Goal: Task Accomplishment & Management: Complete application form

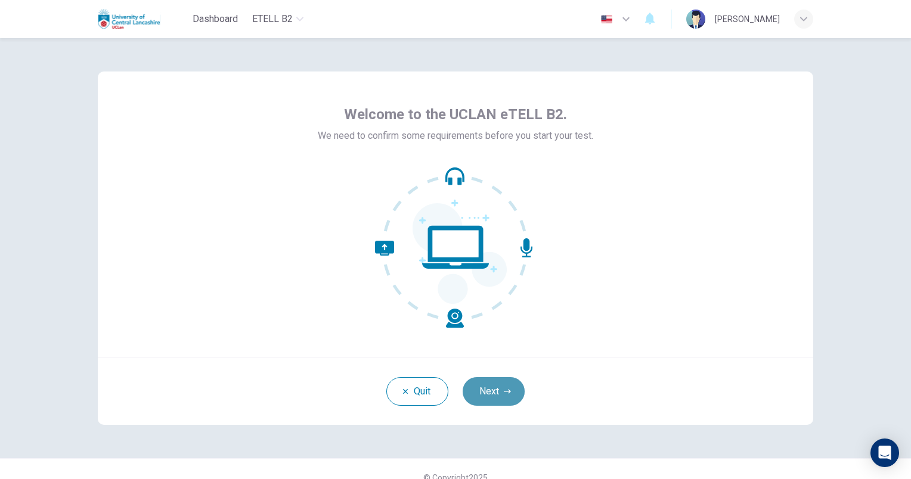
click at [499, 386] on button "Next" at bounding box center [493, 391] width 62 height 29
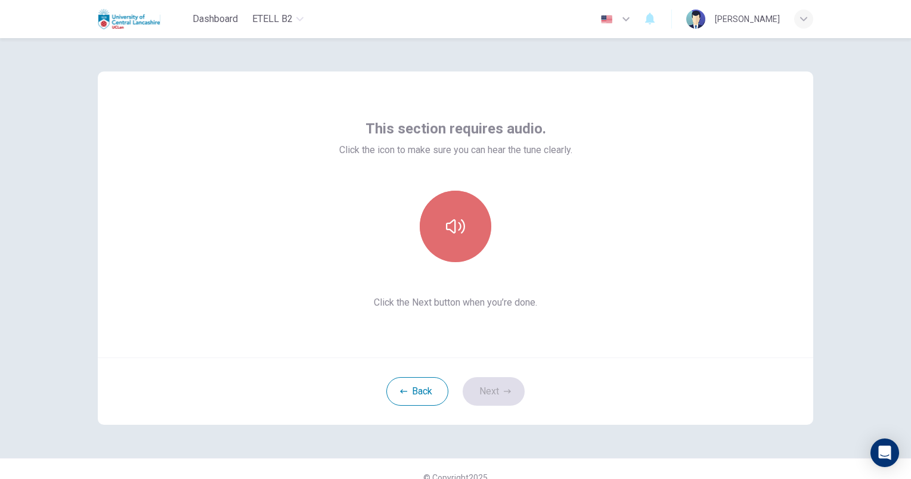
click at [459, 232] on icon "button" at bounding box center [455, 226] width 19 height 14
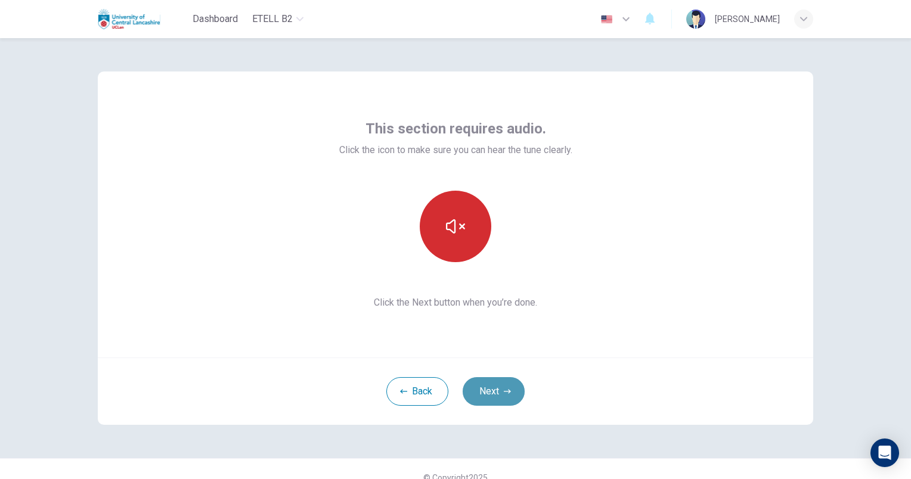
click at [493, 393] on button "Next" at bounding box center [493, 391] width 62 height 29
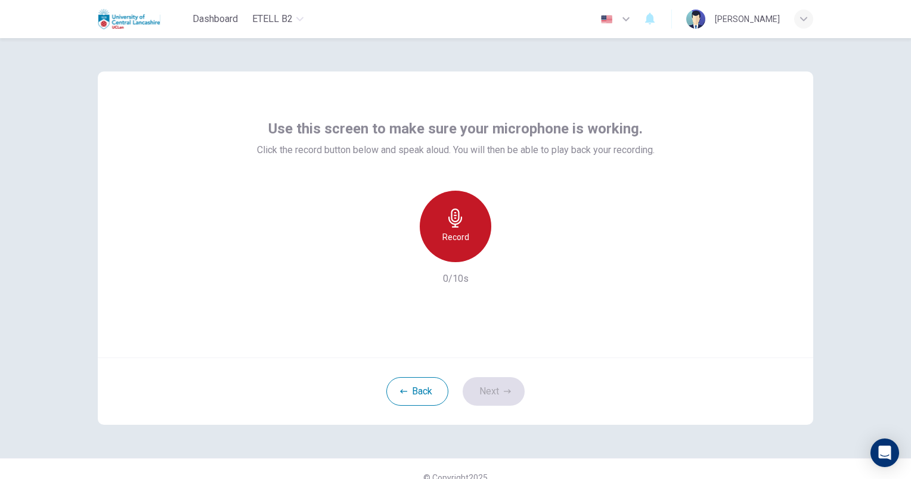
click at [446, 226] on icon "button" at bounding box center [455, 218] width 19 height 19
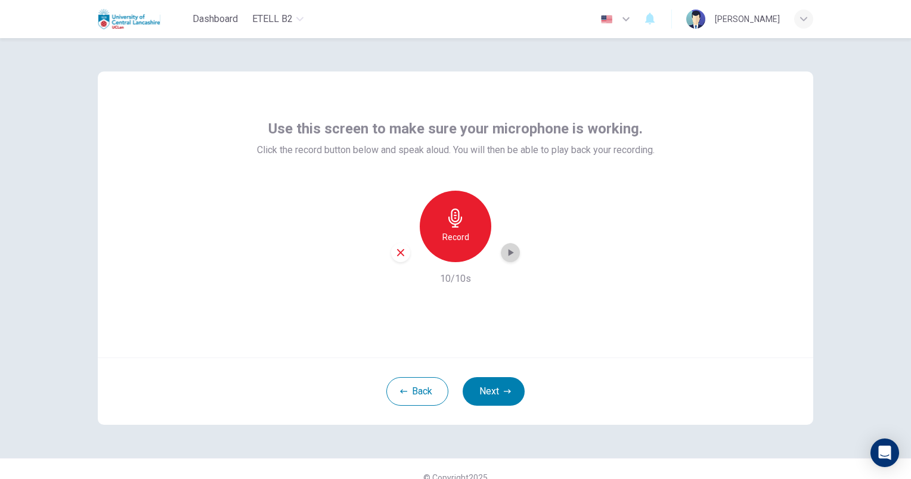
click at [508, 250] on icon "button" at bounding box center [510, 252] width 5 height 7
click at [495, 390] on button "Next" at bounding box center [493, 391] width 62 height 29
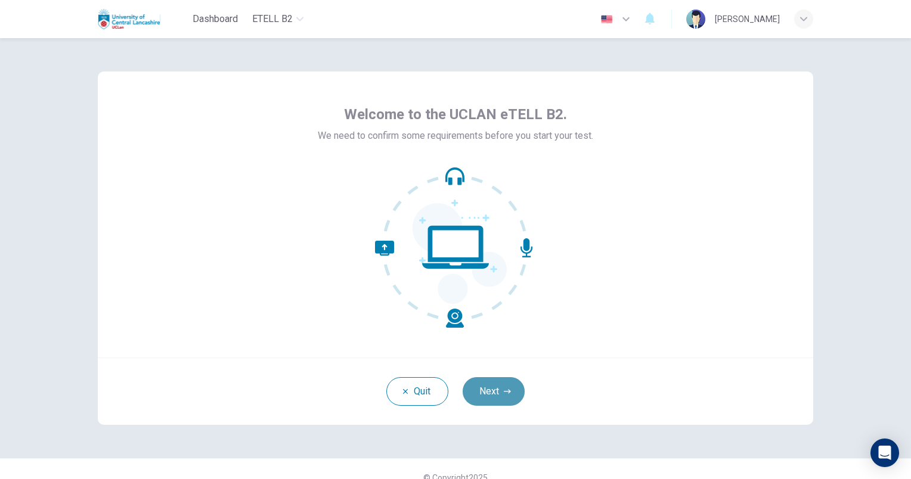
click at [493, 389] on button "Next" at bounding box center [493, 391] width 62 height 29
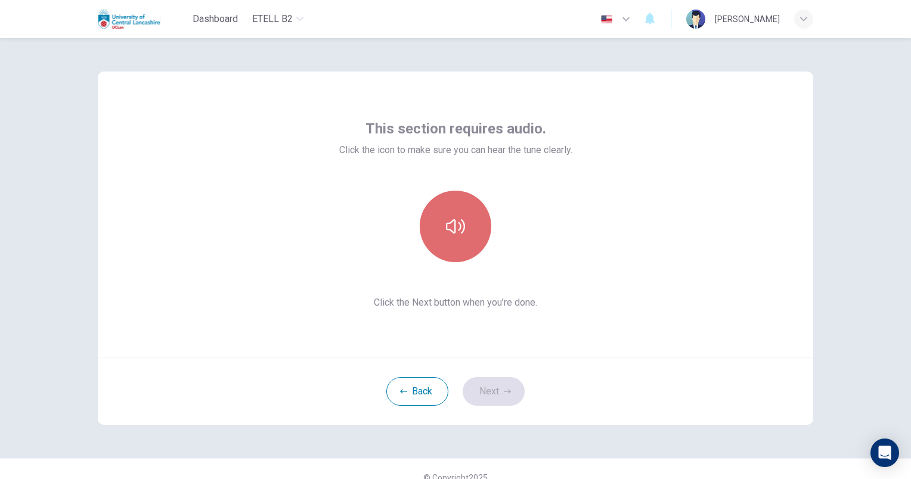
click at [448, 218] on icon "button" at bounding box center [455, 226] width 19 height 19
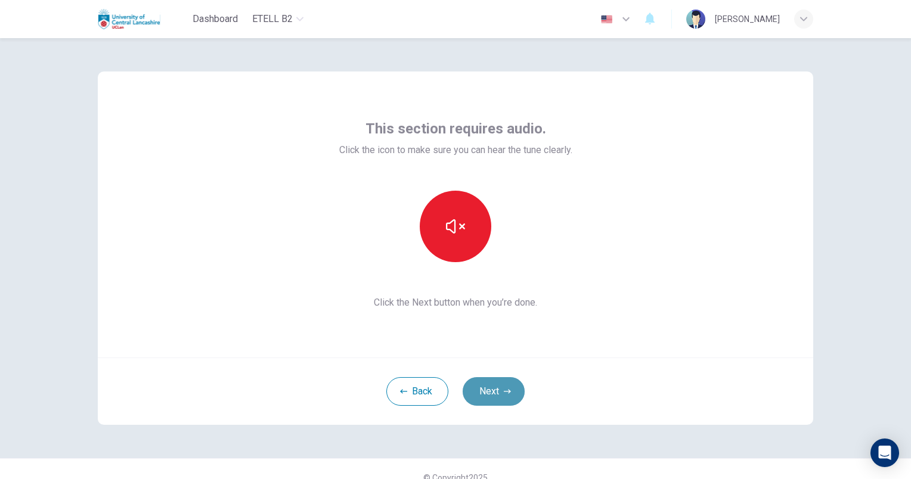
click at [504, 389] on icon "button" at bounding box center [507, 391] width 7 height 7
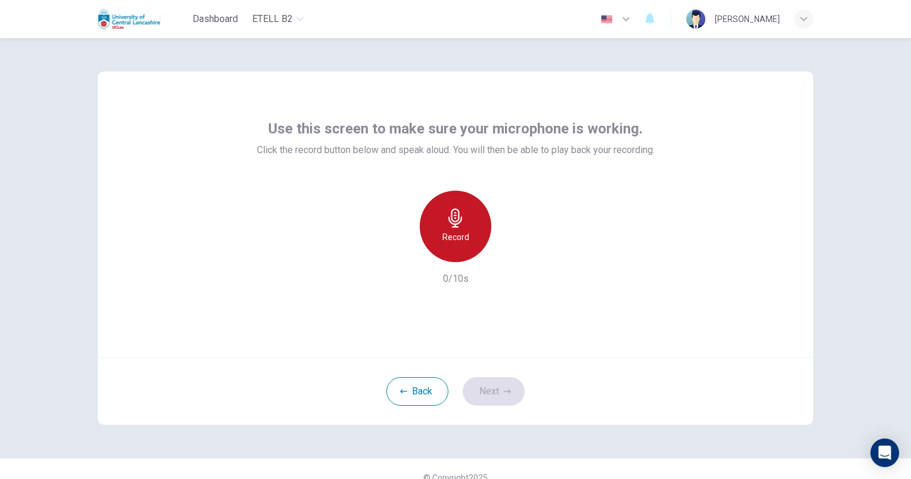
click at [448, 231] on h6 "Record" at bounding box center [455, 237] width 27 height 14
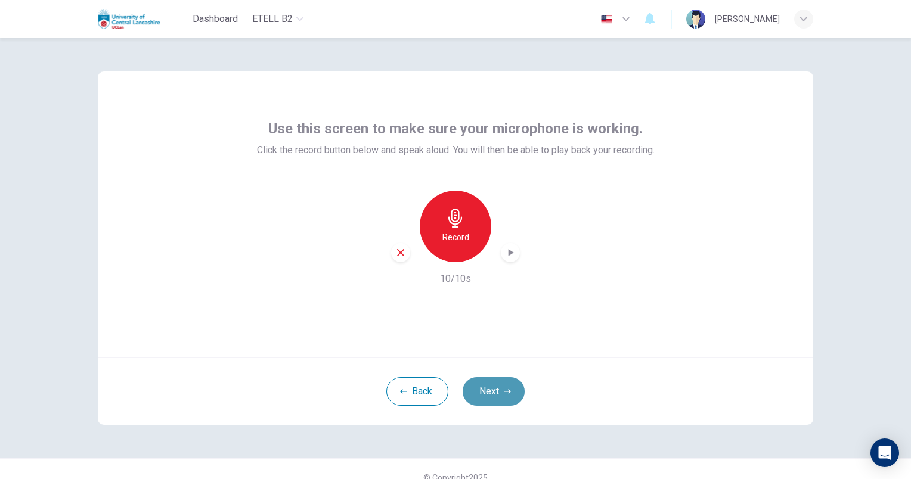
click at [497, 396] on button "Next" at bounding box center [493, 391] width 62 height 29
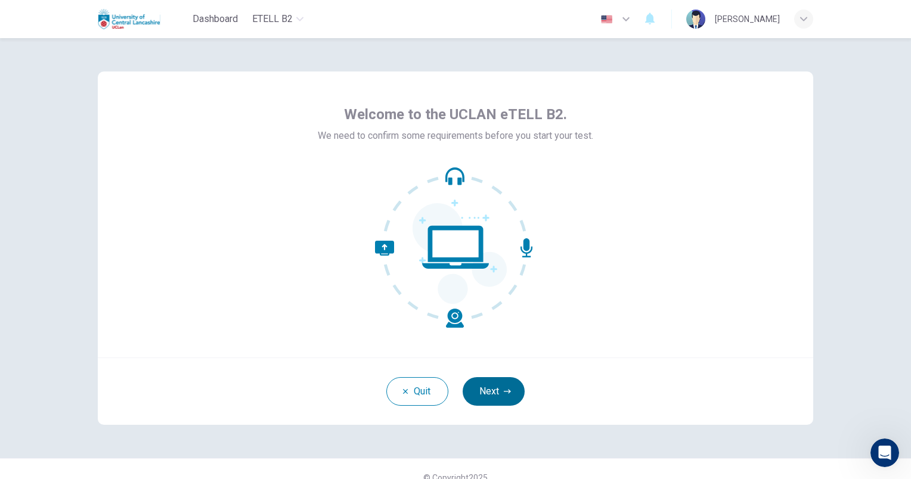
click at [479, 390] on button "Next" at bounding box center [493, 391] width 62 height 29
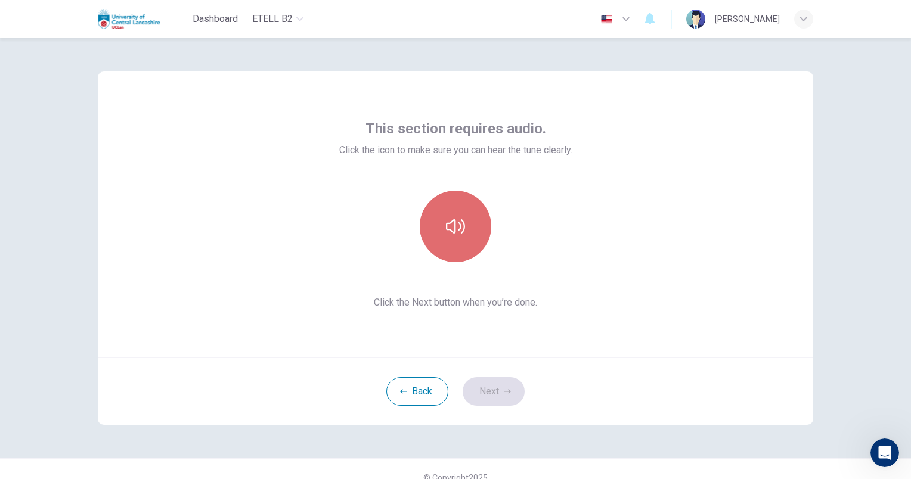
click at [449, 229] on icon "button" at bounding box center [455, 226] width 19 height 19
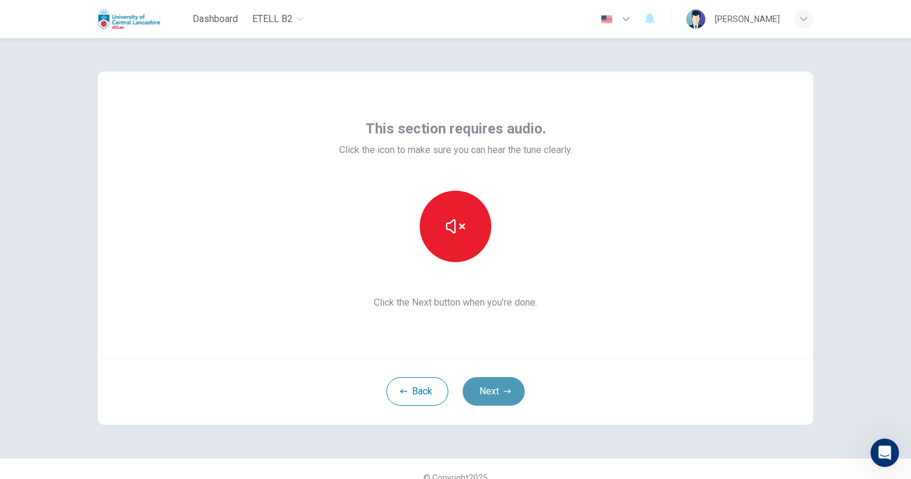
click at [497, 387] on button "Next" at bounding box center [493, 391] width 62 height 29
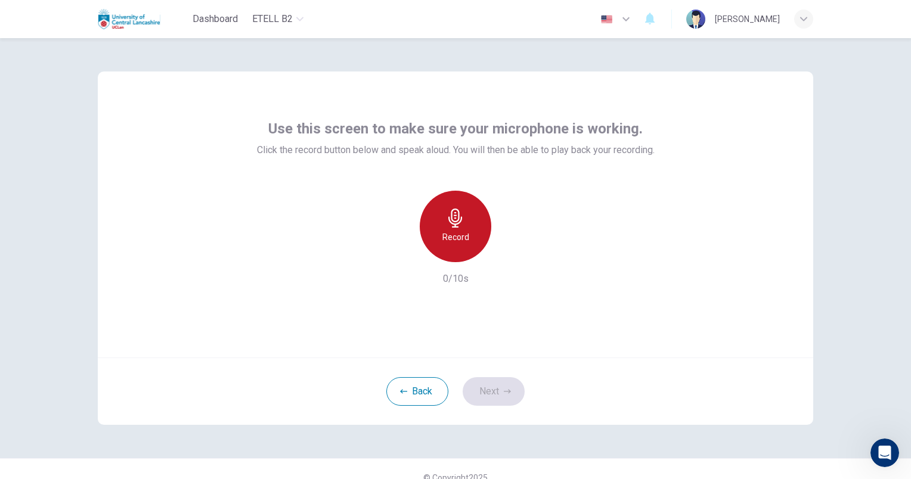
click at [446, 226] on icon "button" at bounding box center [455, 218] width 19 height 19
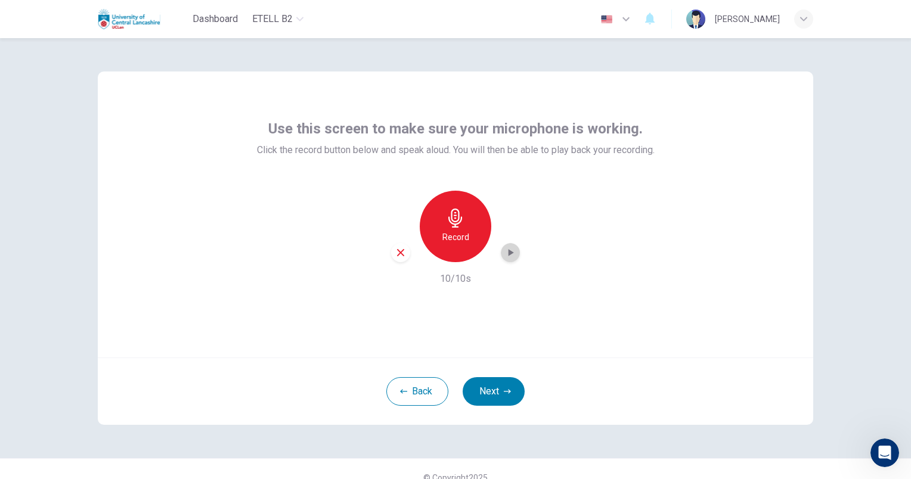
click at [504, 254] on icon "button" at bounding box center [510, 253] width 12 height 12
click at [499, 387] on button "Next" at bounding box center [493, 391] width 62 height 29
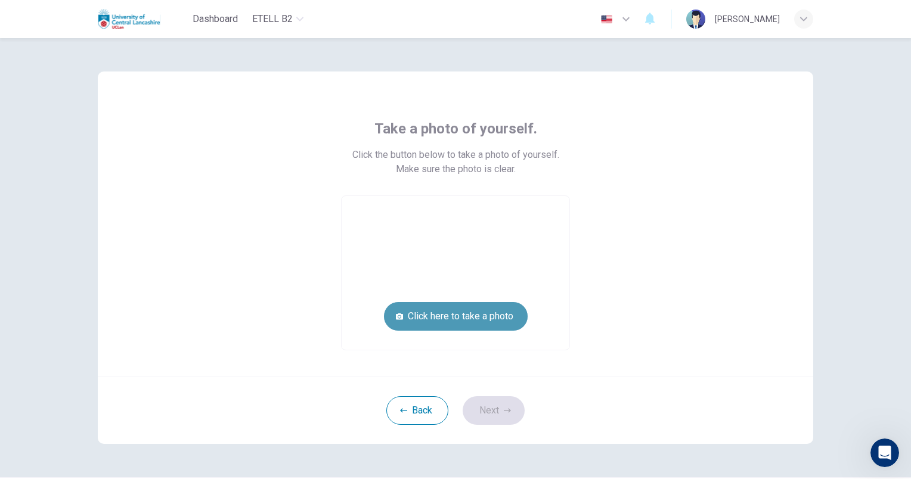
click at [486, 321] on button "Click here to take a photo" at bounding box center [456, 316] width 144 height 29
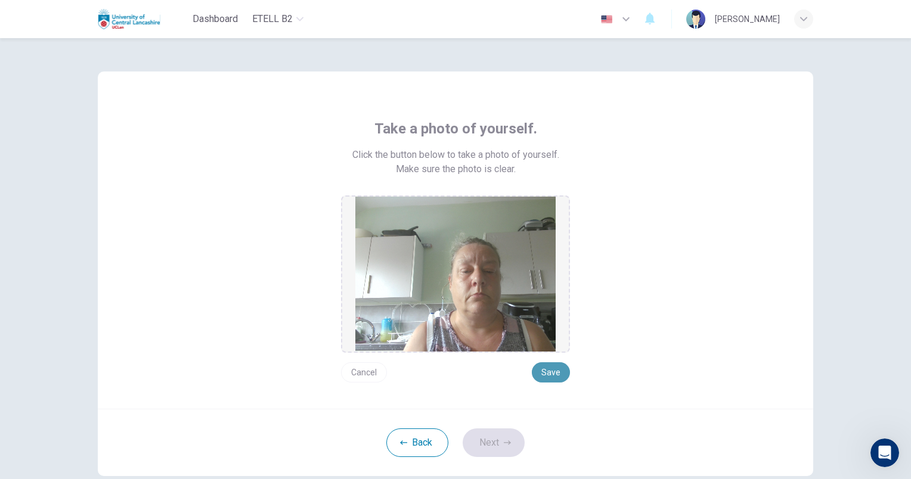
click at [540, 374] on button "Save" at bounding box center [551, 372] width 38 height 20
click at [490, 438] on button "Next" at bounding box center [493, 443] width 62 height 29
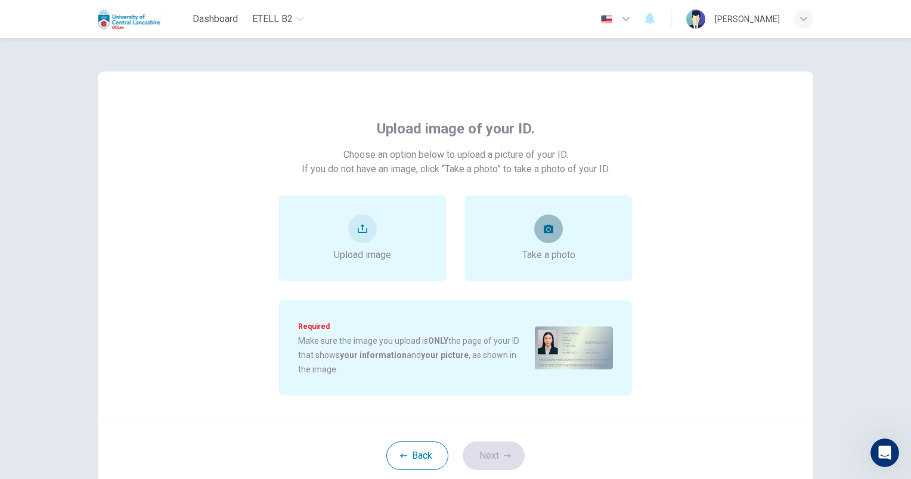
click at [552, 232] on button "take photo" at bounding box center [548, 229] width 29 height 29
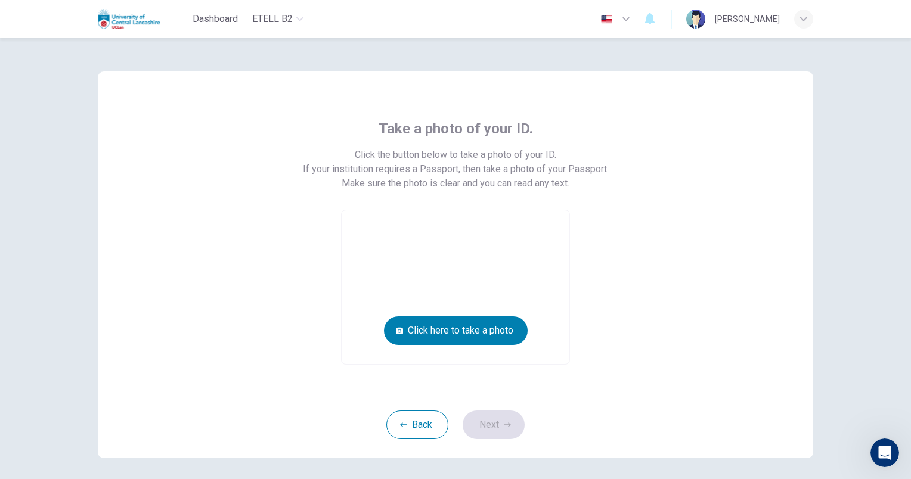
click at [551, 191] on div "Take a photo of your ID. Click the button below to take a photo of your ID. If …" at bounding box center [455, 242] width 539 height 246
click at [463, 328] on button "Click here to take a photo" at bounding box center [456, 330] width 144 height 29
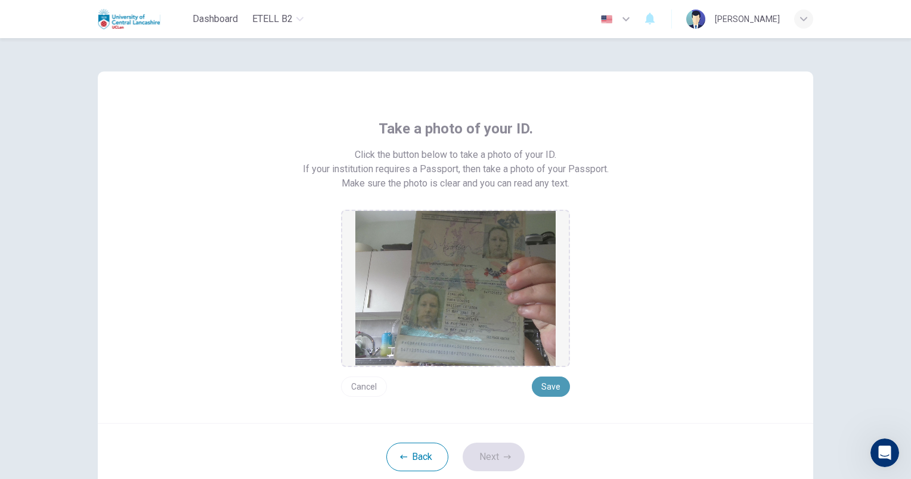
click at [551, 382] on button "Save" at bounding box center [551, 387] width 38 height 20
click at [498, 456] on button "Next" at bounding box center [493, 457] width 62 height 29
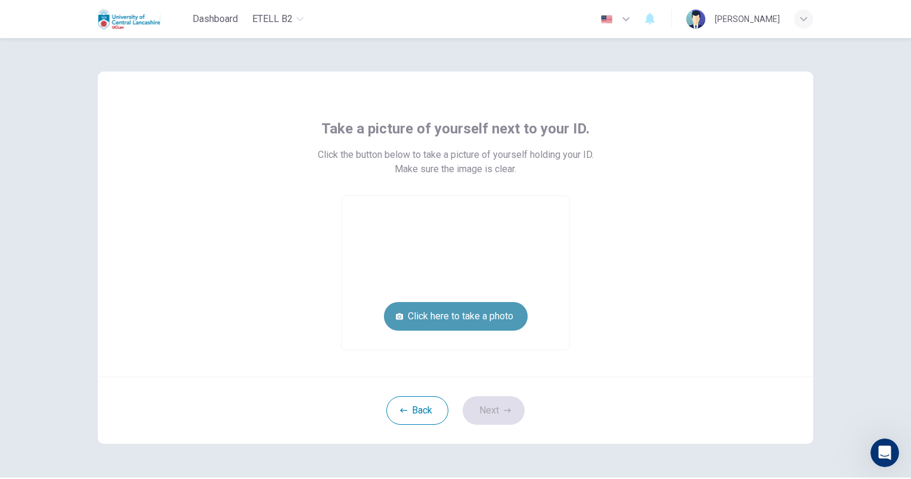
click at [471, 315] on button "Click here to take a photo" at bounding box center [456, 316] width 144 height 29
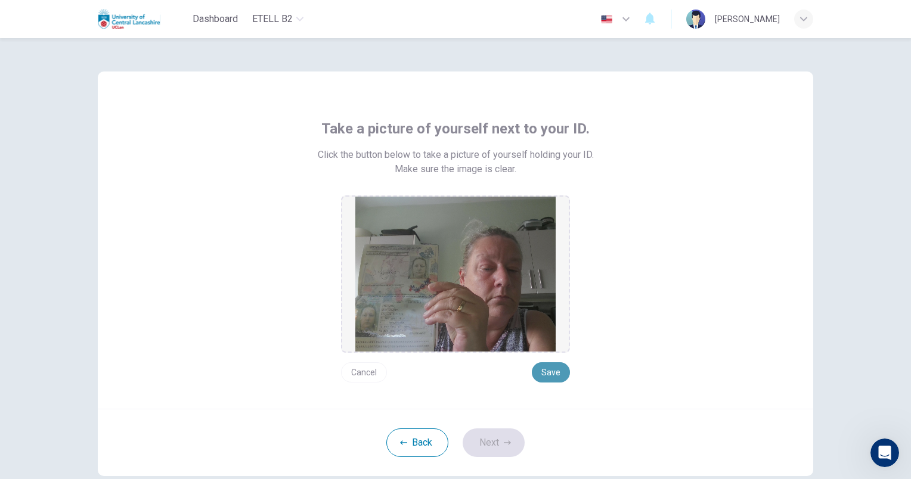
click at [545, 371] on button "Save" at bounding box center [551, 372] width 38 height 20
click at [486, 439] on button "Next" at bounding box center [493, 443] width 62 height 29
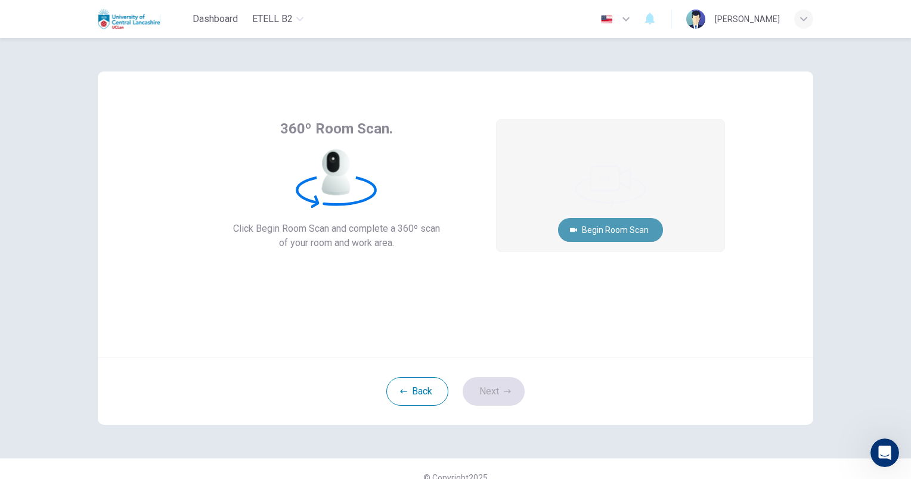
click at [608, 226] on button "Begin Room Scan" at bounding box center [610, 230] width 105 height 24
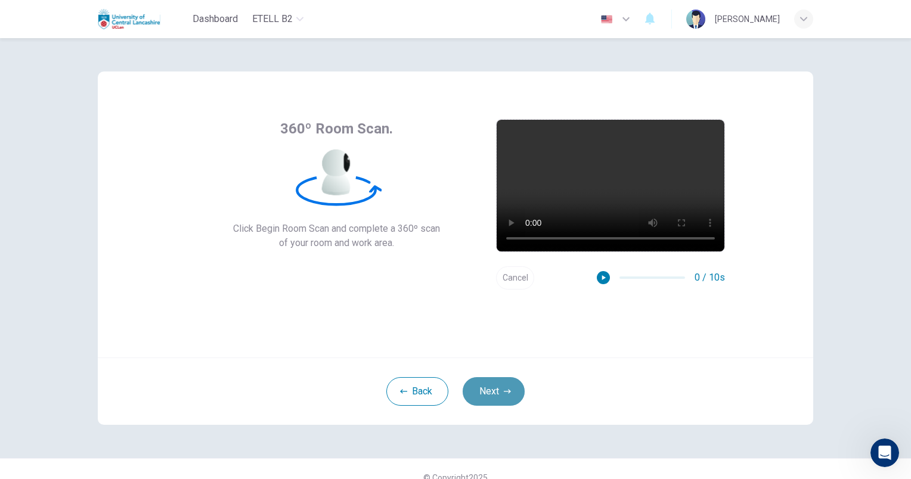
click at [491, 384] on button "Next" at bounding box center [493, 391] width 62 height 29
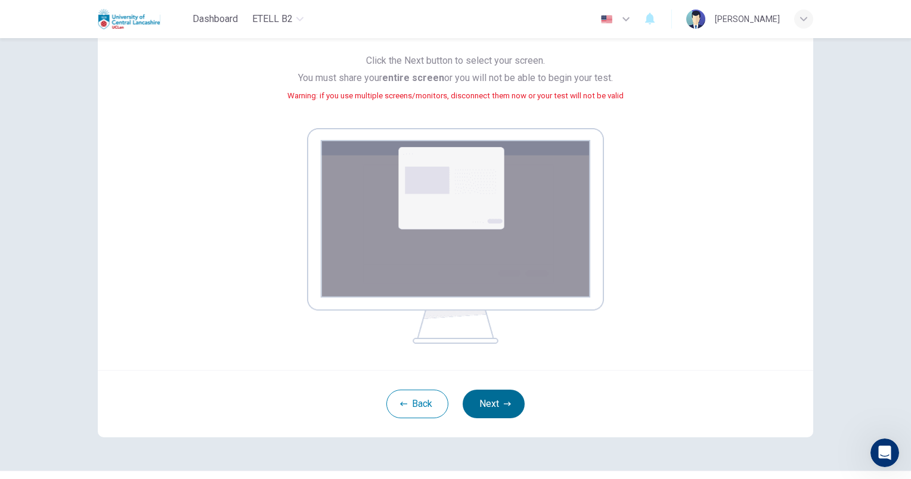
scroll to position [139, 0]
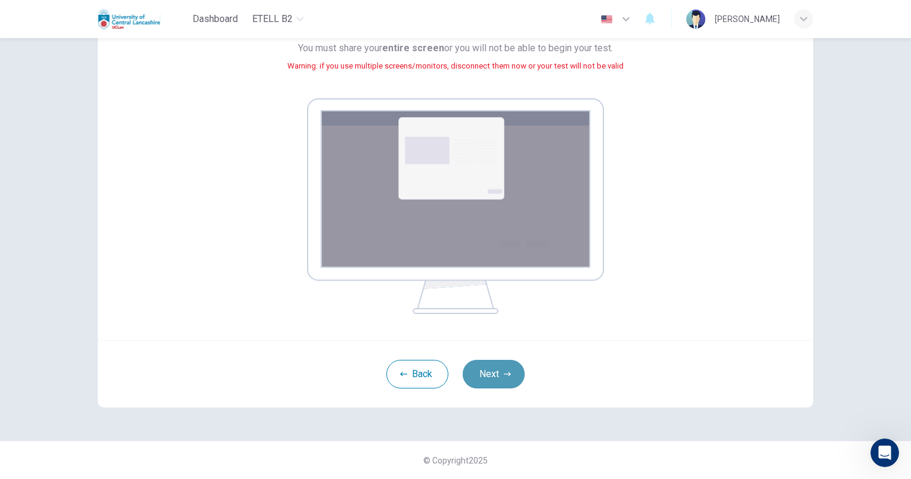
click at [500, 367] on button "Next" at bounding box center [493, 374] width 62 height 29
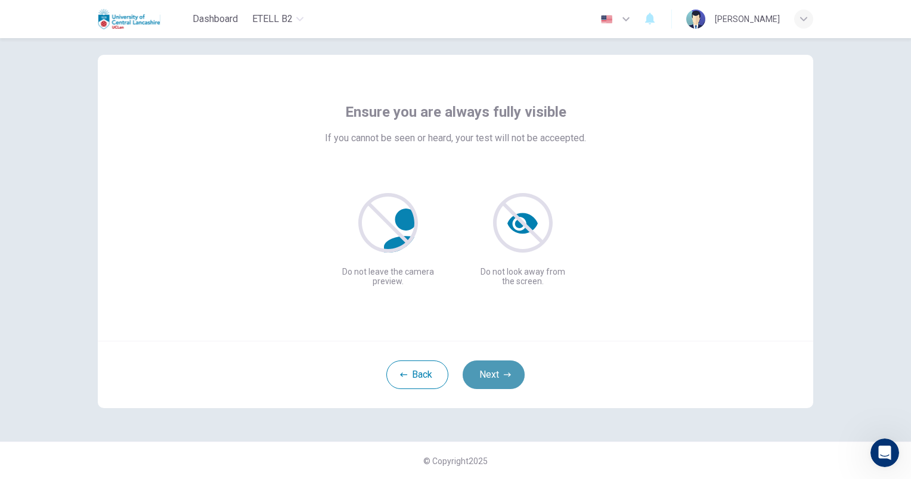
click at [482, 373] on button "Next" at bounding box center [493, 375] width 62 height 29
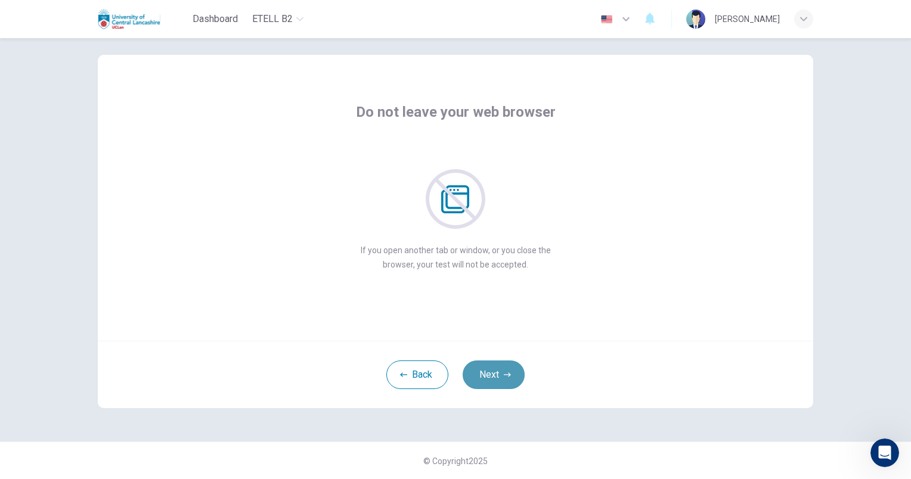
click at [482, 373] on button "Next" at bounding box center [493, 375] width 62 height 29
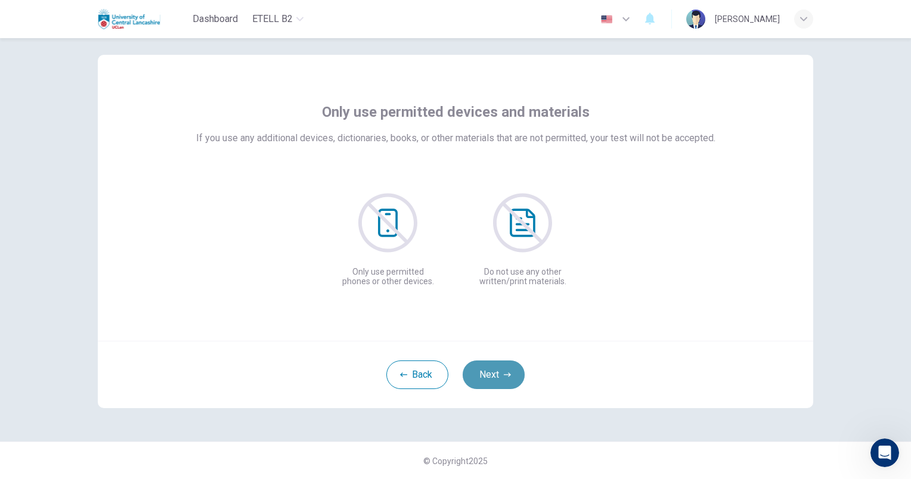
click at [482, 373] on button "Next" at bounding box center [493, 375] width 62 height 29
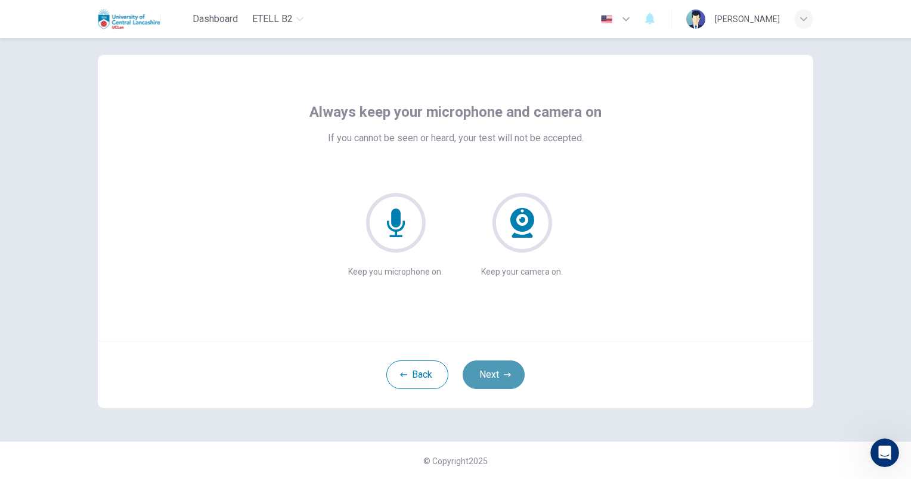
click at [488, 361] on button "Next" at bounding box center [493, 375] width 62 height 29
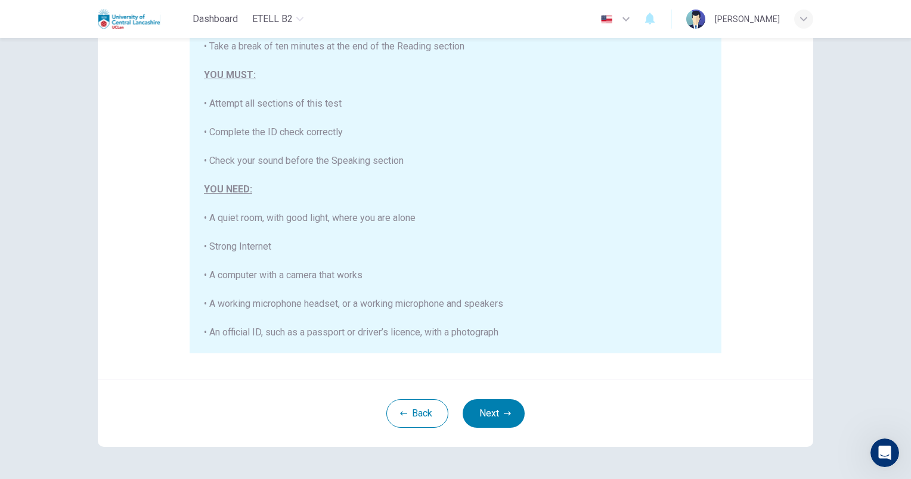
scroll to position [157, 0]
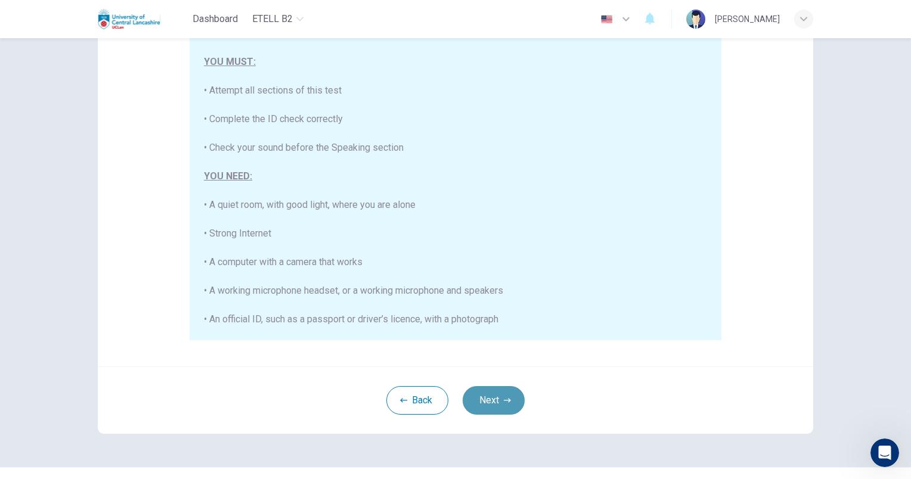
click at [498, 402] on button "Next" at bounding box center [493, 400] width 62 height 29
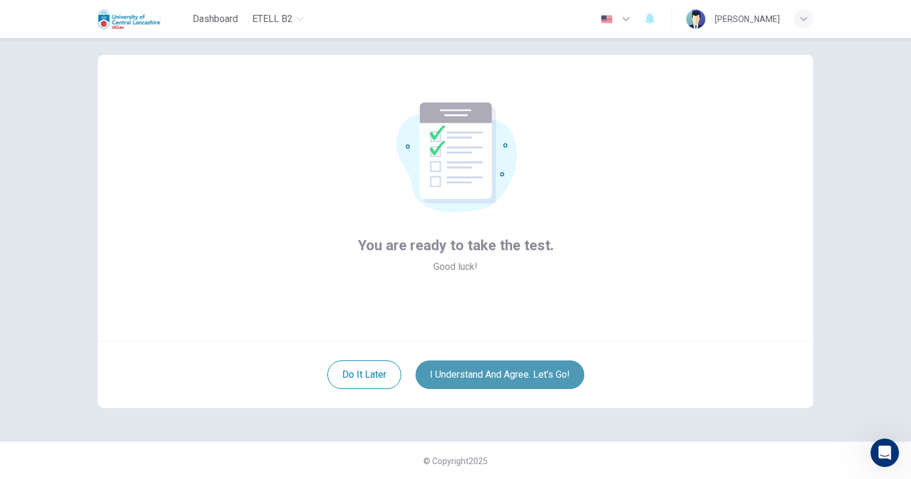
click at [484, 375] on button "I understand and agree. Let’s go!" at bounding box center [499, 375] width 169 height 29
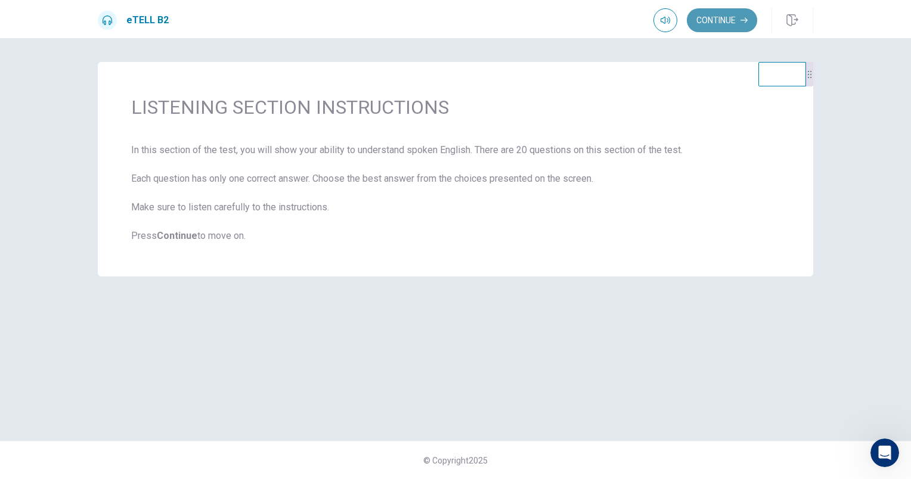
click at [707, 17] on button "Continue" at bounding box center [722, 20] width 70 height 24
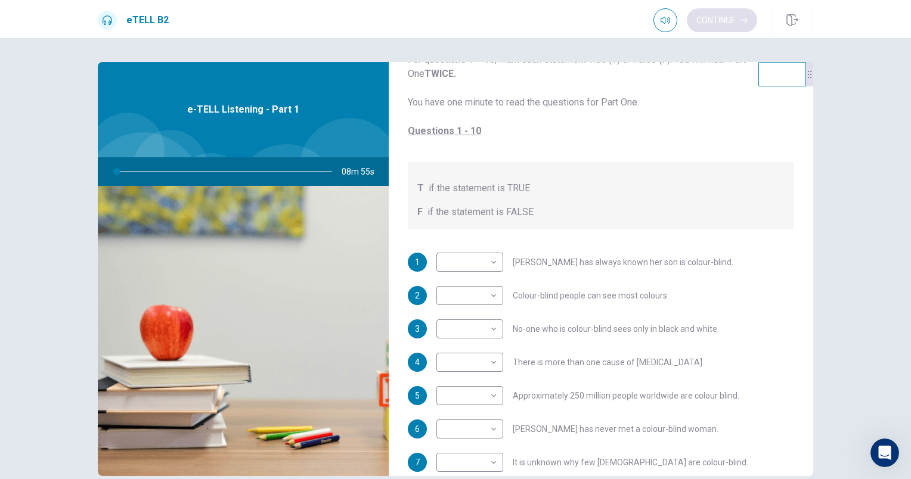
scroll to position [68, 0]
click at [859, 79] on div "Question 1 For questions 1 – 10, mark each statement True (T) or False (F). You…" at bounding box center [455, 258] width 911 height 441
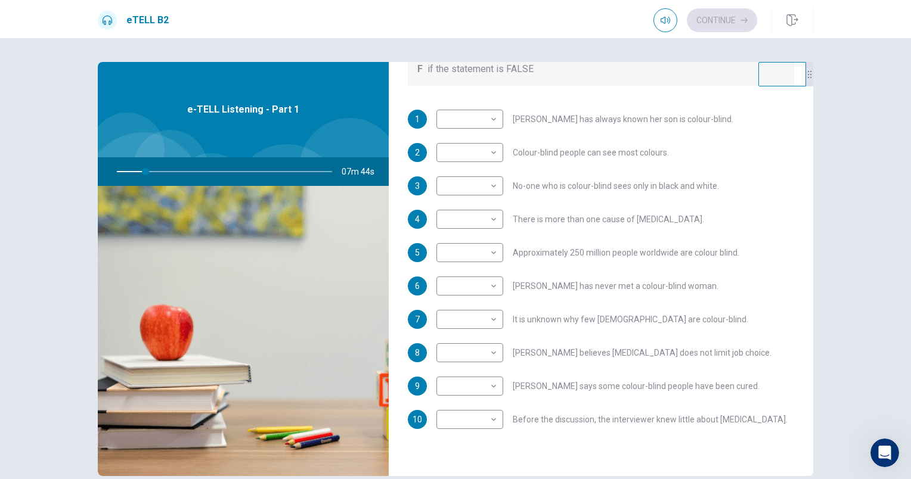
scroll to position [210, 0]
click at [490, 150] on body "This site uses cookies, as explained in our Privacy Policy . If you agree to th…" at bounding box center [455, 239] width 911 height 479
type input "**"
click at [448, 193] on li "F" at bounding box center [466, 190] width 67 height 19
type input "*"
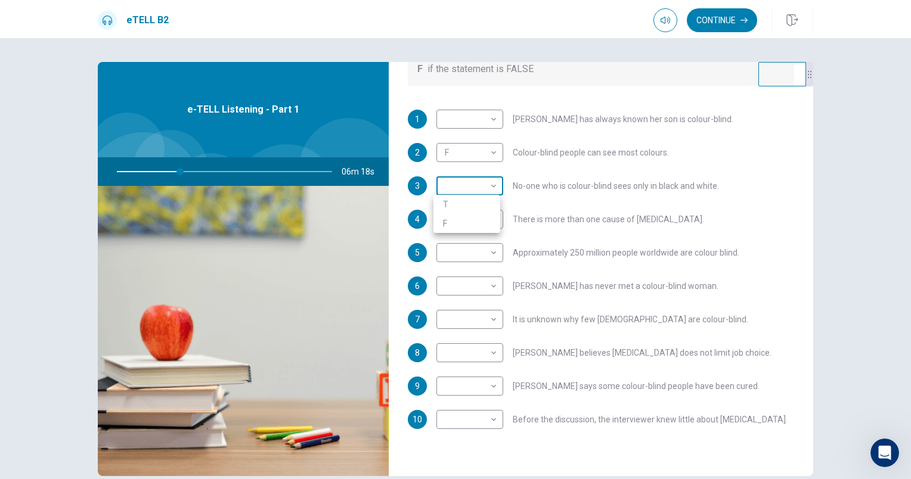
click at [492, 186] on body "This site uses cookies, as explained in our Privacy Policy . If you agree to th…" at bounding box center [455, 239] width 911 height 479
type input "**"
click at [446, 221] on li "F" at bounding box center [466, 223] width 67 height 19
type input "*"
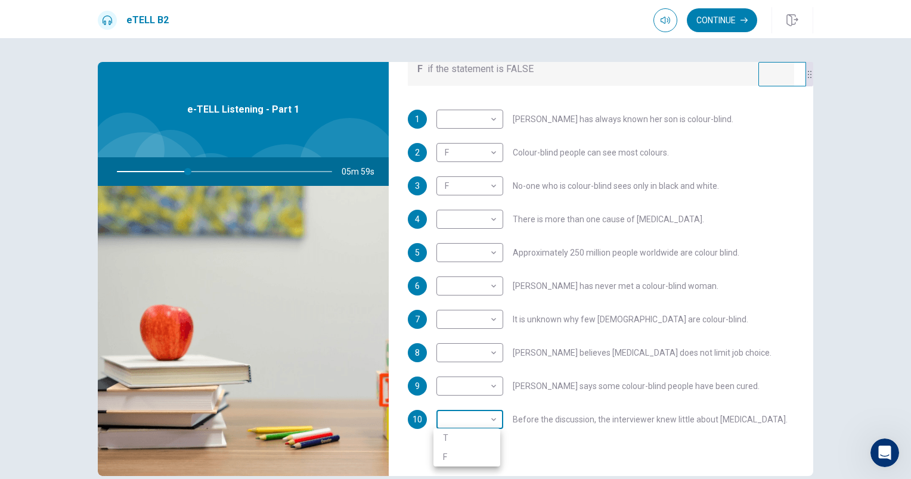
click at [492, 414] on body "This site uses cookies, as explained in our Privacy Policy . If you agree to th…" at bounding box center [455, 239] width 911 height 479
type input "**"
click at [447, 435] on li "T" at bounding box center [466, 438] width 67 height 19
type input "*"
click at [493, 222] on body "This site uses cookies, as explained in our Privacy Policy . If you agree to th…" at bounding box center [455, 239] width 911 height 479
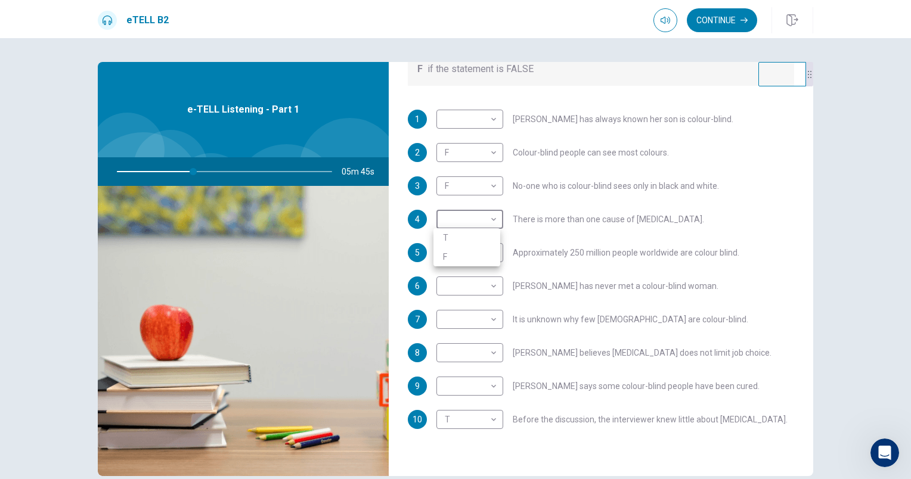
type input "**"
click at [444, 239] on li "T" at bounding box center [466, 237] width 67 height 19
type input "*"
click at [490, 250] on body "This site uses cookies, as explained in our Privacy Policy . If you agree to th…" at bounding box center [455, 239] width 911 height 479
type input "**"
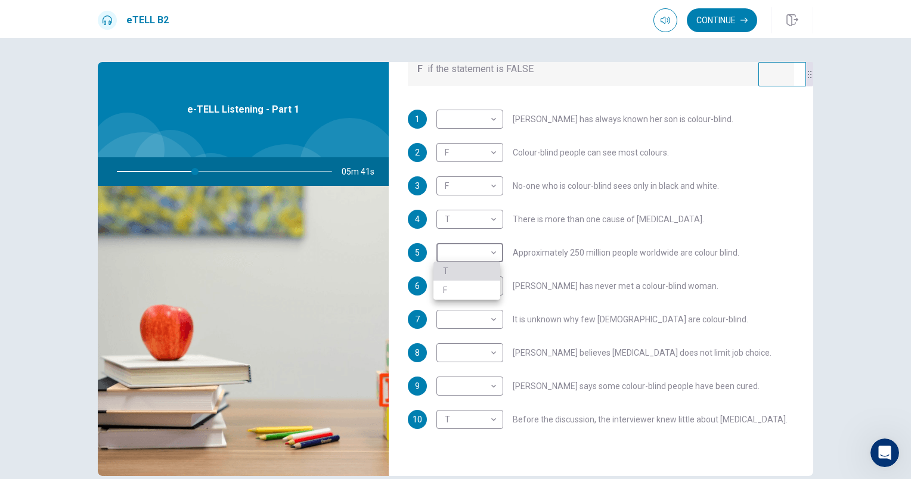
click at [448, 265] on li "T" at bounding box center [466, 271] width 67 height 19
type input "*"
click at [492, 284] on body "This site uses cookies, as explained in our Privacy Policy . If you agree to th…" at bounding box center [455, 239] width 911 height 479
type input "**"
click at [446, 319] on li "F" at bounding box center [466, 323] width 67 height 19
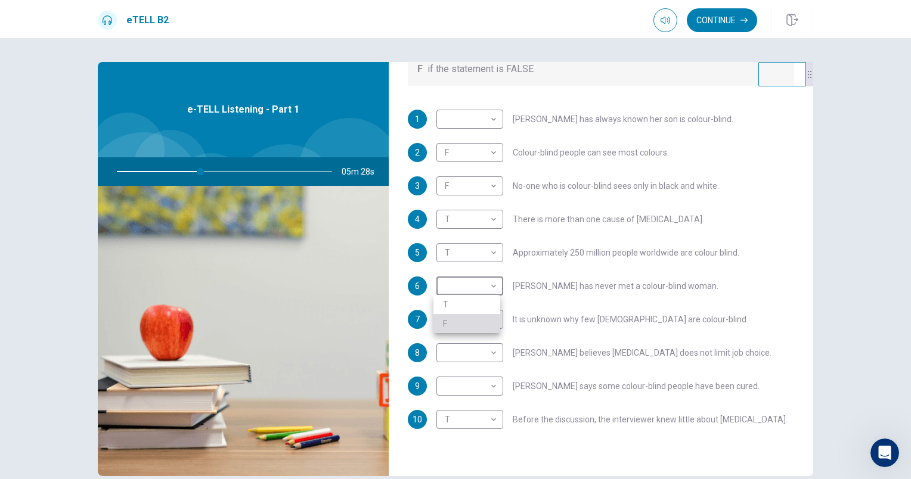
type input "*"
click at [495, 319] on body "This site uses cookies, as explained in our Privacy Policy . If you agree to th…" at bounding box center [455, 239] width 911 height 479
type input "**"
click at [455, 336] on li "T" at bounding box center [466, 337] width 67 height 19
type input "*"
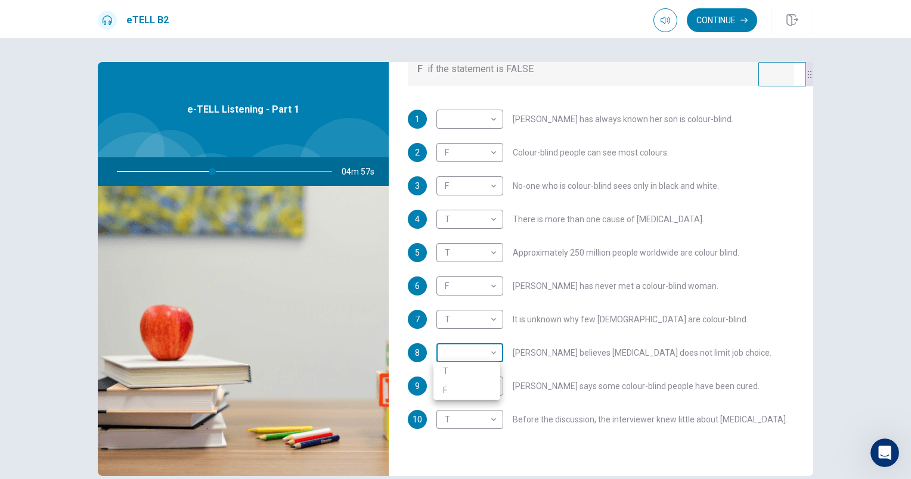
click at [491, 352] on body "This site uses cookies, as explained in our Privacy Policy . If you agree to th…" at bounding box center [455, 239] width 911 height 479
type input "**"
click at [449, 389] on li "F" at bounding box center [466, 390] width 67 height 19
type input "*"
click at [493, 387] on body "This site uses cookies, as explained in our Privacy Policy . If you agree to th…" at bounding box center [455, 239] width 911 height 479
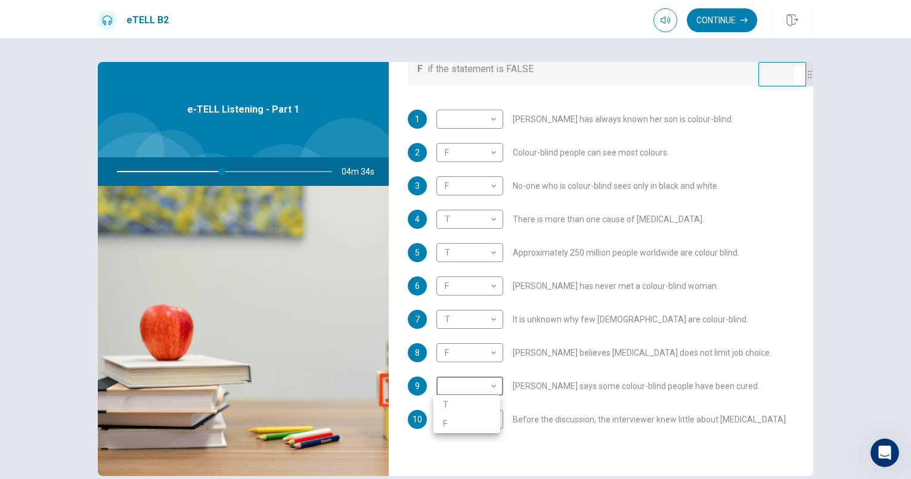
type input "**"
click at [448, 423] on li "F" at bounding box center [466, 423] width 67 height 19
type input "*"
click at [493, 119] on body "This site uses cookies, as explained in our Privacy Policy . If you agree to th…" at bounding box center [455, 239] width 911 height 479
type input "**"
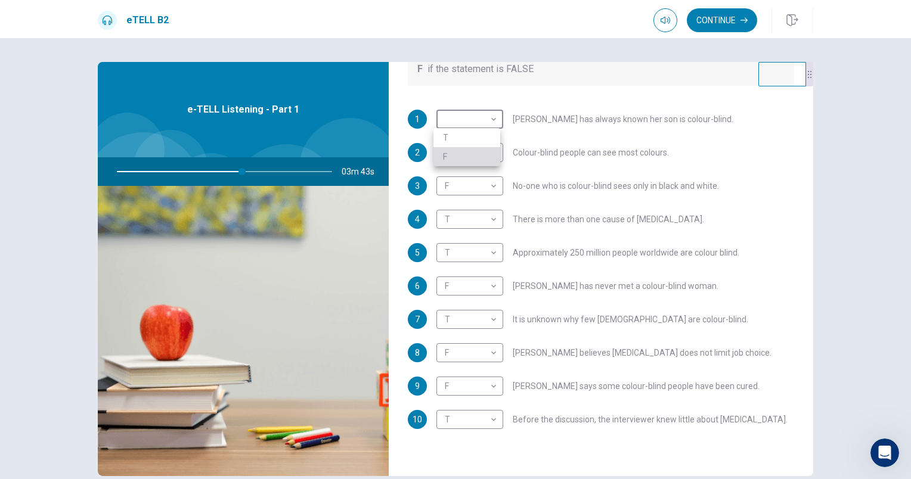
click at [445, 150] on li "F" at bounding box center [466, 156] width 67 height 19
type input "*"
click at [717, 21] on button "Continue" at bounding box center [722, 20] width 70 height 24
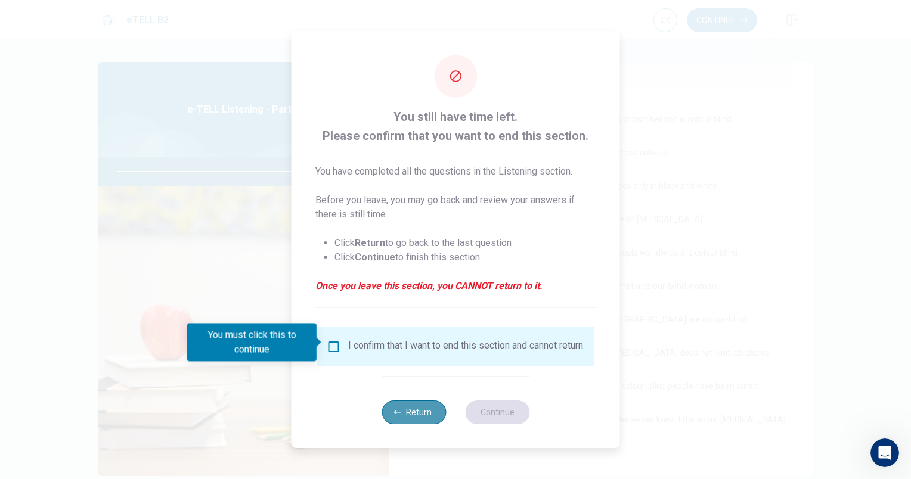
click at [420, 415] on button "Return" at bounding box center [413, 412] width 64 height 24
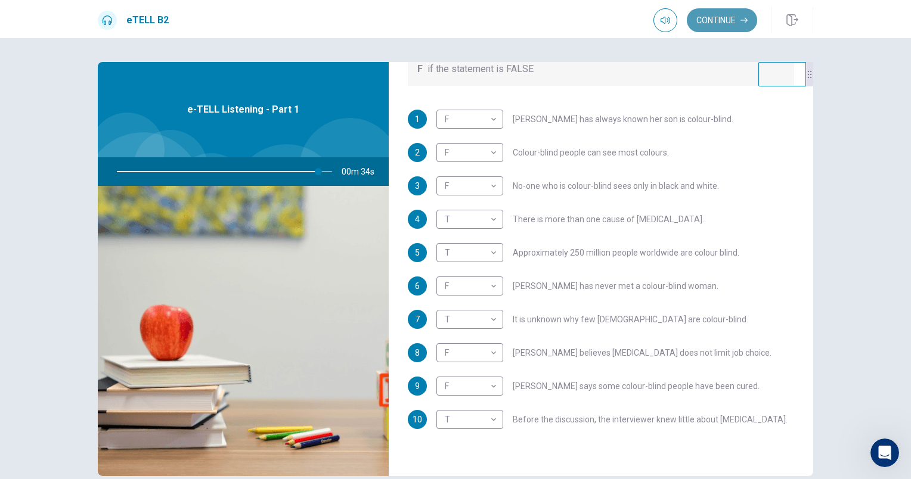
click at [725, 17] on button "Continue" at bounding box center [722, 20] width 70 height 24
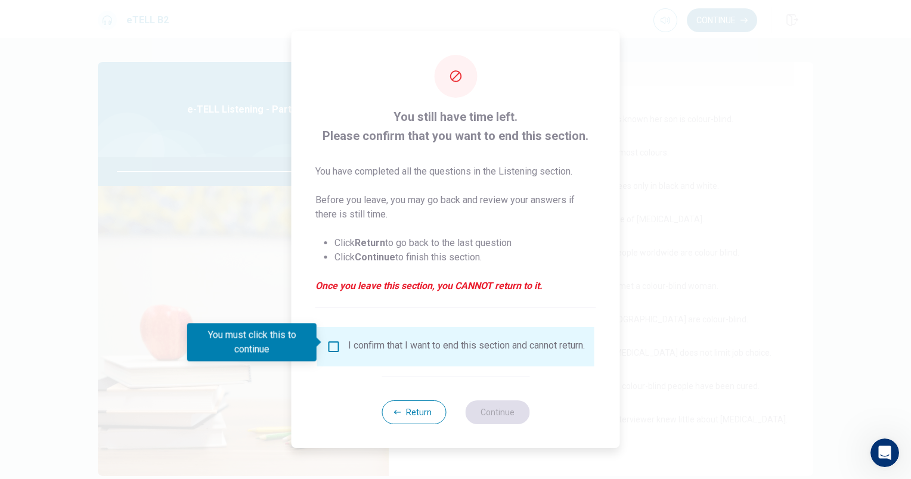
click at [725, 17] on div at bounding box center [455, 239] width 911 height 479
click at [420, 411] on button "Return" at bounding box center [413, 412] width 64 height 24
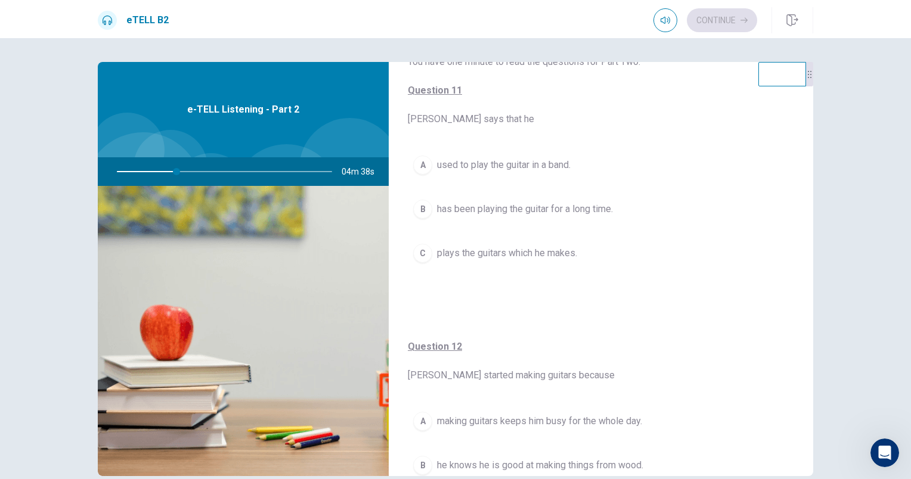
scroll to position [97, 0]
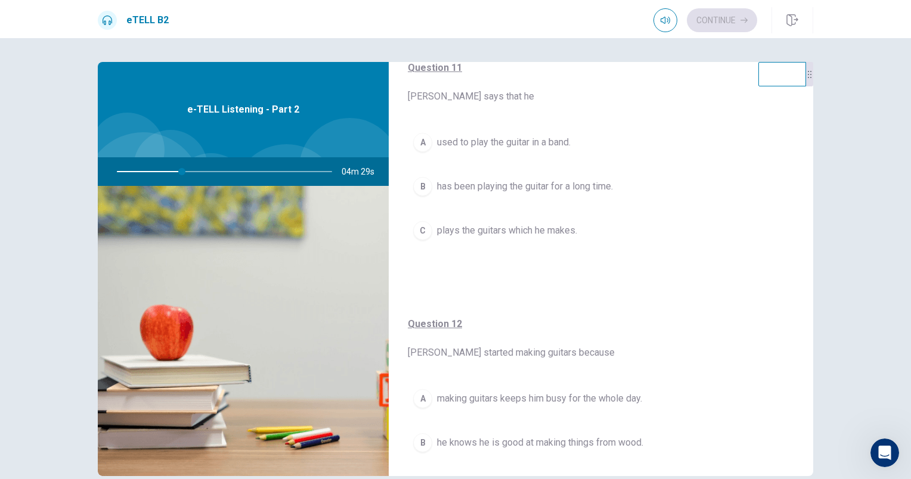
click at [587, 185] on span "has been playing the guitar for a long time." at bounding box center [525, 186] width 176 height 14
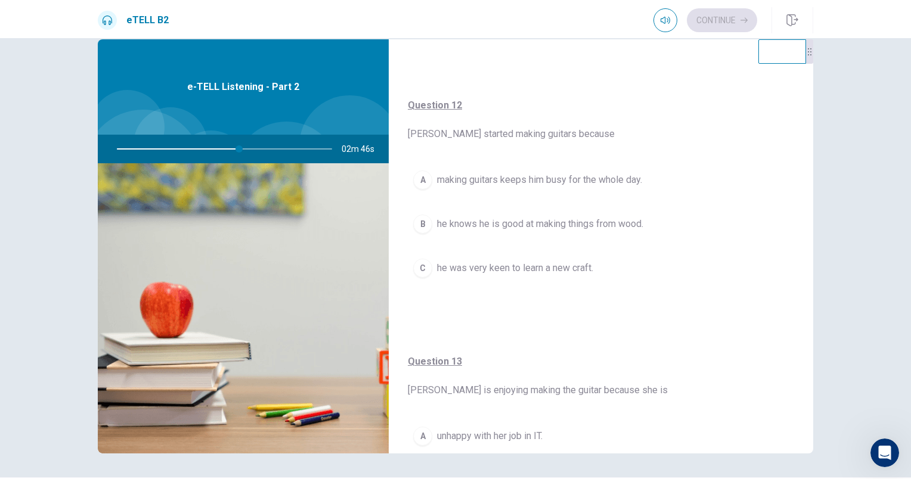
scroll to position [293, 0]
click at [591, 181] on span "making guitars keeps him busy for the whole day." at bounding box center [539, 179] width 205 height 14
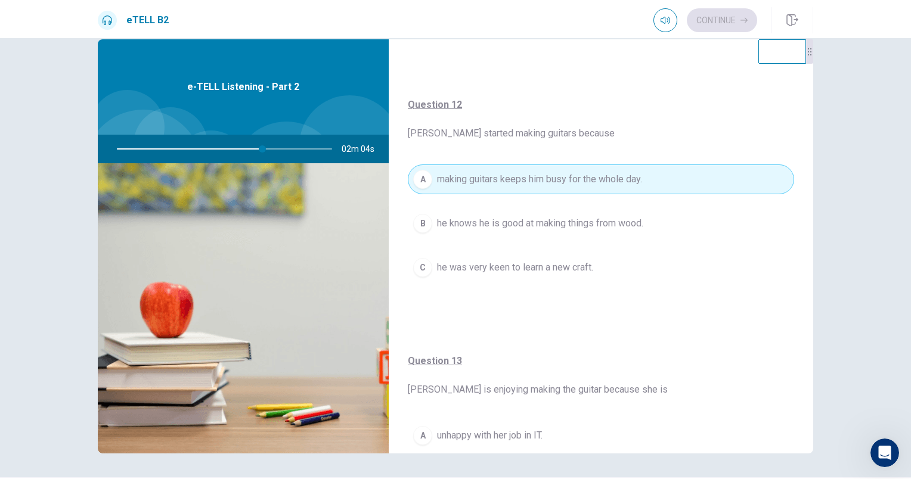
click at [595, 174] on span "making guitars keeps him busy for the whole day." at bounding box center [539, 179] width 205 height 14
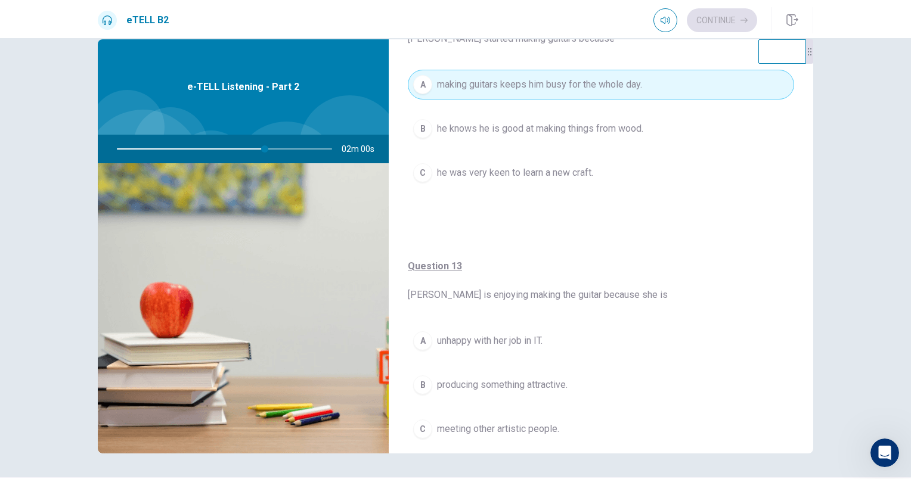
scroll to position [383, 0]
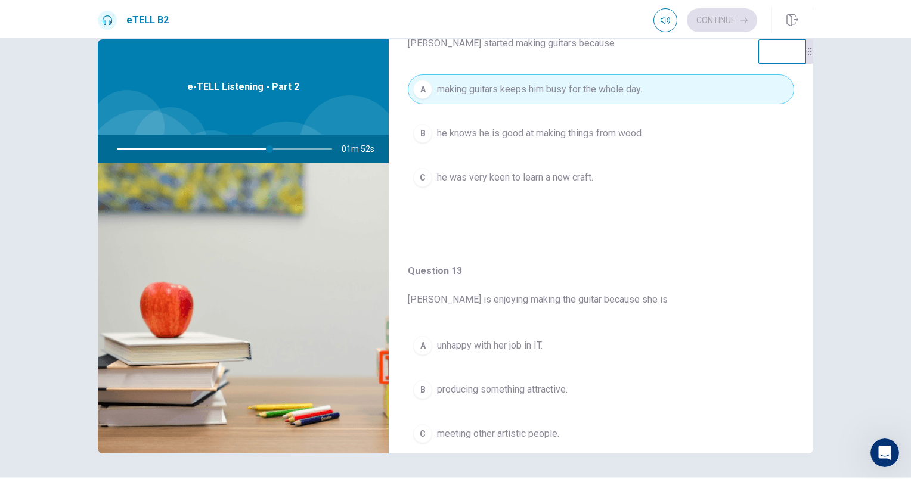
click at [543, 177] on span "he was very keen to learn a new craft." at bounding box center [515, 177] width 156 height 14
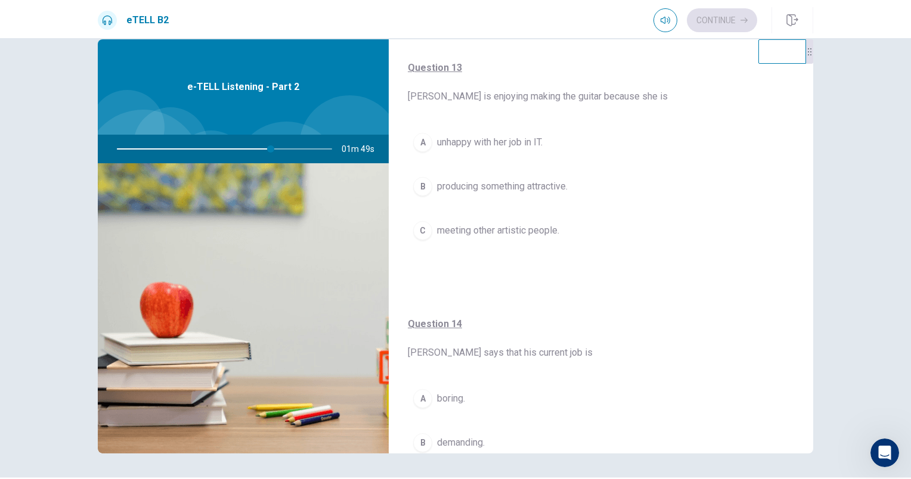
scroll to position [587, 0]
click at [544, 181] on span "producing something attractive." at bounding box center [502, 186] width 131 height 14
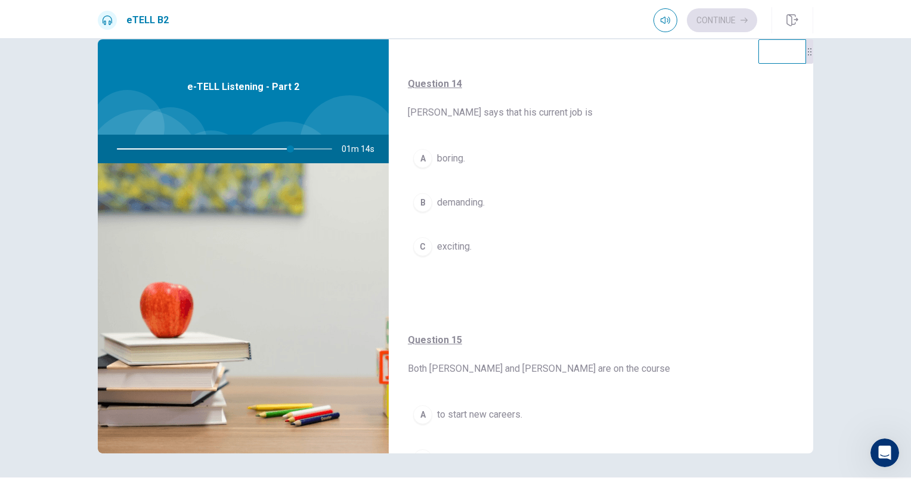
scroll to position [830, 0]
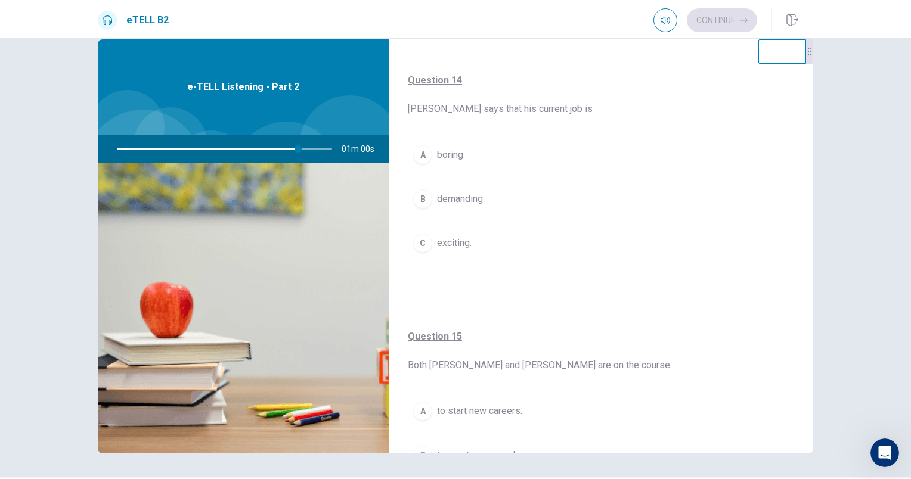
click at [453, 200] on span "demanding." at bounding box center [461, 199] width 48 height 14
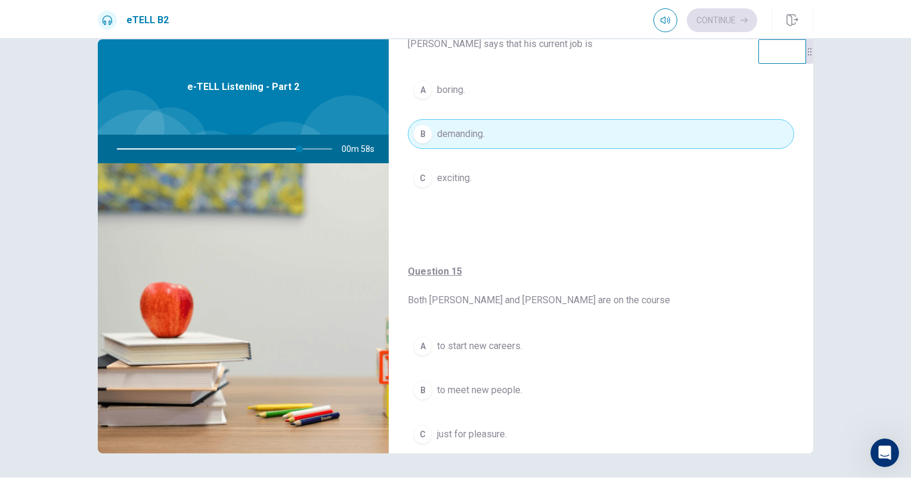
scroll to position [934, 0]
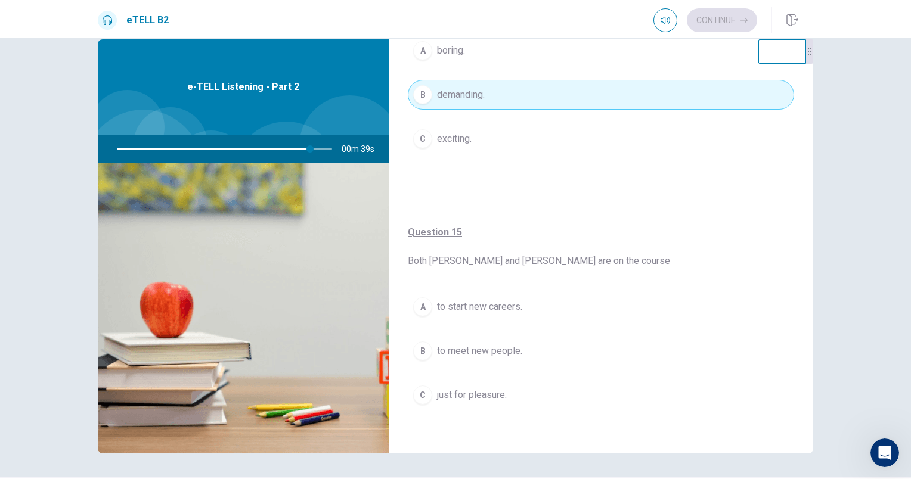
click at [465, 300] on span "to start new careers." at bounding box center [479, 307] width 85 height 14
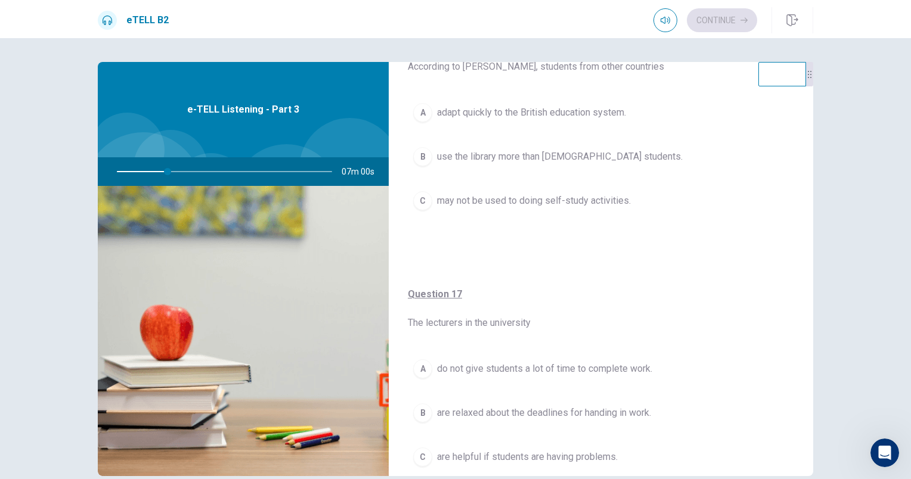
scroll to position [99, 0]
click at [569, 197] on span "may not be used to doing self-study activities." at bounding box center [534, 200] width 194 height 14
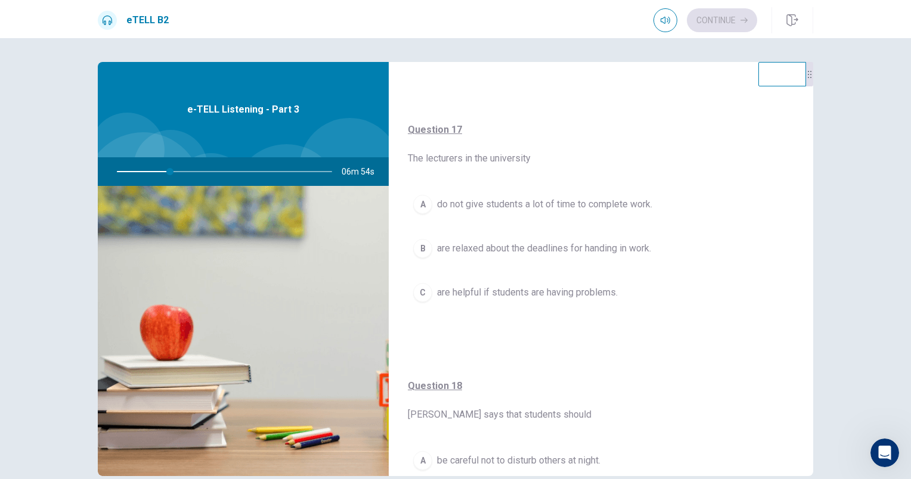
scroll to position [268, 0]
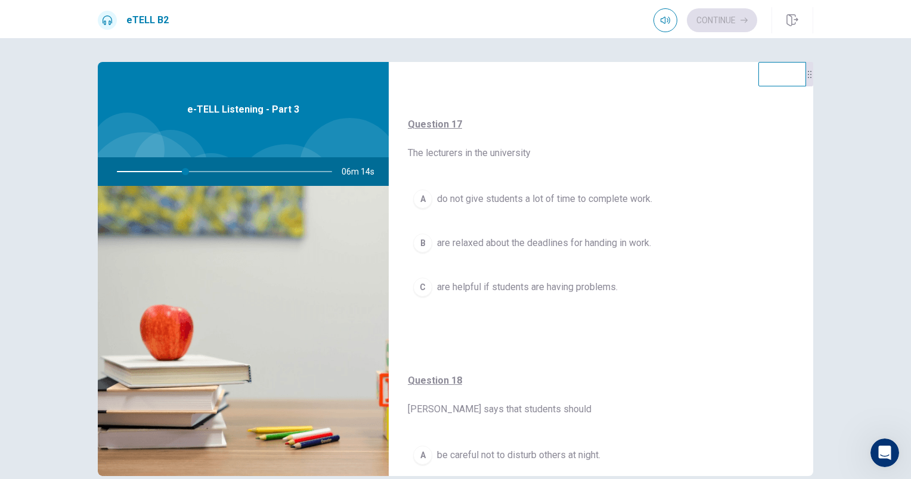
click at [527, 284] on span "are helpful if students are having problems." at bounding box center [527, 287] width 181 height 14
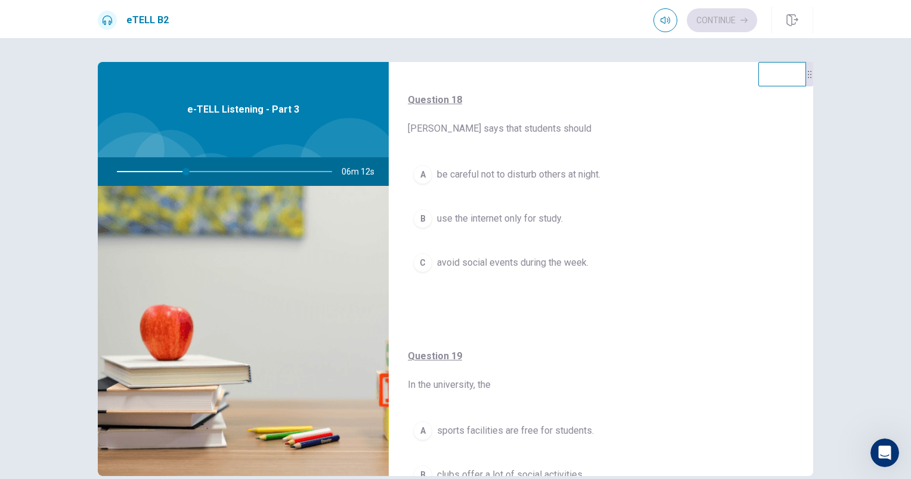
scroll to position [548, 0]
click at [555, 179] on button "A be careful not to disturb others at night." at bounding box center [601, 175] width 386 height 30
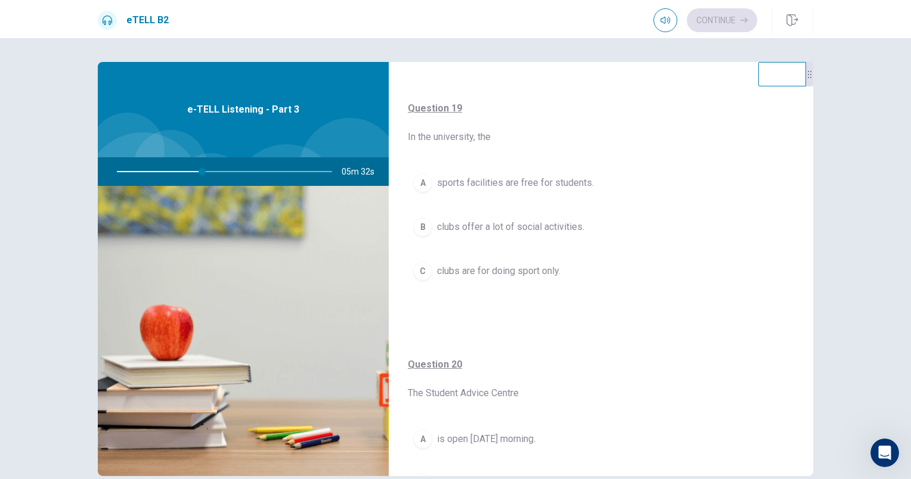
scroll to position [797, 0]
click at [528, 223] on span "clubs offer a lot of social activities." at bounding box center [510, 226] width 147 height 14
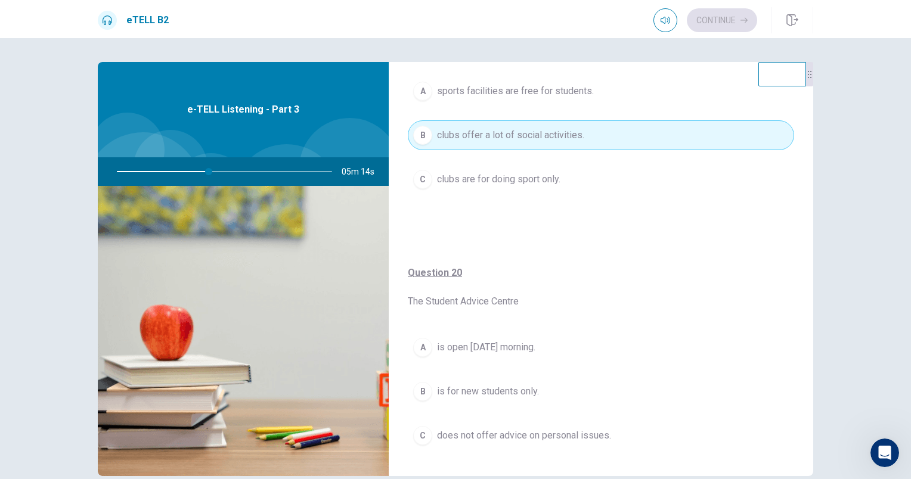
scroll to position [906, 0]
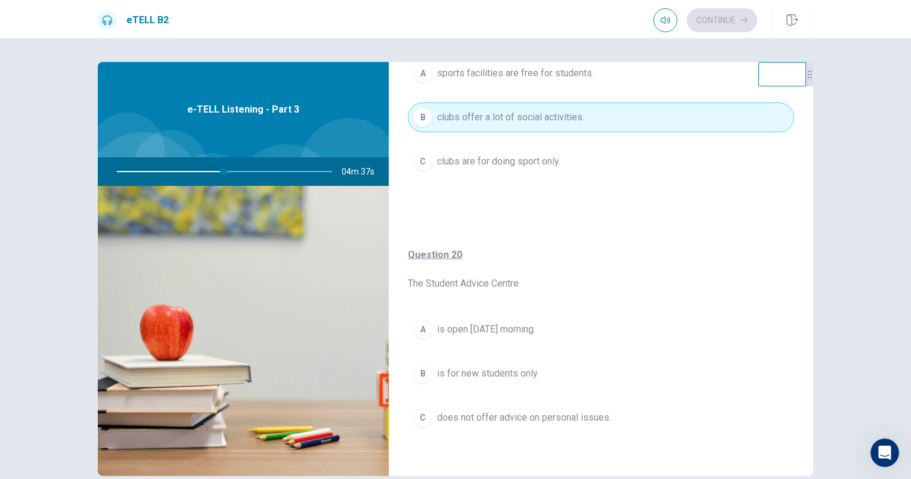
click at [506, 333] on button "A is open [DATE] morning." at bounding box center [601, 330] width 386 height 30
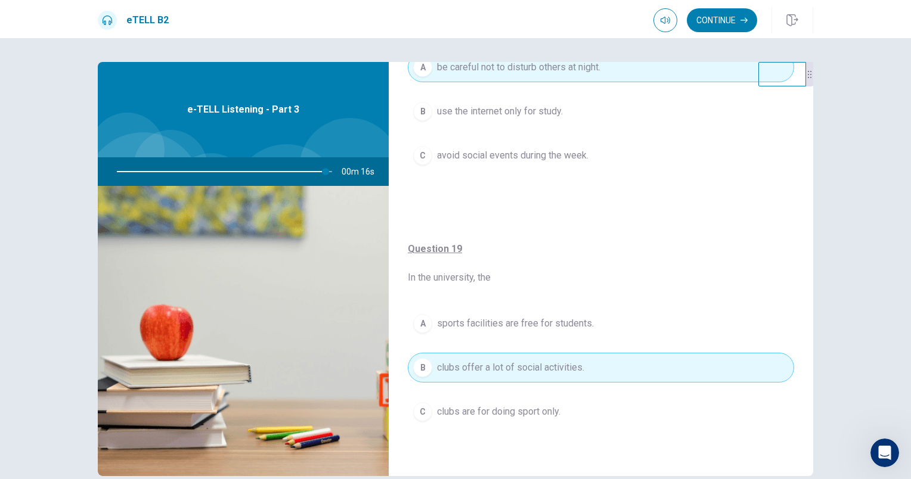
scroll to position [659, 0]
type input "*"
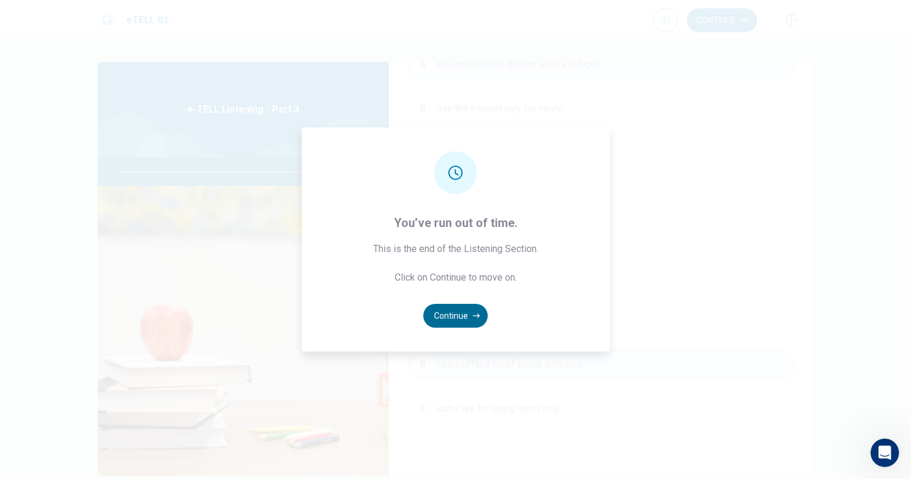
click at [455, 319] on button "Continue" at bounding box center [455, 316] width 64 height 24
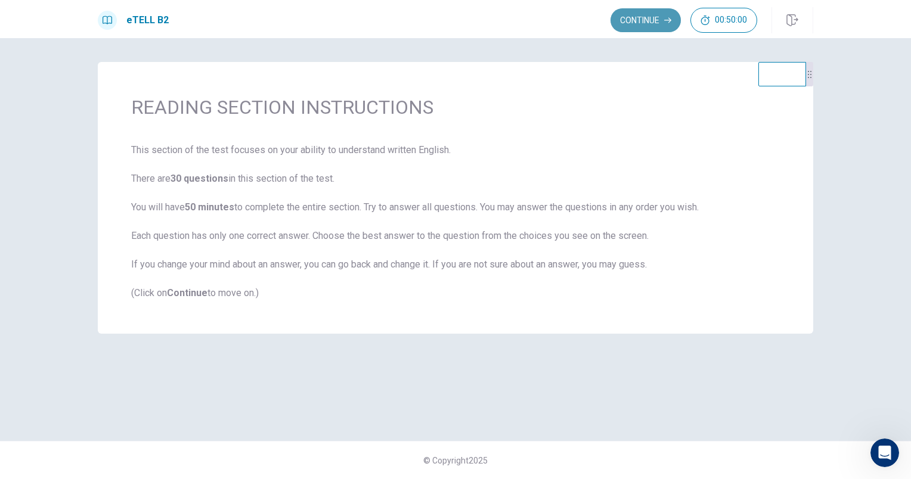
click at [640, 15] on button "Continue" at bounding box center [645, 20] width 70 height 24
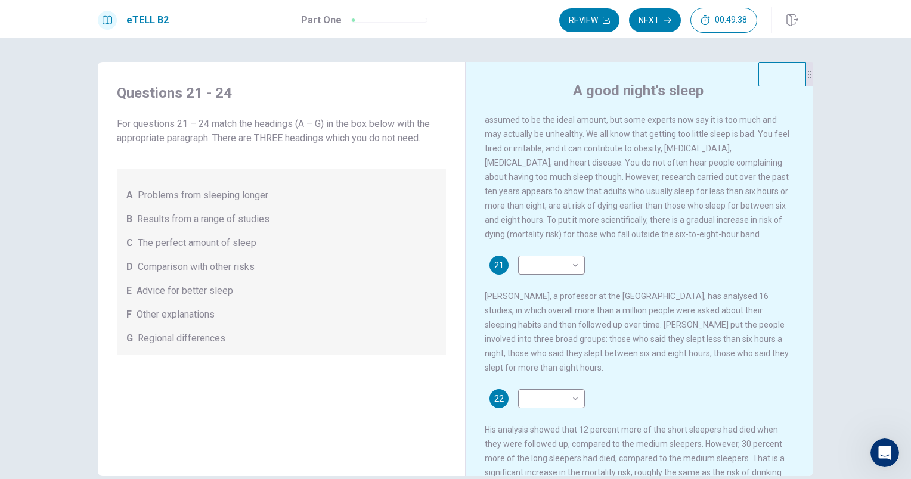
scroll to position [0, 0]
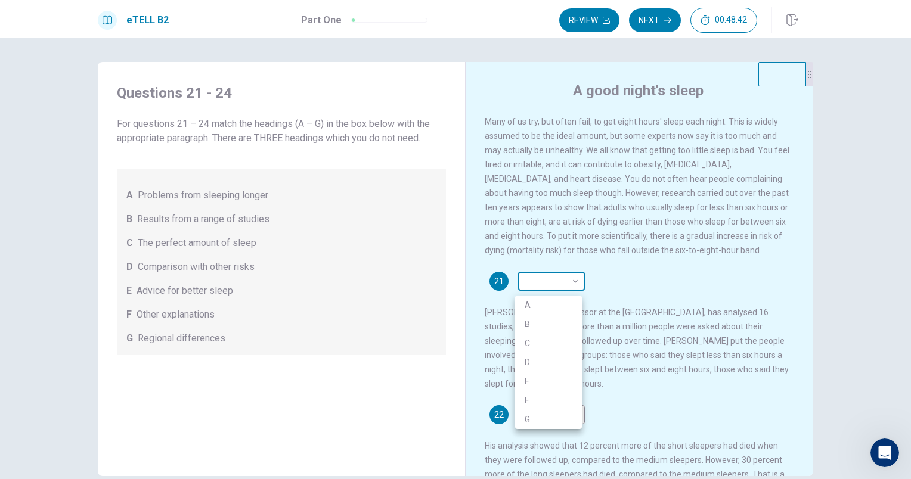
click at [576, 284] on body "This site uses cookies, as explained in our Privacy Policy . If you agree to th…" at bounding box center [455, 239] width 911 height 479
click at [531, 305] on li "A" at bounding box center [548, 305] width 67 height 19
type input "*"
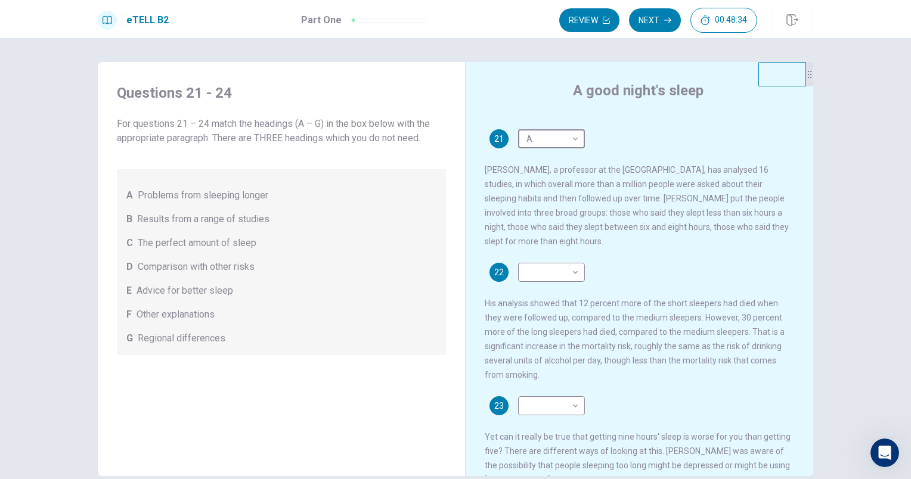
scroll to position [144, 0]
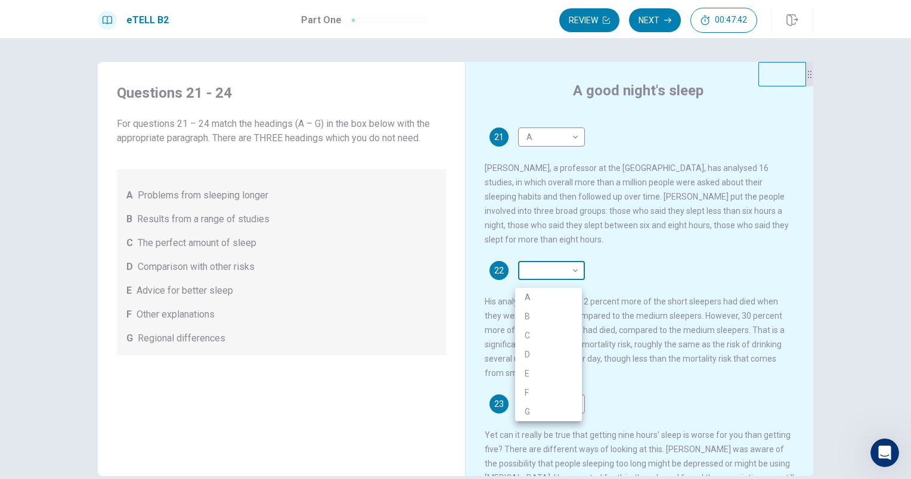
click at [575, 280] on body "This site uses cookies, as explained in our Privacy Policy . If you agree to th…" at bounding box center [455, 239] width 911 height 479
click at [530, 319] on li "B" at bounding box center [548, 316] width 67 height 19
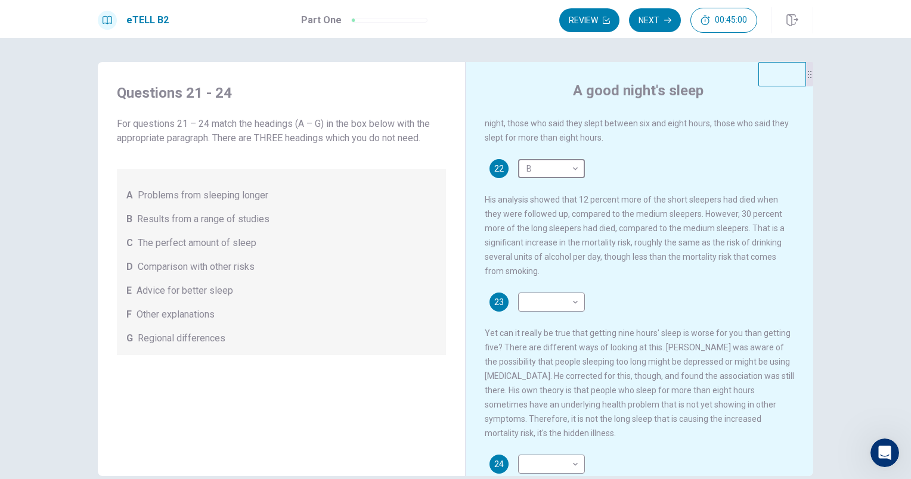
scroll to position [247, 0]
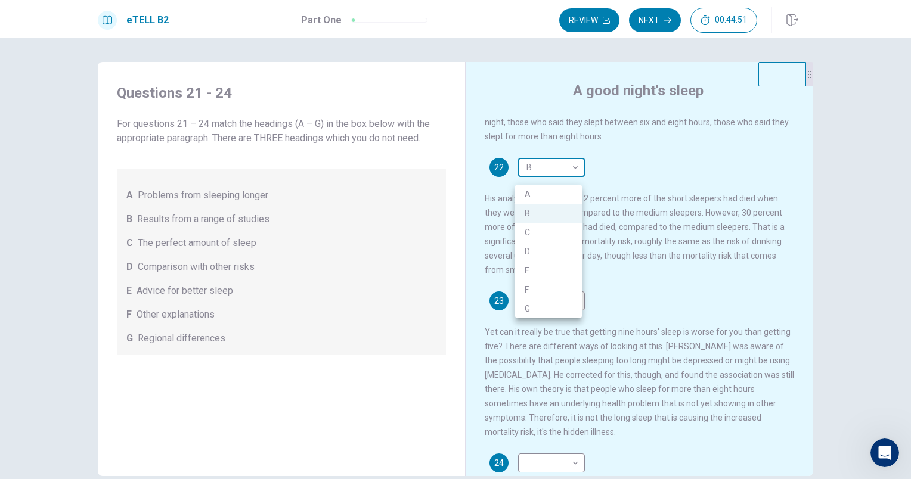
click at [573, 174] on body "This site uses cookies, as explained in our Privacy Policy . If you agree to th…" at bounding box center [455, 239] width 911 height 479
click at [538, 231] on li "C" at bounding box center [548, 232] width 67 height 19
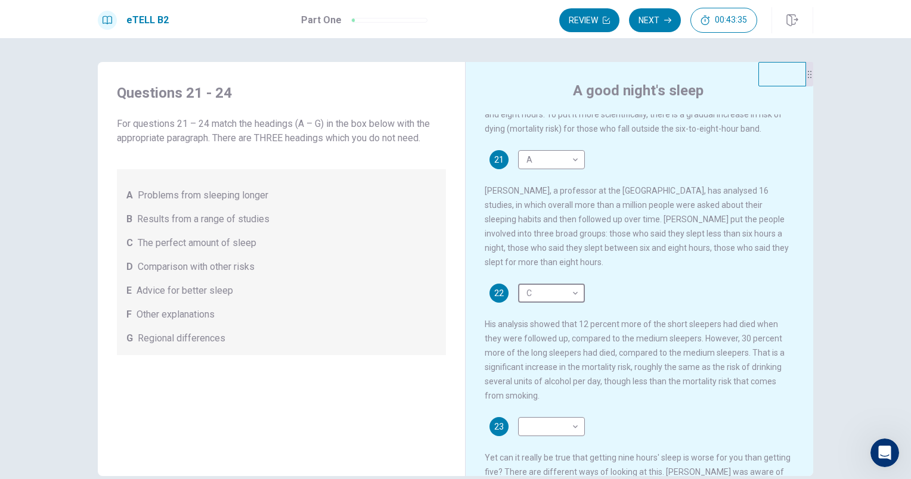
scroll to position [126, 0]
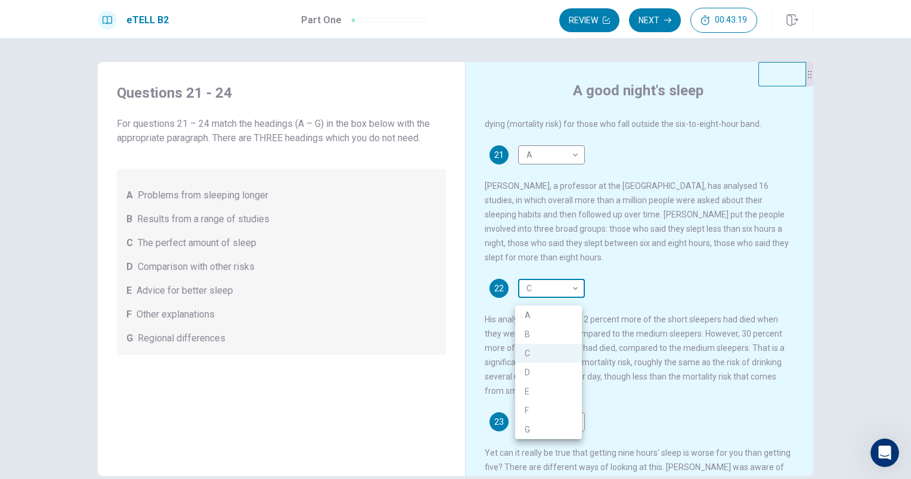
click at [575, 297] on body "This site uses cookies, as explained in our Privacy Policy . If you agree to th…" at bounding box center [455, 239] width 911 height 479
click at [524, 333] on li "B" at bounding box center [548, 334] width 67 height 19
type input "*"
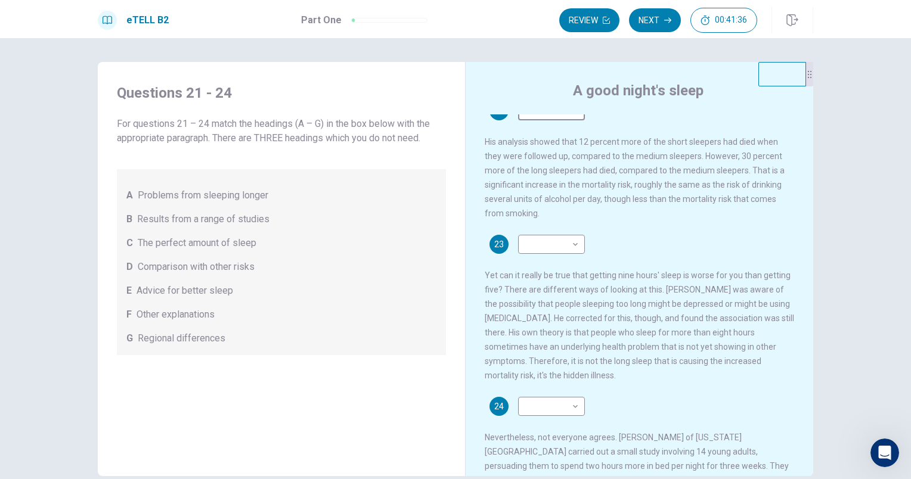
scroll to position [307, 0]
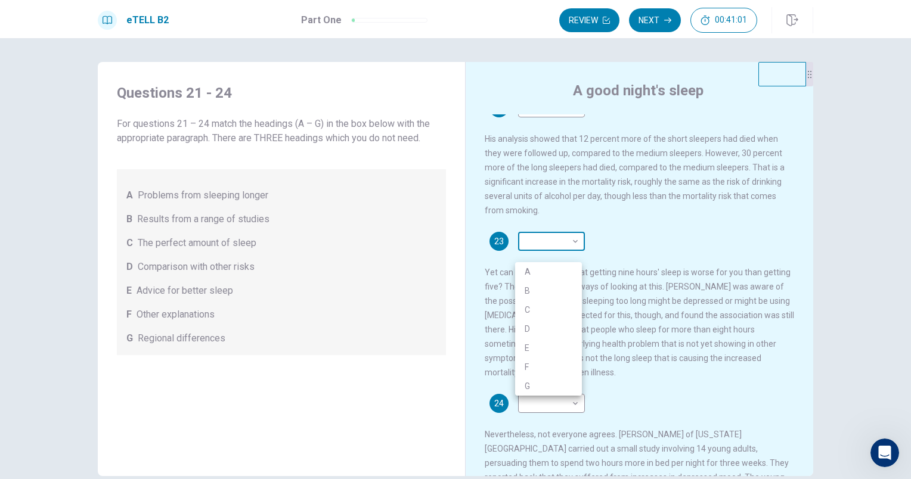
click at [574, 248] on body "This site uses cookies, as explained in our Privacy Policy . If you agree to th…" at bounding box center [455, 239] width 911 height 479
click at [529, 327] on li "D" at bounding box center [548, 328] width 67 height 19
type input "*"
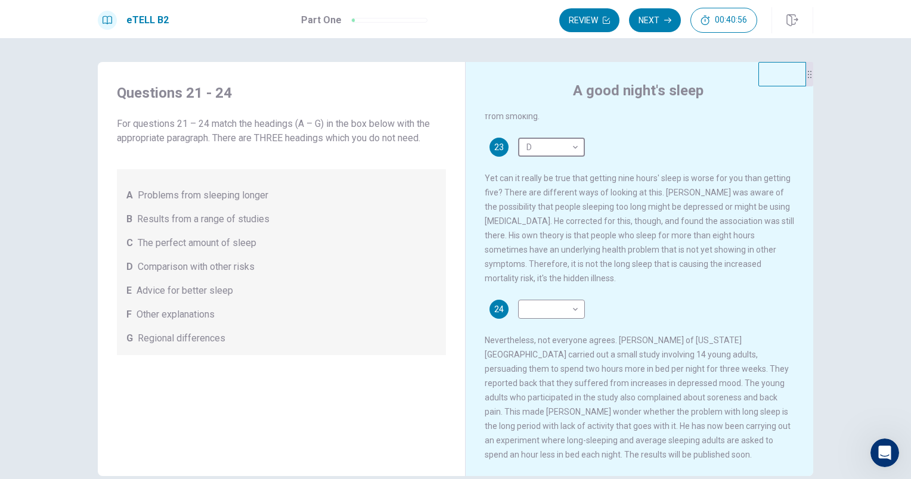
scroll to position [421, 0]
click at [570, 304] on body "This site uses cookies, as explained in our Privacy Policy . If you agree to th…" at bounding box center [455, 239] width 911 height 479
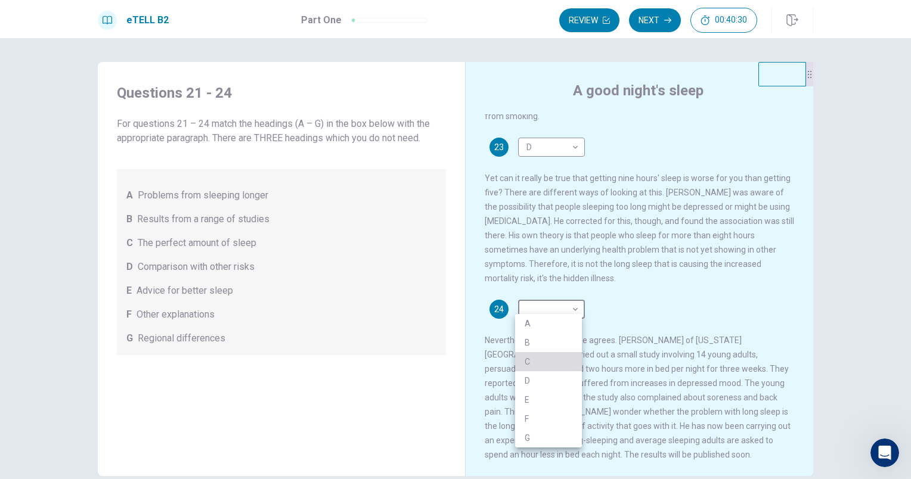
click at [532, 365] on li "C" at bounding box center [548, 361] width 67 height 19
type input "*"
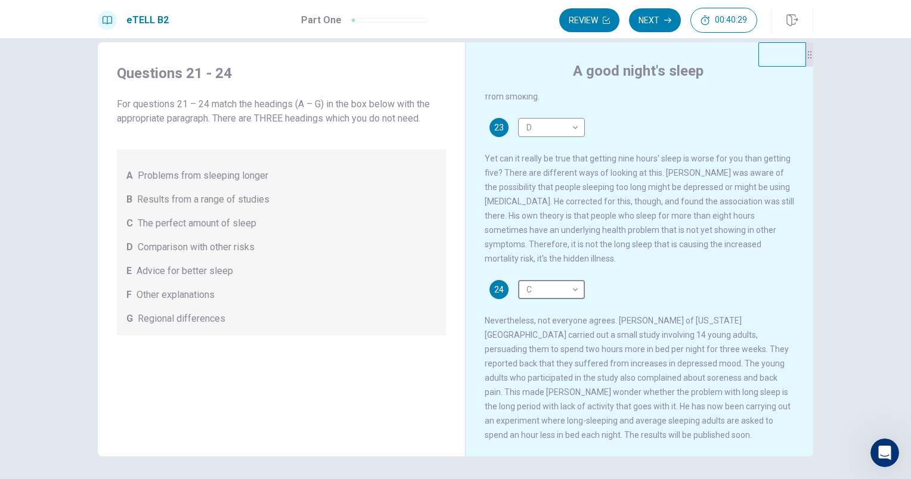
scroll to position [59, 0]
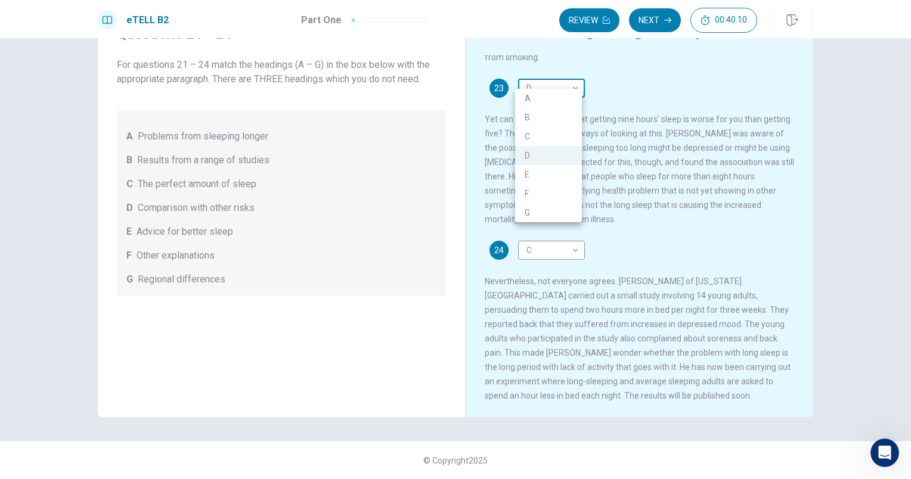
click at [574, 76] on body "This site uses cookies, as explained in our Privacy Policy . If you agree to th…" at bounding box center [455, 239] width 911 height 479
click at [531, 136] on li "C" at bounding box center [548, 136] width 67 height 19
type input "*"
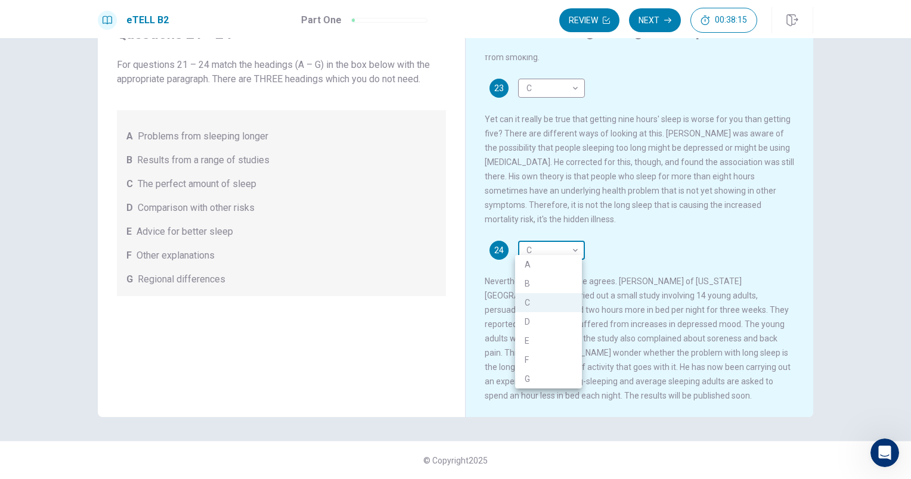
click at [576, 246] on body "This site uses cookies, as explained in our Privacy Policy . If you agree to th…" at bounding box center [455, 239] width 911 height 479
click at [533, 355] on li "F" at bounding box center [548, 359] width 67 height 19
type input "*"
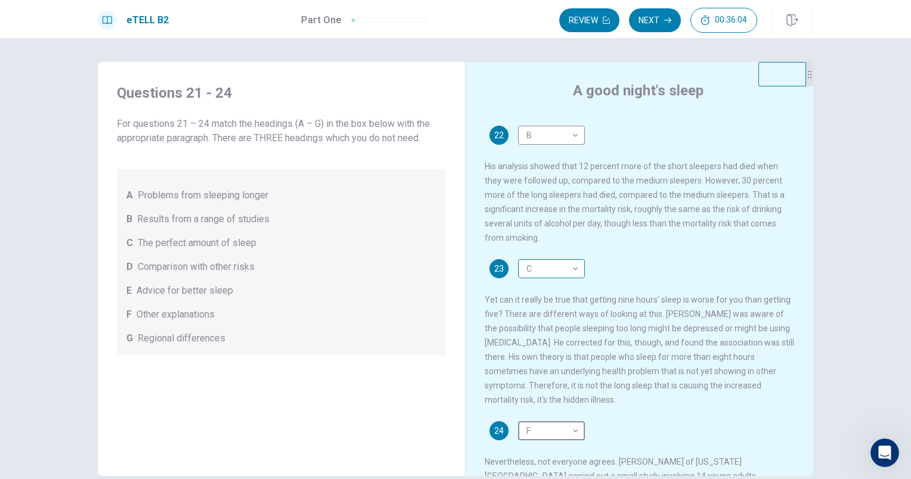
scroll to position [280, 0]
click at [576, 278] on body "This site uses cookies, as explained in our Privacy Policy . If you agree to th…" at bounding box center [455, 239] width 911 height 479
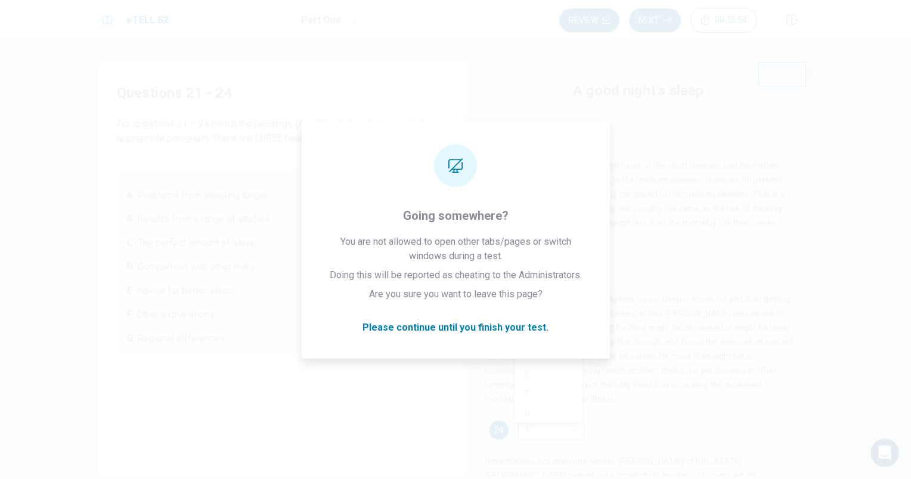
click at [520, 395] on li "F" at bounding box center [548, 393] width 67 height 19
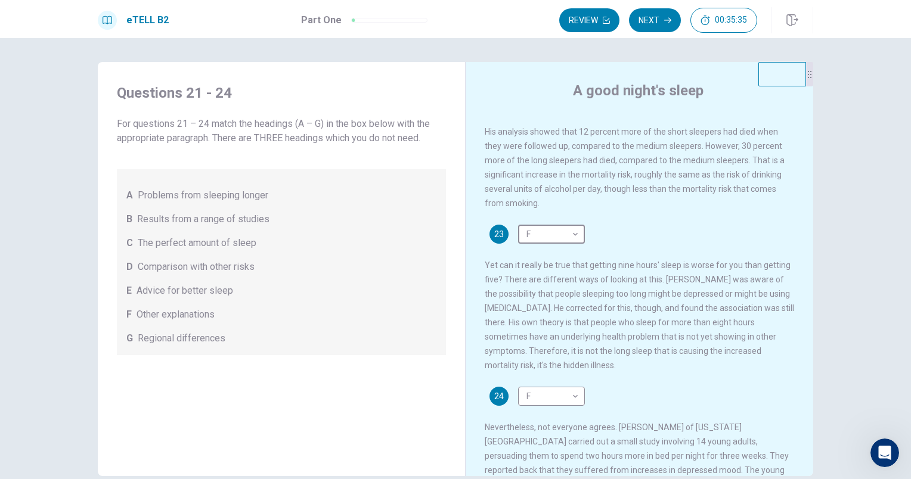
scroll to position [322, 0]
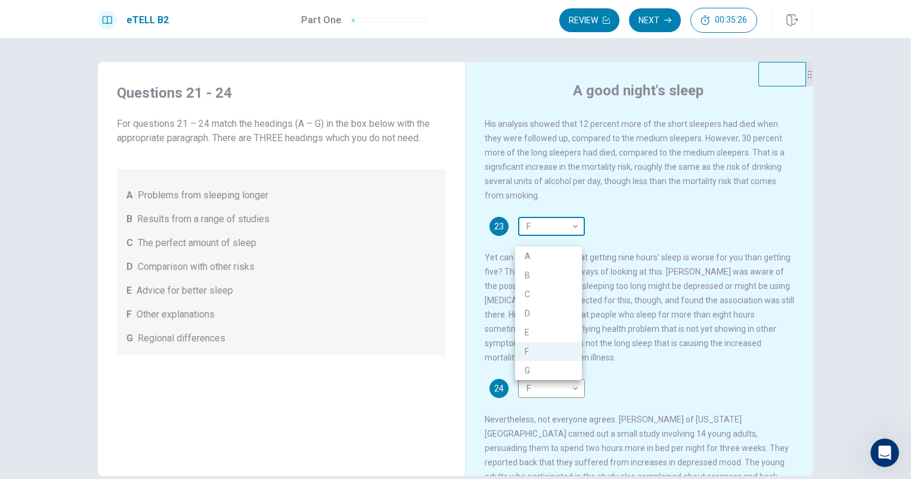
click at [571, 241] on body "This site uses cookies, as explained in our Privacy Policy . If you agree to th…" at bounding box center [455, 239] width 911 height 479
click at [530, 314] on li "D" at bounding box center [548, 313] width 67 height 19
type input "*"
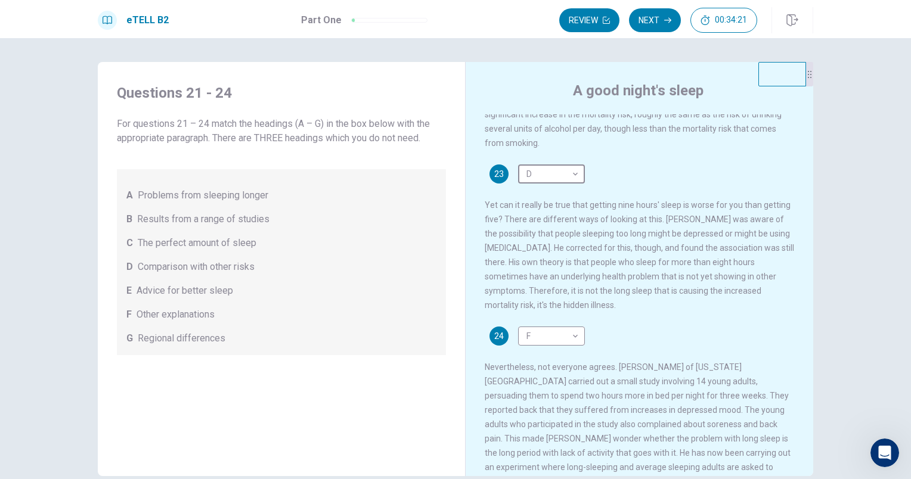
scroll to position [421, 0]
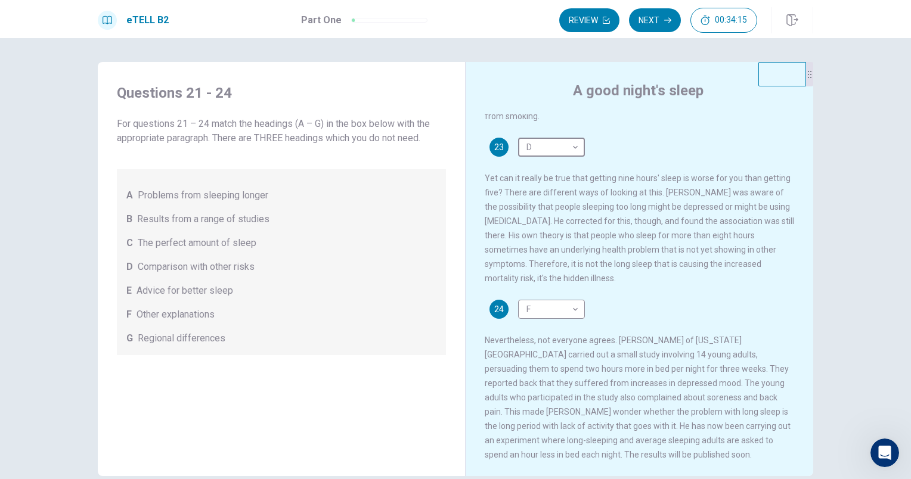
click at [746, 291] on div "Many of us try, but often fail, to get eight hours' sleep each night. This is w…" at bounding box center [647, 295] width 325 height 362
click at [735, 17] on span "00:33:45" at bounding box center [731, 20] width 32 height 10
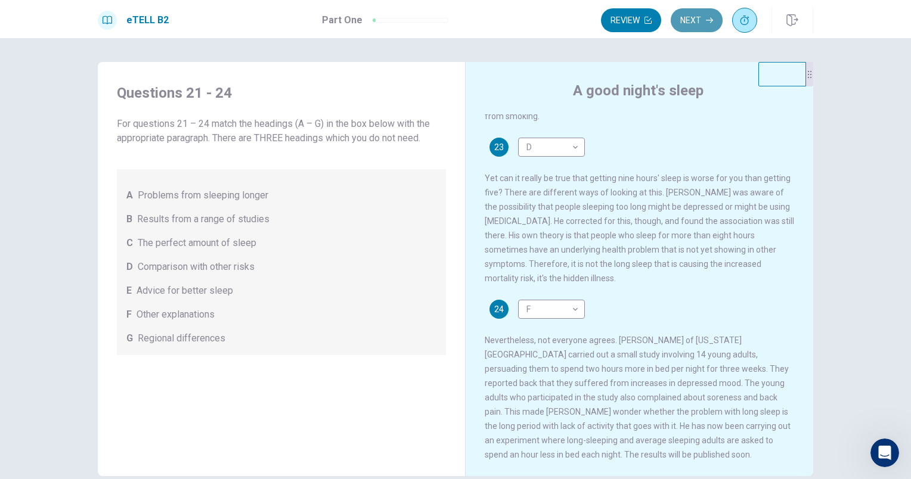
click at [698, 19] on button "Next" at bounding box center [696, 20] width 52 height 24
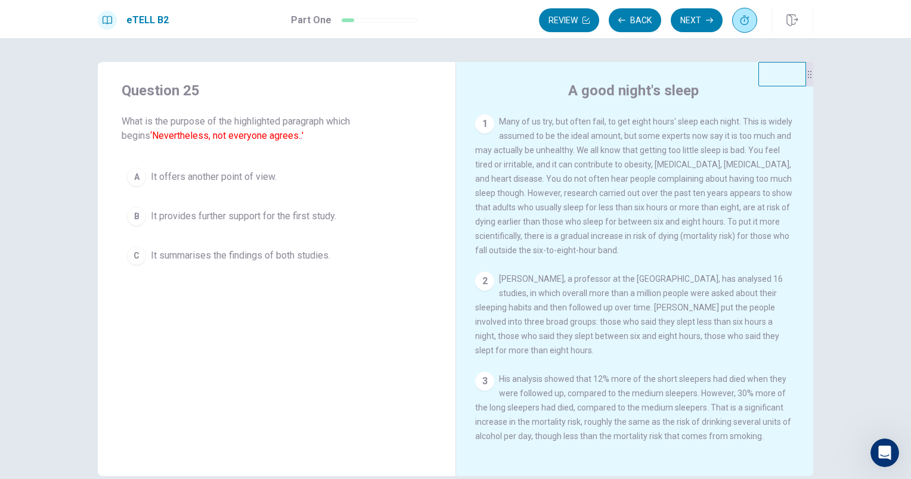
click at [135, 179] on div "A" at bounding box center [136, 176] width 19 height 19
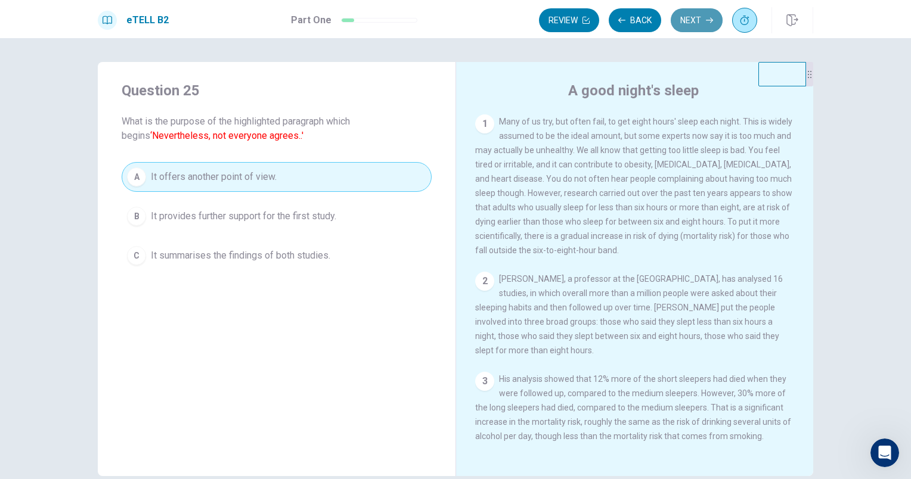
click at [691, 17] on button "Next" at bounding box center [696, 20] width 52 height 24
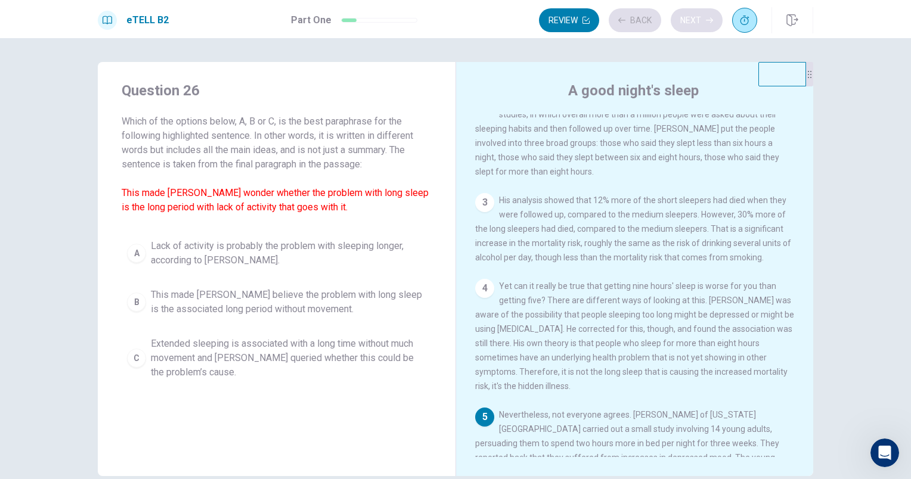
scroll to position [290, 0]
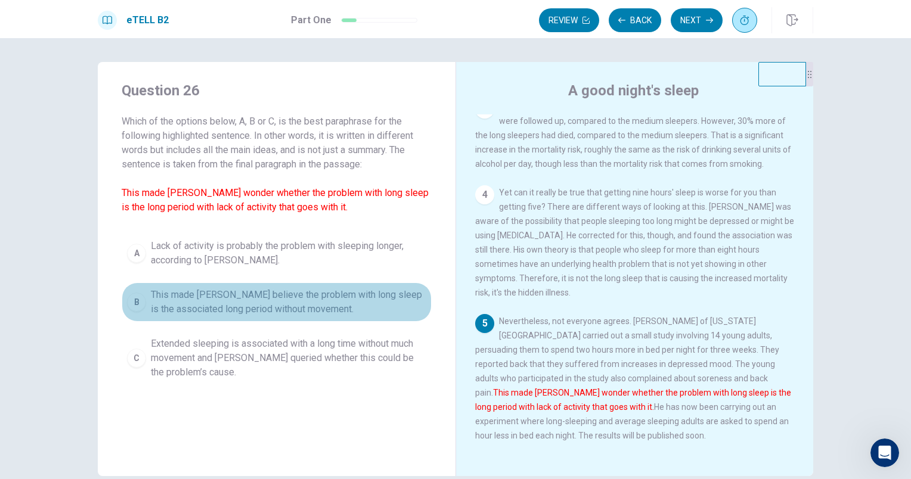
click at [226, 293] on span "This made [PERSON_NAME] believe the problem with long sleep is the associated l…" at bounding box center [288, 302] width 275 height 29
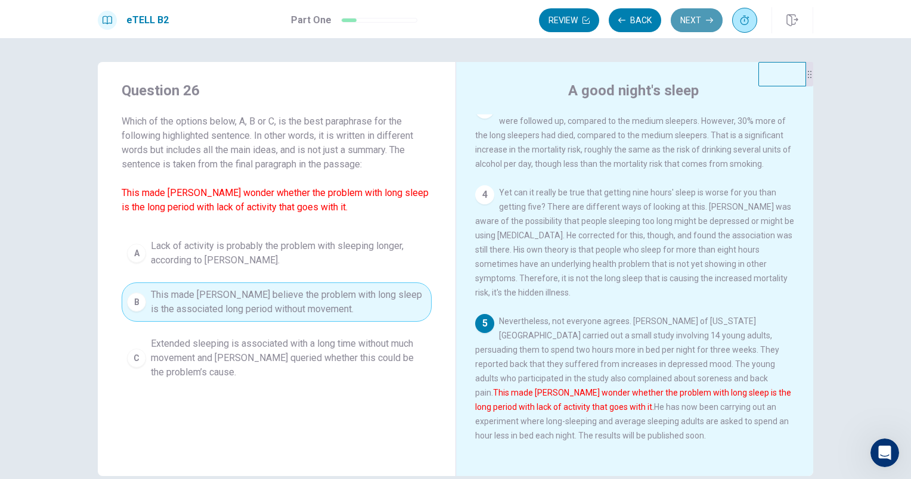
click at [688, 20] on button "Next" at bounding box center [696, 20] width 52 height 24
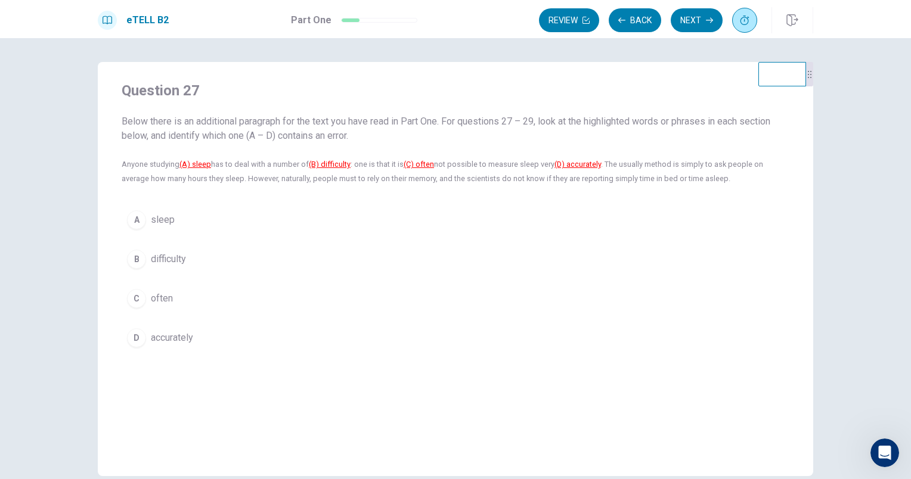
click at [132, 257] on div "B" at bounding box center [136, 259] width 19 height 19
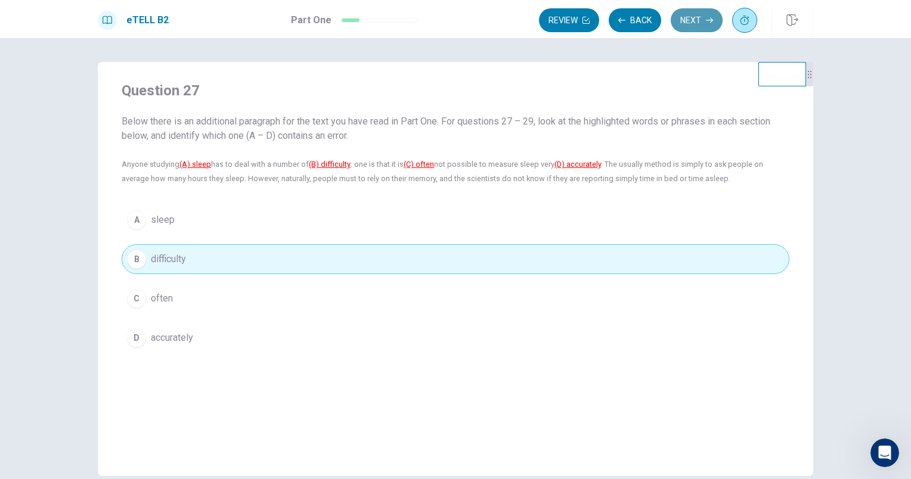
click at [692, 13] on button "Next" at bounding box center [696, 20] width 52 height 24
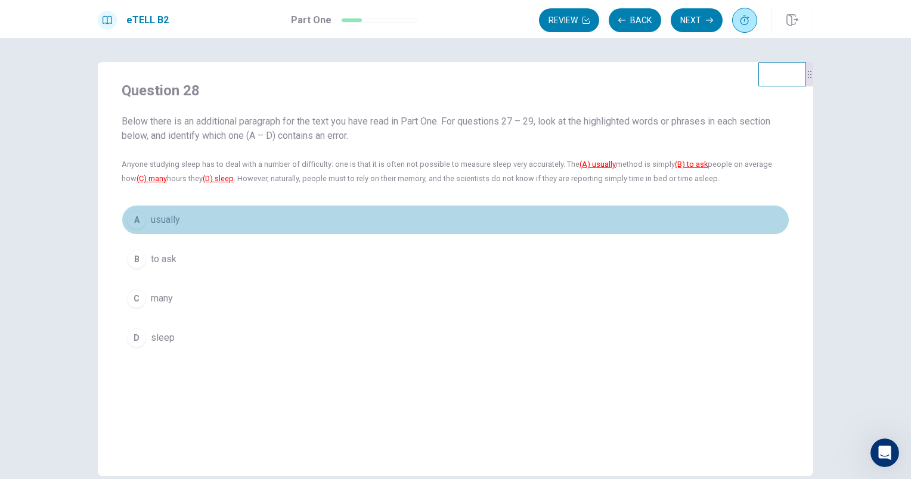
click at [131, 221] on div "A" at bounding box center [136, 219] width 19 height 19
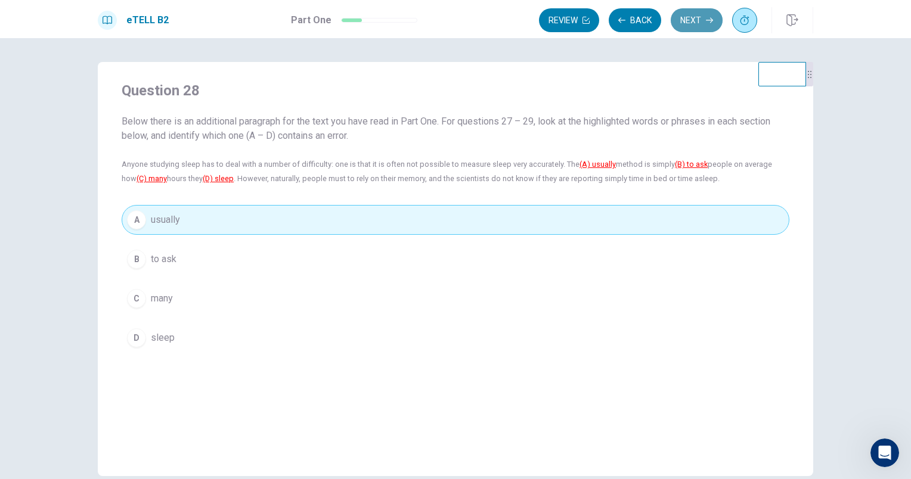
click at [693, 23] on button "Next" at bounding box center [696, 20] width 52 height 24
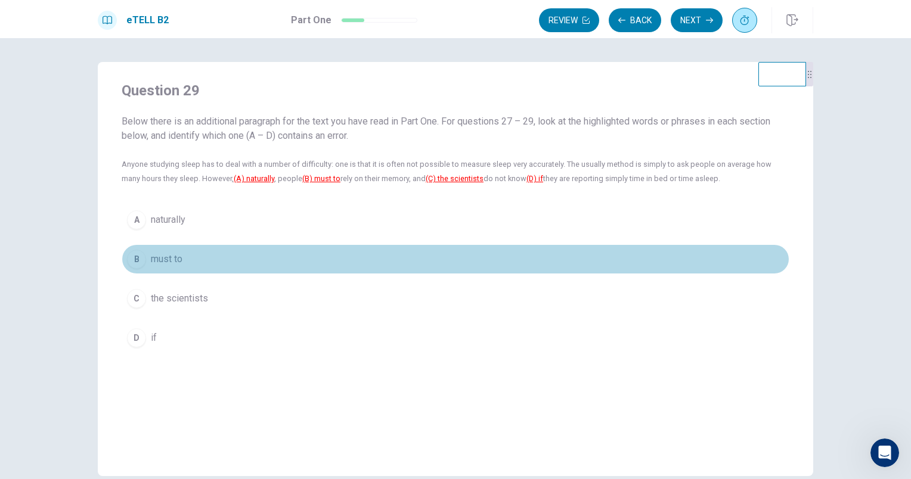
click at [127, 266] on div "B" at bounding box center [136, 259] width 19 height 19
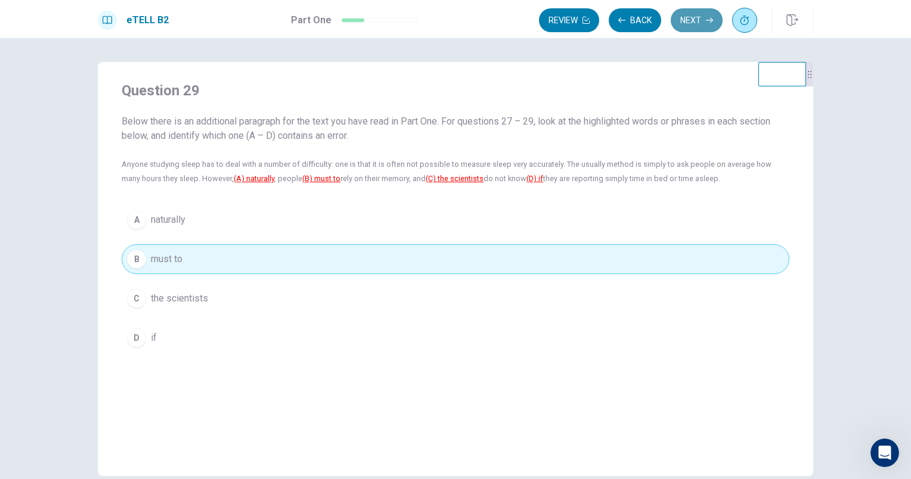
click at [700, 19] on button "Next" at bounding box center [696, 20] width 52 height 24
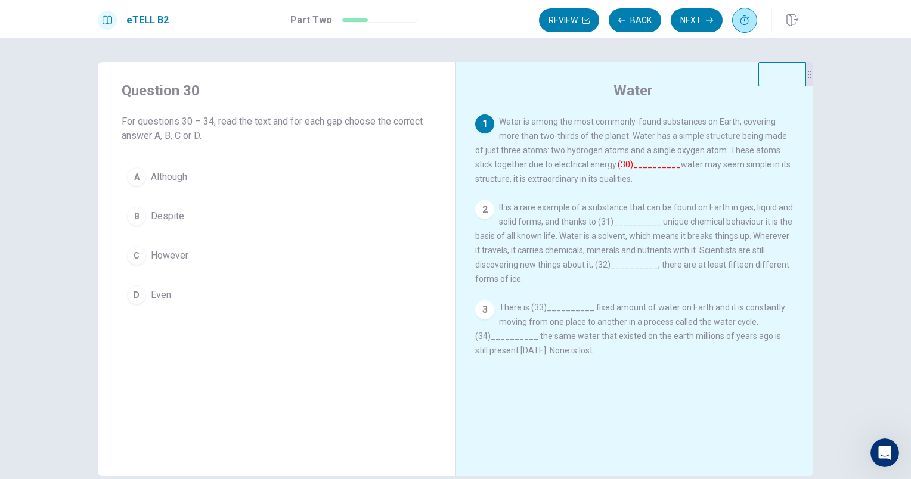
click at [151, 175] on span "Although" at bounding box center [169, 177] width 36 height 14
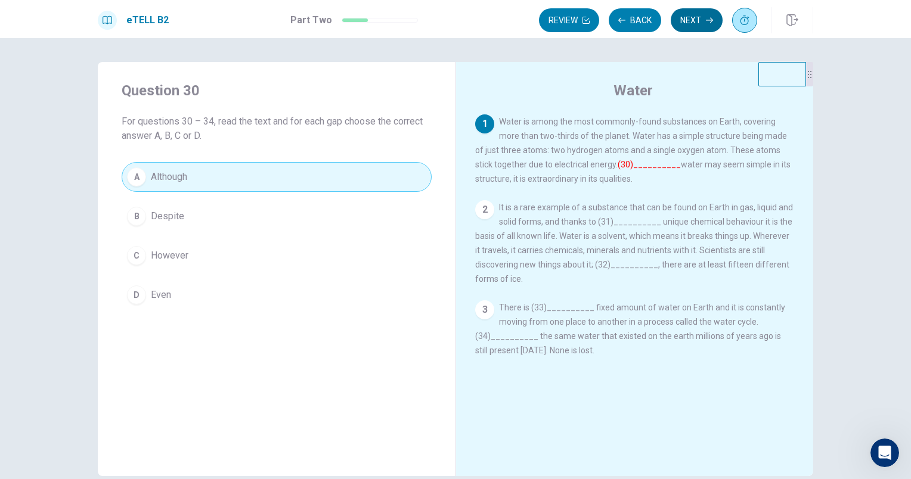
click at [696, 20] on button "Next" at bounding box center [696, 20] width 52 height 24
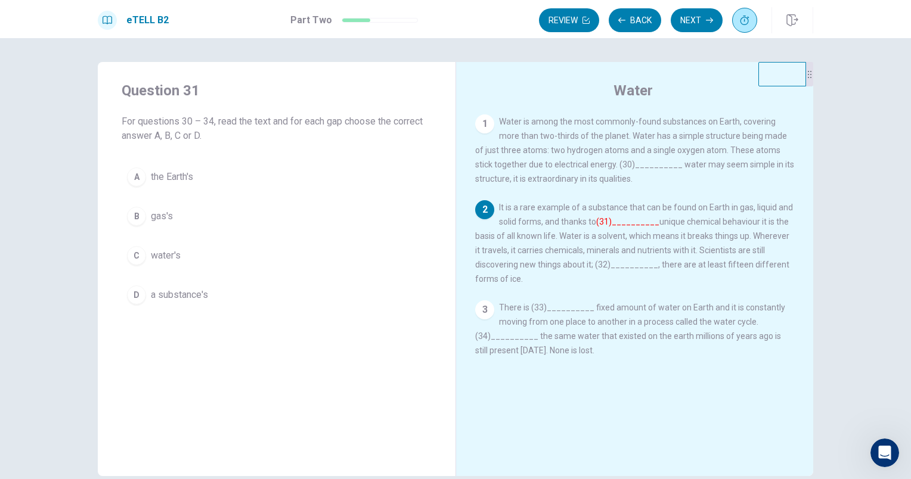
click at [138, 163] on button "A the Earth's" at bounding box center [277, 177] width 310 height 30
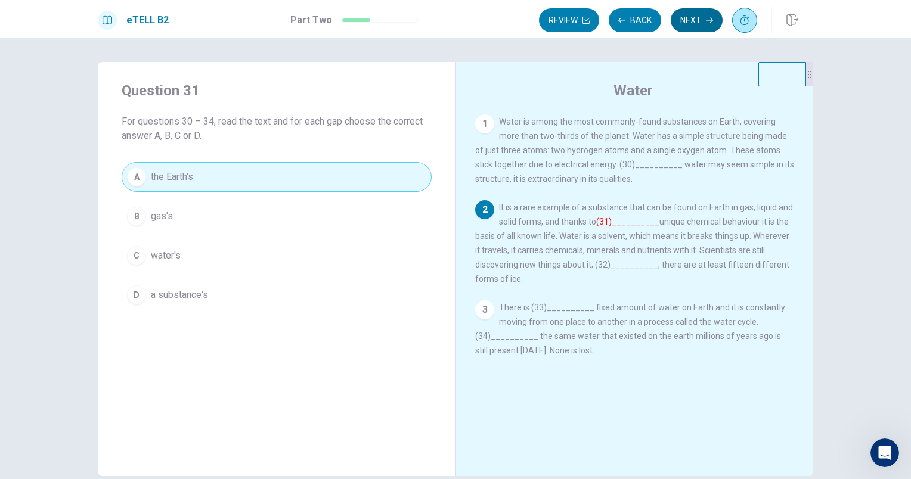
click at [688, 19] on button "Next" at bounding box center [696, 20] width 52 height 24
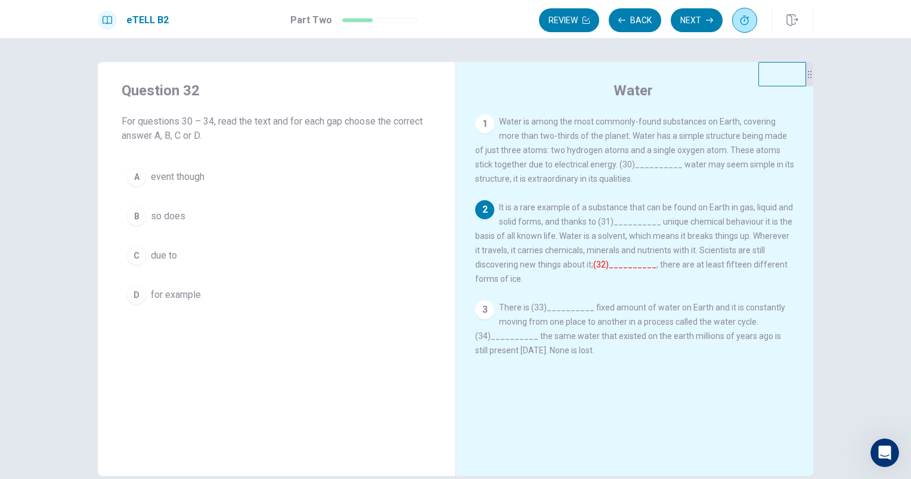
click at [136, 298] on div "D" at bounding box center [136, 294] width 19 height 19
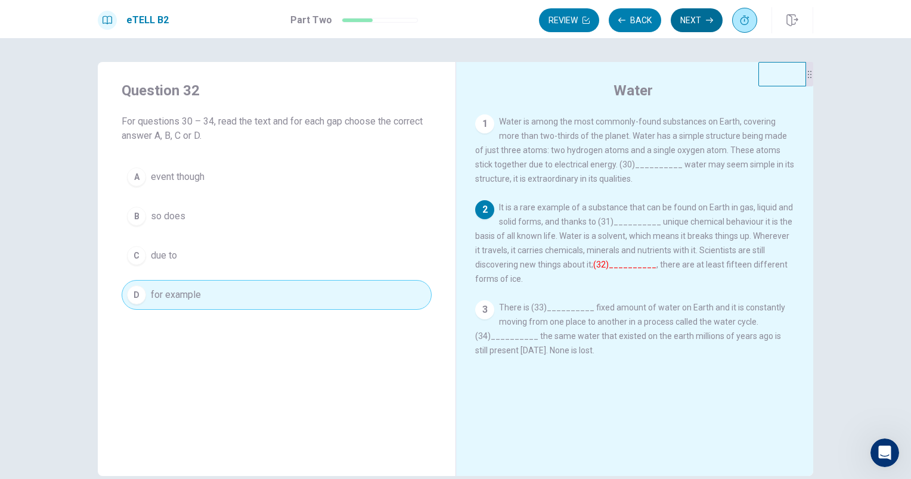
click at [691, 19] on button "Next" at bounding box center [696, 20] width 52 height 24
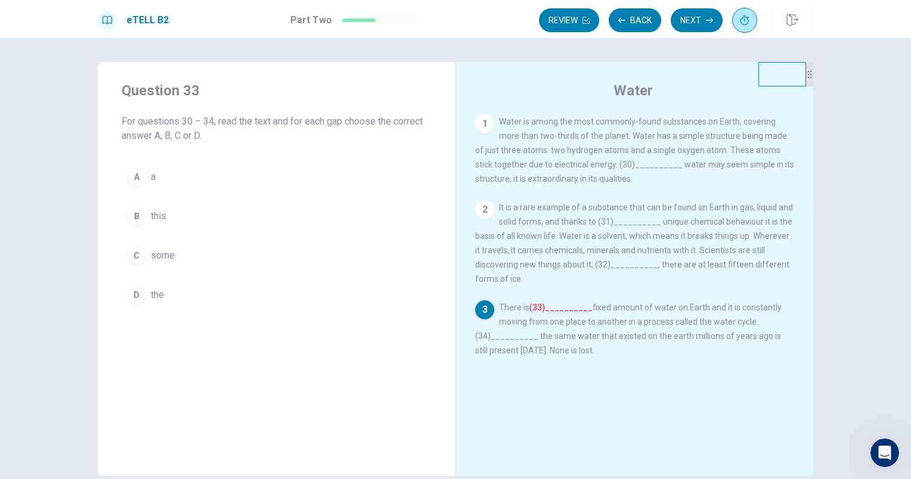
click at [133, 184] on div "A" at bounding box center [136, 176] width 19 height 19
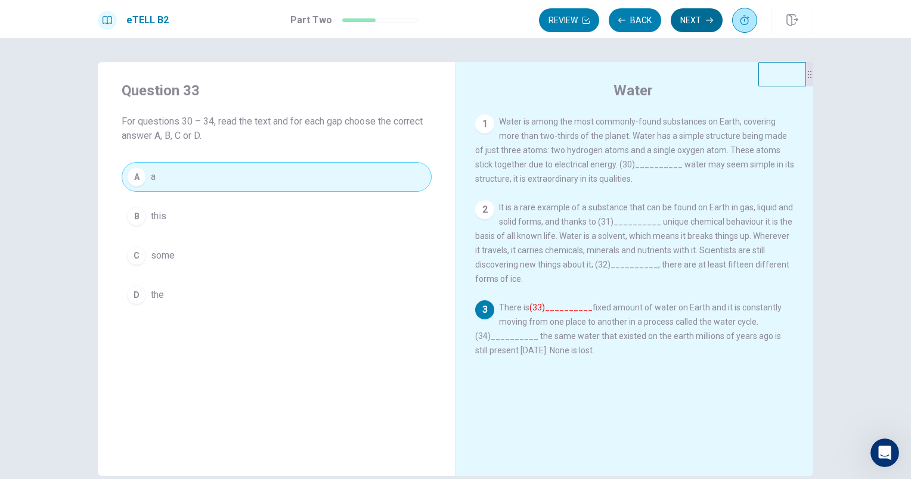
click at [698, 23] on button "Next" at bounding box center [696, 20] width 52 height 24
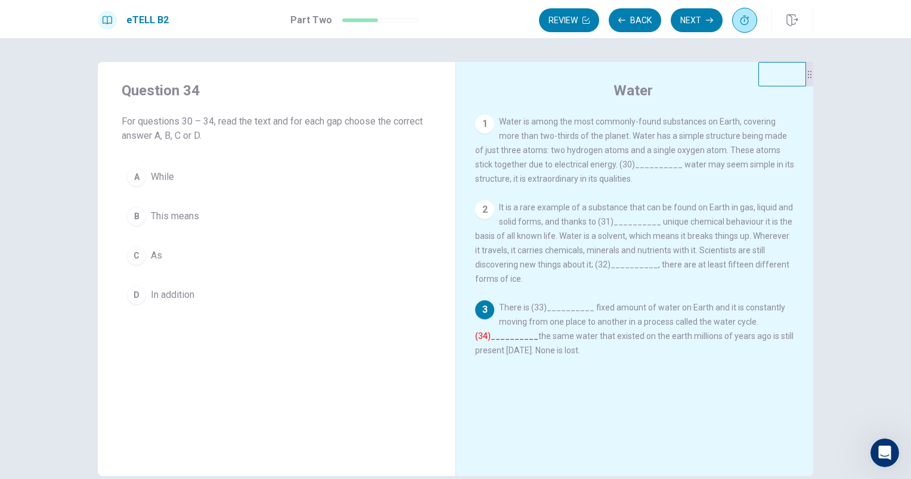
click at [133, 213] on div "B" at bounding box center [136, 216] width 19 height 19
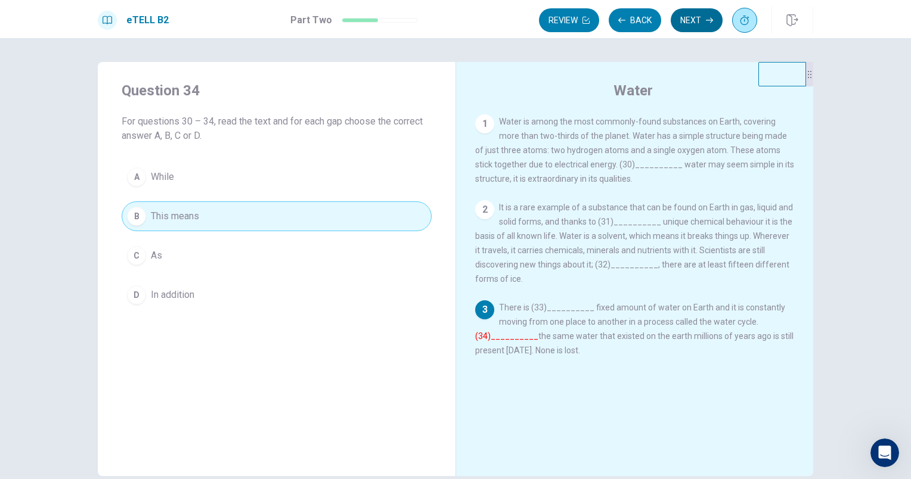
click at [696, 17] on button "Next" at bounding box center [696, 20] width 52 height 24
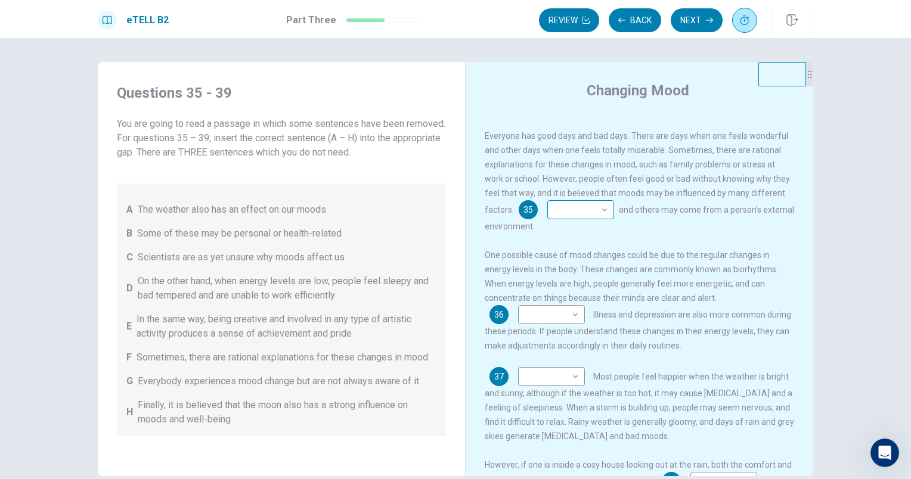
click at [601, 215] on body "This site uses cookies, as explained in our Privacy Policy . If you agree to th…" at bounding box center [455, 239] width 911 height 479
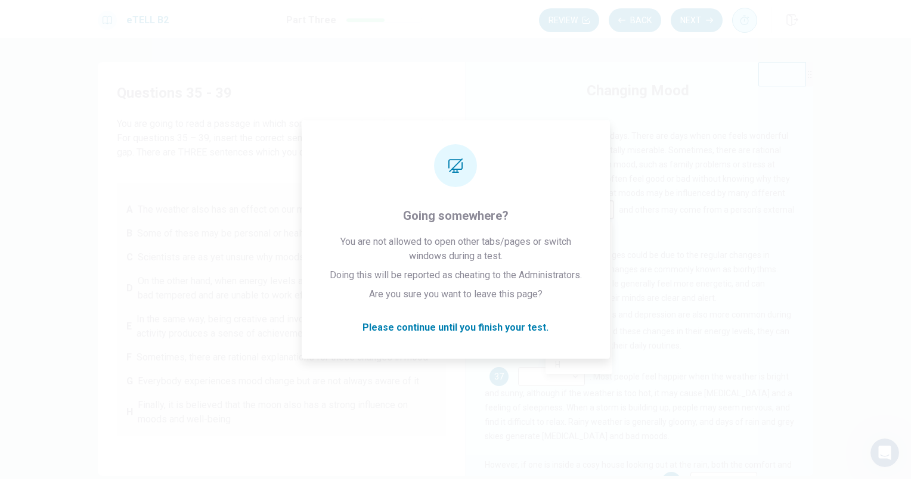
click at [596, 384] on div at bounding box center [455, 239] width 911 height 479
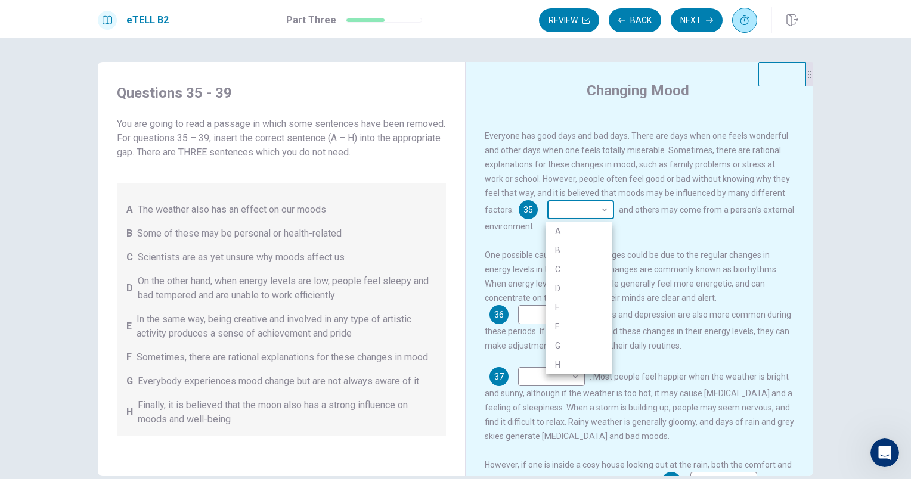
click at [605, 214] on body "This site uses cookies, as explained in our Privacy Policy . If you agree to th…" at bounding box center [455, 239] width 911 height 479
click at [557, 250] on li "B" at bounding box center [578, 250] width 67 height 19
type input "*"
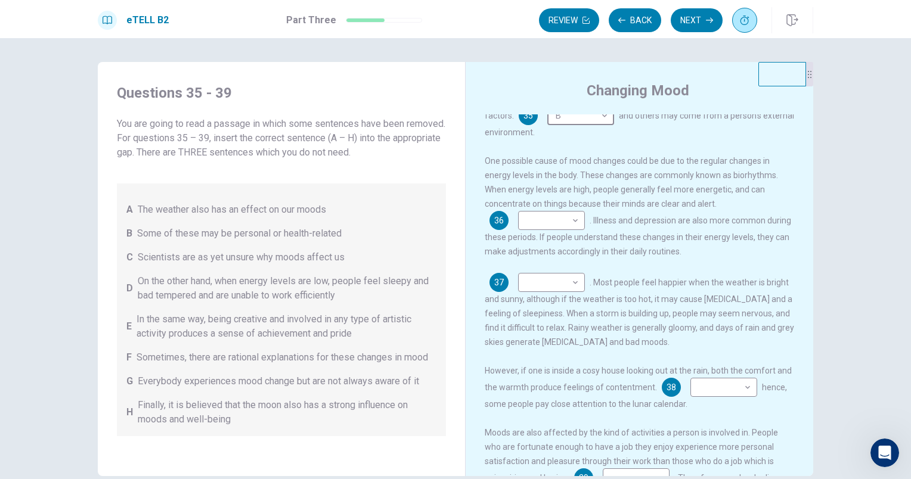
scroll to position [110, 0]
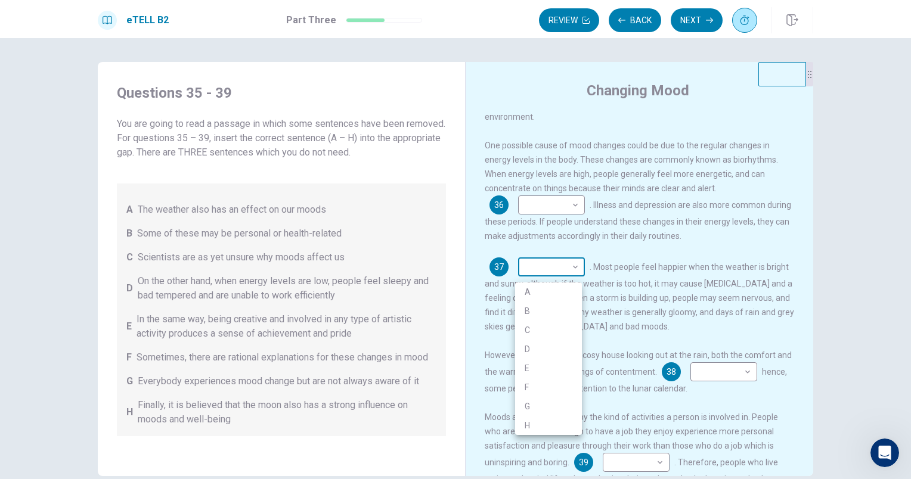
click at [572, 275] on body "This site uses cookies, as explained in our Privacy Policy . If you agree to th…" at bounding box center [455, 239] width 911 height 479
click at [534, 291] on li "A" at bounding box center [548, 291] width 67 height 19
type input "*"
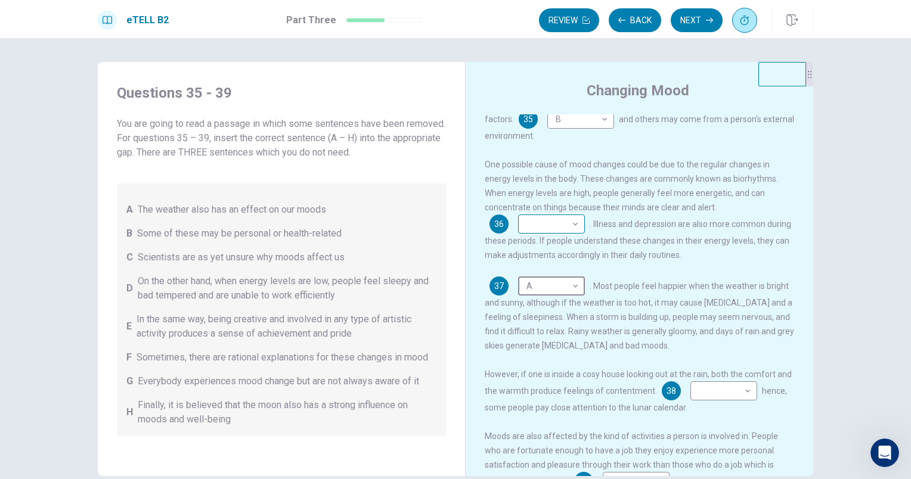
scroll to position [92, 0]
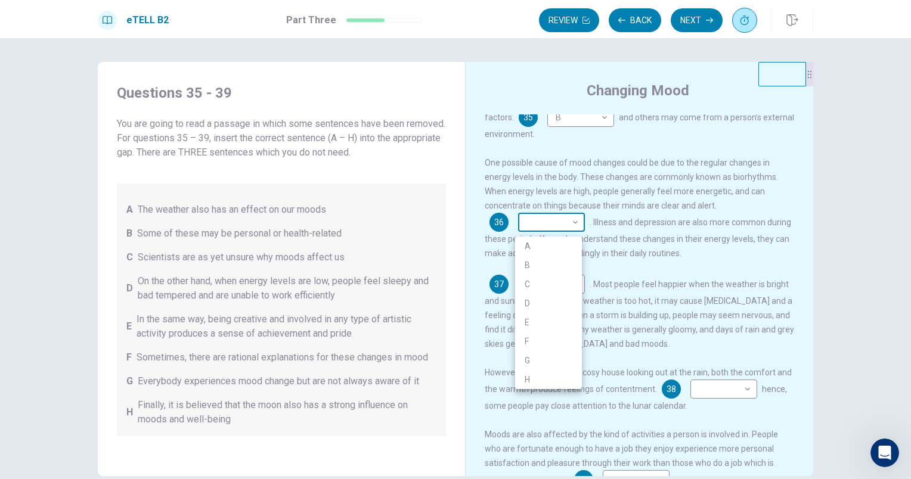
click at [576, 225] on body "This site uses cookies, as explained in our Privacy Policy . If you agree to th…" at bounding box center [455, 239] width 911 height 479
click at [529, 288] on li "C" at bounding box center [548, 284] width 67 height 19
type input "*"
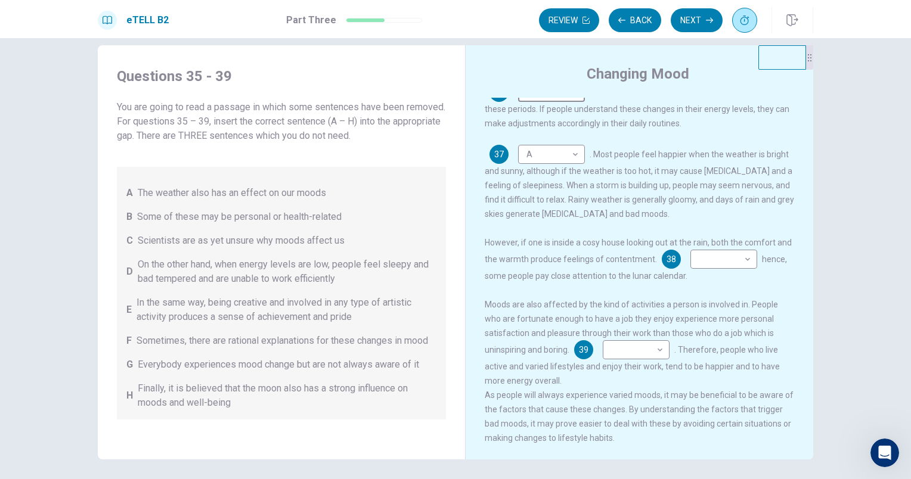
scroll to position [17, 0]
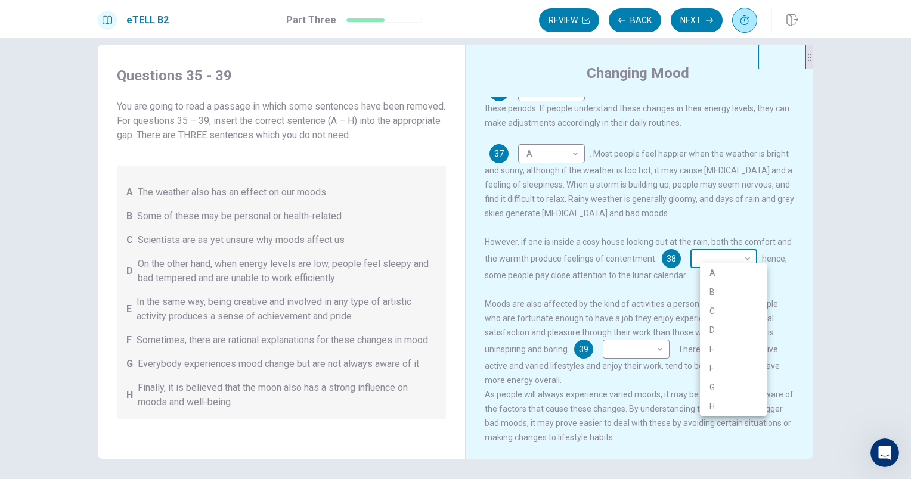
click at [754, 257] on body "This site uses cookies, as explained in our Privacy Policy . If you agree to th…" at bounding box center [455, 239] width 911 height 479
click at [713, 406] on li "H" at bounding box center [733, 406] width 67 height 19
type input "*"
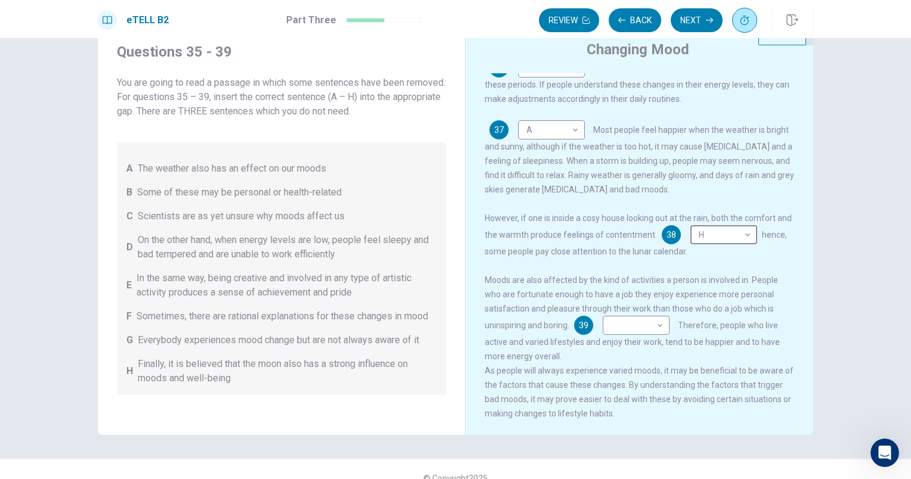
scroll to position [11, 0]
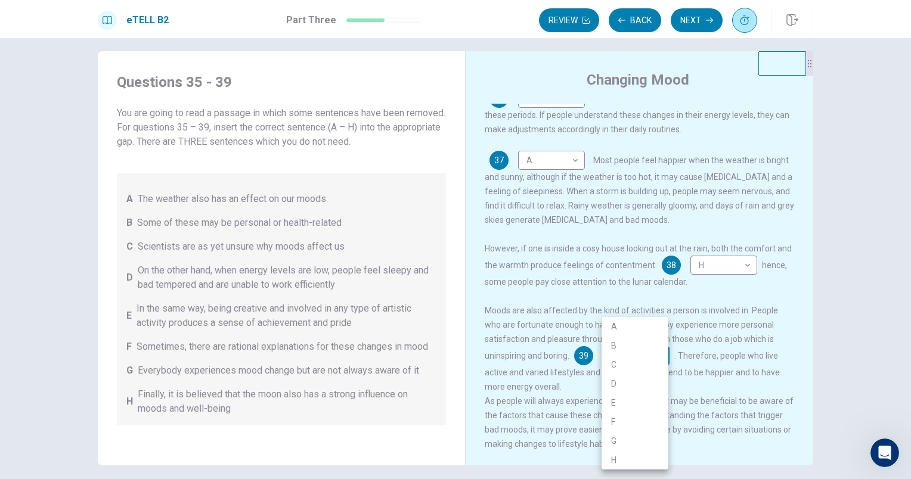
click at [660, 355] on body "This site uses cookies, as explained in our Privacy Policy . If you agree to th…" at bounding box center [455, 239] width 911 height 479
click at [617, 400] on li "E" at bounding box center [634, 402] width 67 height 19
type input "*"
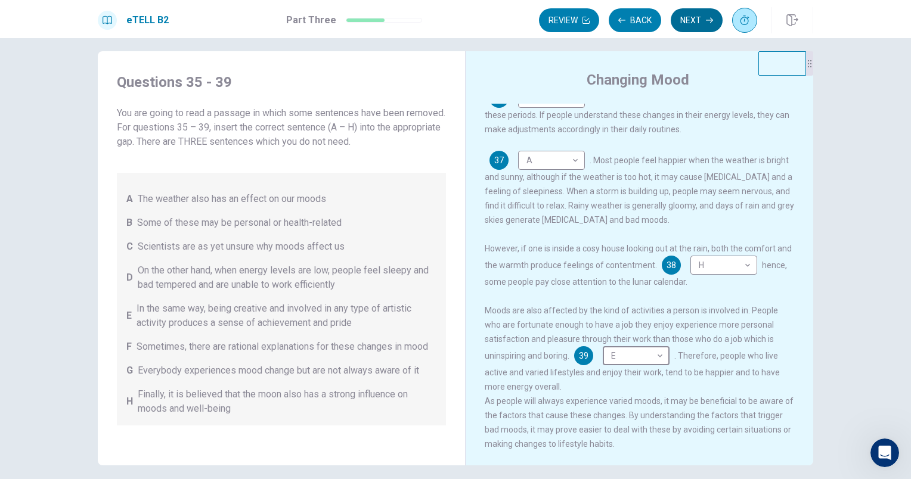
click at [698, 13] on button "Next" at bounding box center [696, 20] width 52 height 24
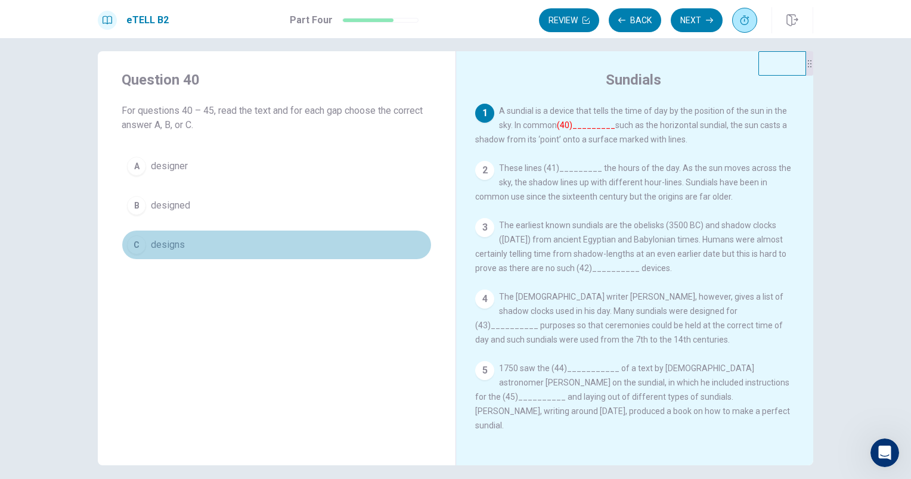
click at [133, 241] on div "C" at bounding box center [136, 244] width 19 height 19
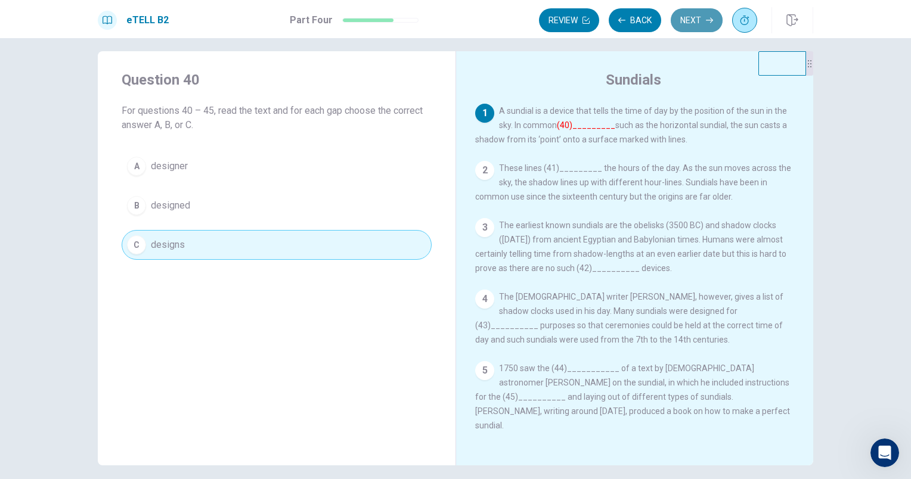
click at [696, 25] on button "Next" at bounding box center [696, 20] width 52 height 24
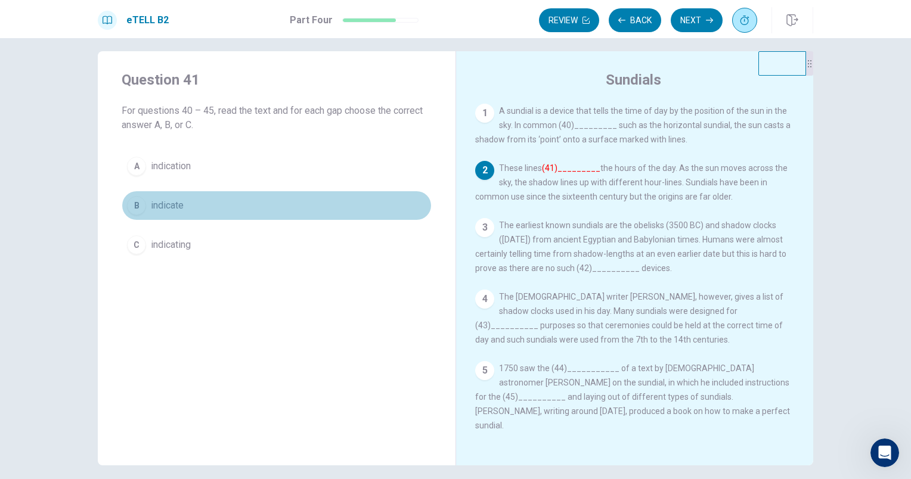
click at [132, 201] on div "B" at bounding box center [136, 205] width 19 height 19
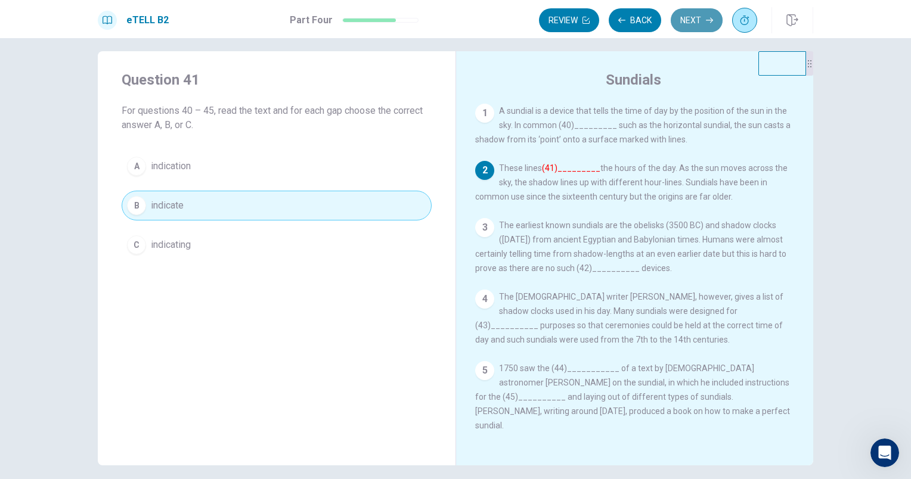
click at [703, 19] on button "Next" at bounding box center [696, 20] width 52 height 24
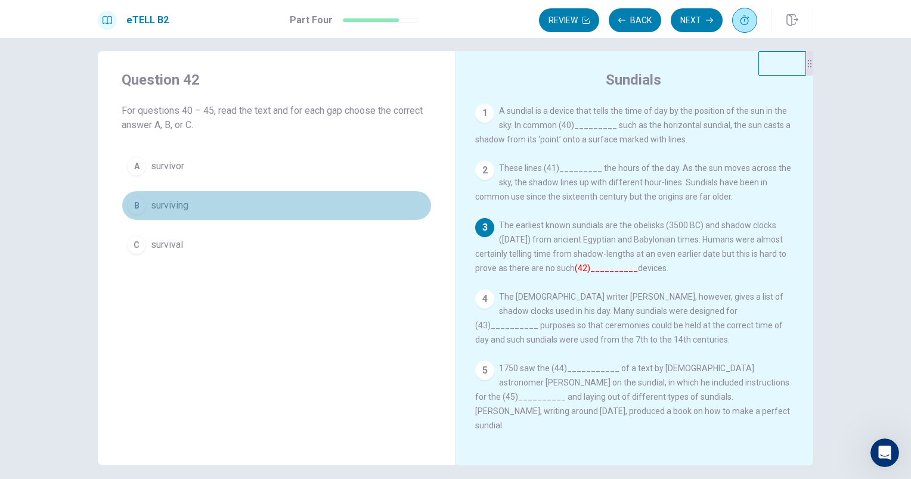
click at [134, 201] on div "B" at bounding box center [136, 205] width 19 height 19
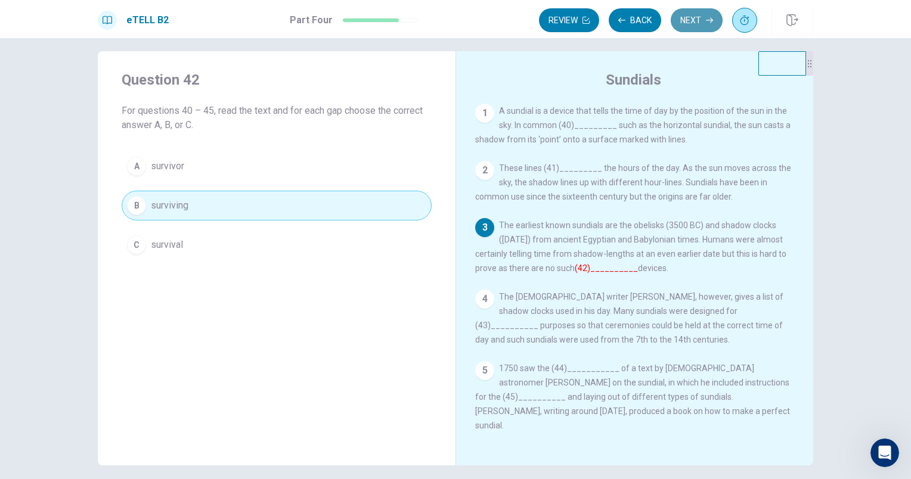
click at [698, 20] on button "Next" at bounding box center [696, 20] width 52 height 24
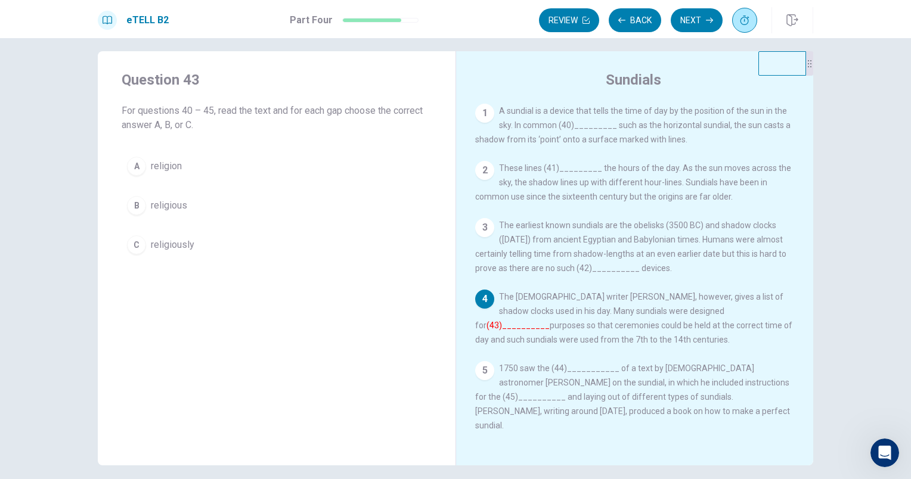
click at [133, 204] on div "B" at bounding box center [136, 205] width 19 height 19
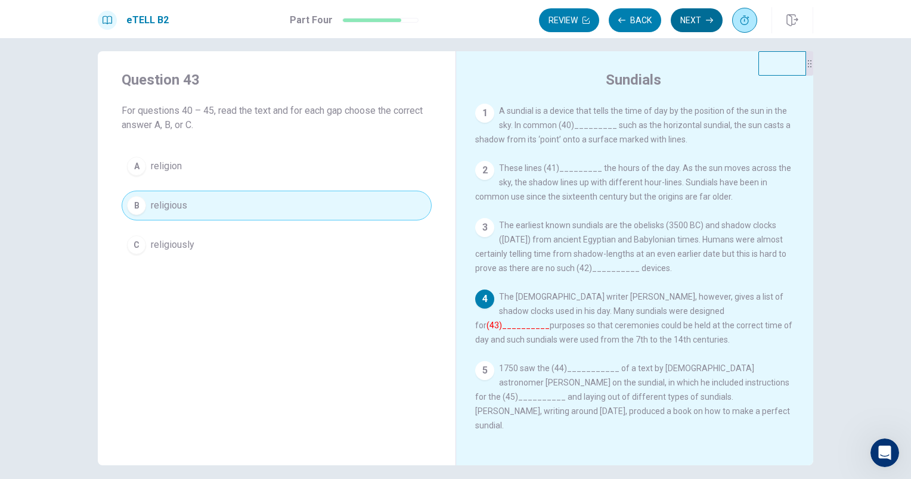
click at [703, 15] on button "Next" at bounding box center [696, 20] width 52 height 24
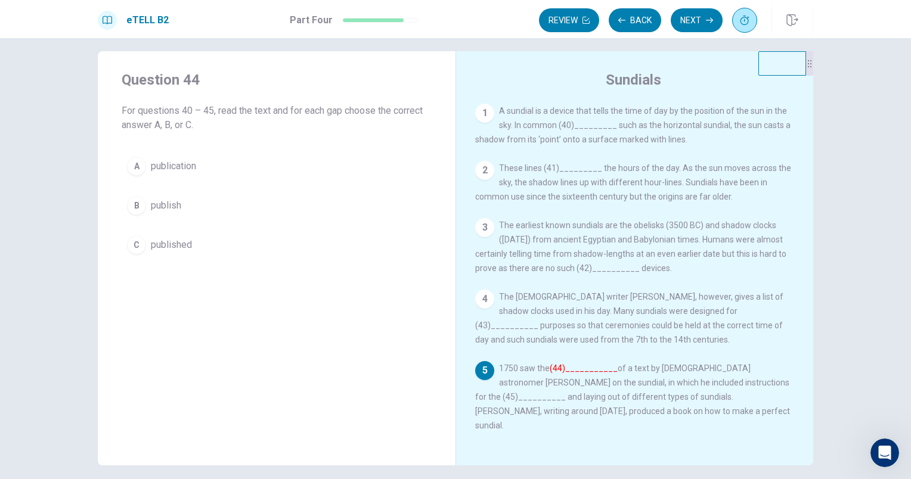
click at [138, 167] on div "A" at bounding box center [136, 166] width 19 height 19
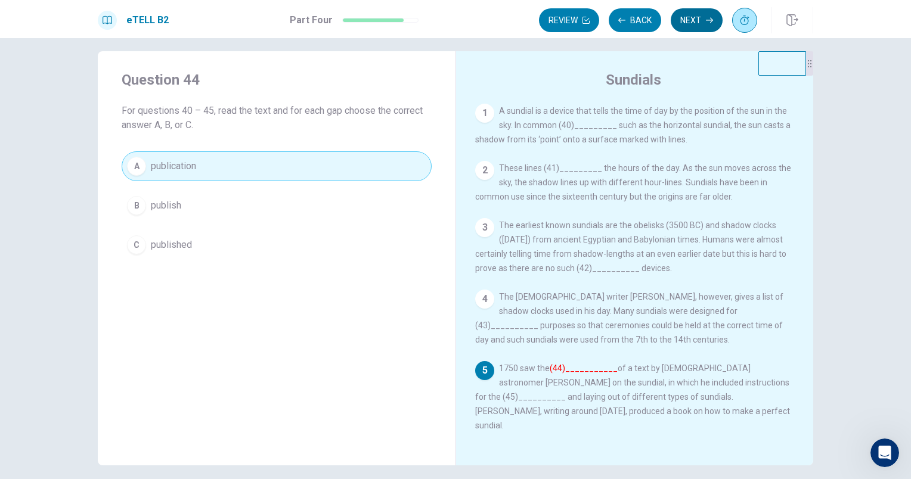
click at [700, 20] on button "Next" at bounding box center [696, 20] width 52 height 24
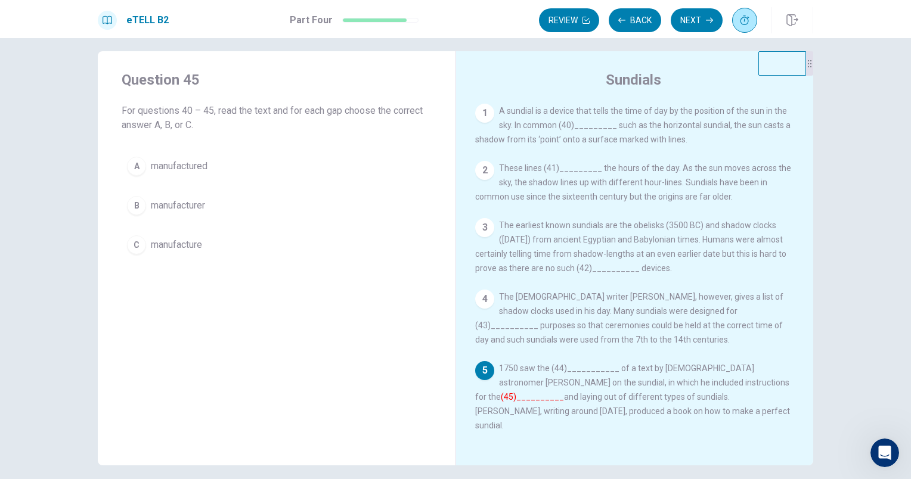
click at [137, 246] on div "C" at bounding box center [136, 244] width 19 height 19
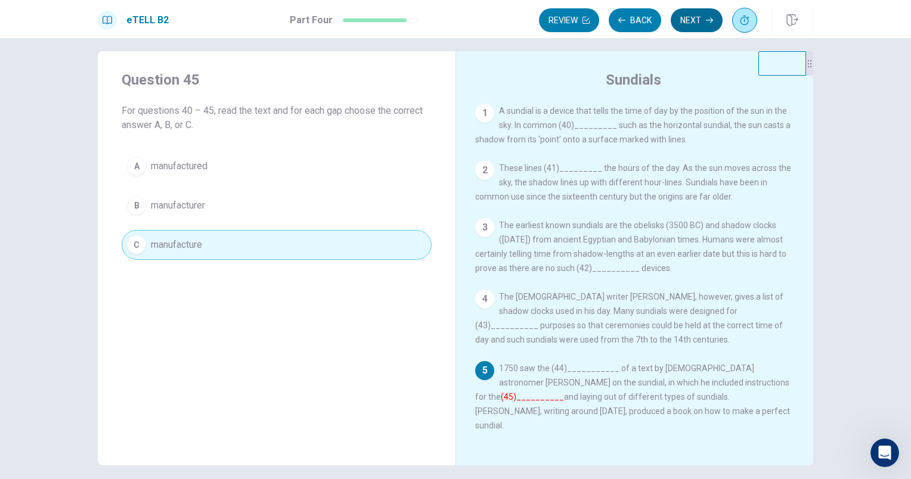
click at [691, 27] on button "Next" at bounding box center [696, 20] width 52 height 24
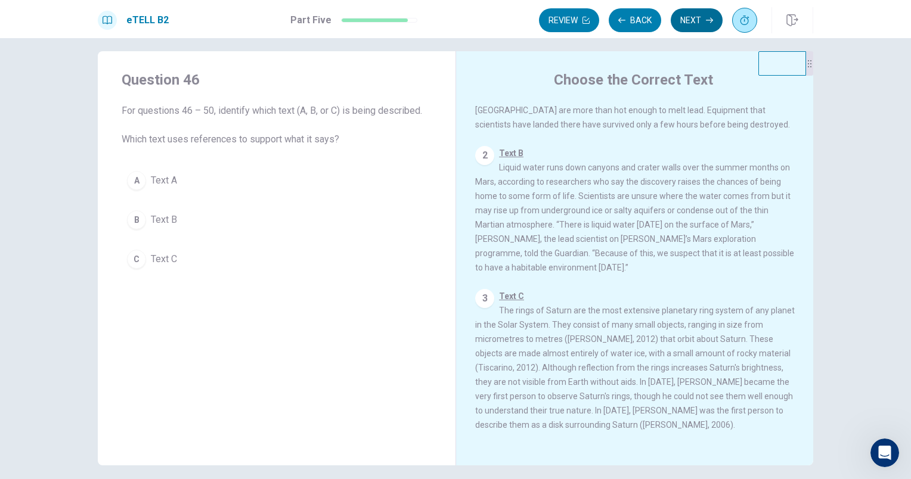
scroll to position [123, 0]
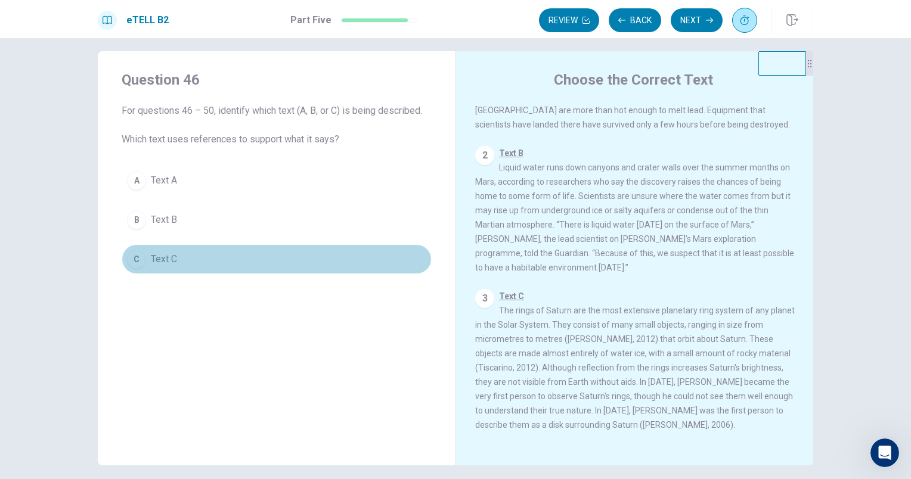
click at [135, 260] on div "C" at bounding box center [136, 259] width 19 height 19
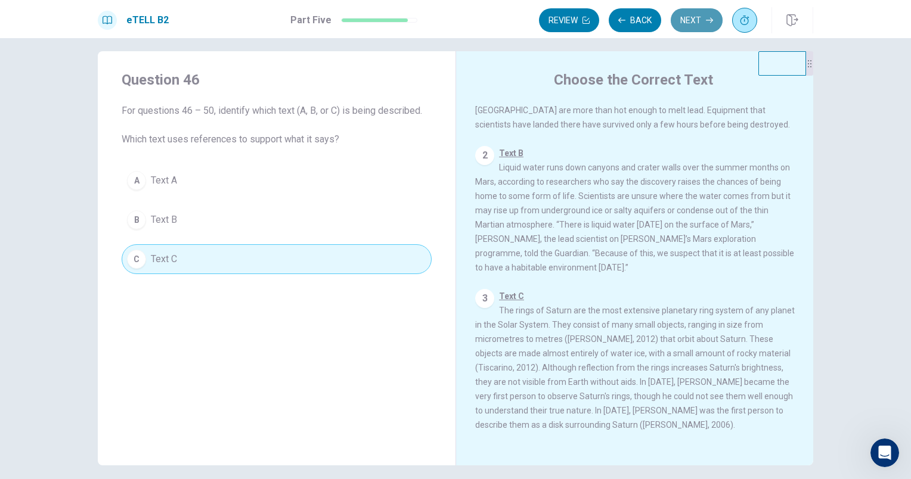
click at [704, 19] on button "Next" at bounding box center [696, 20] width 52 height 24
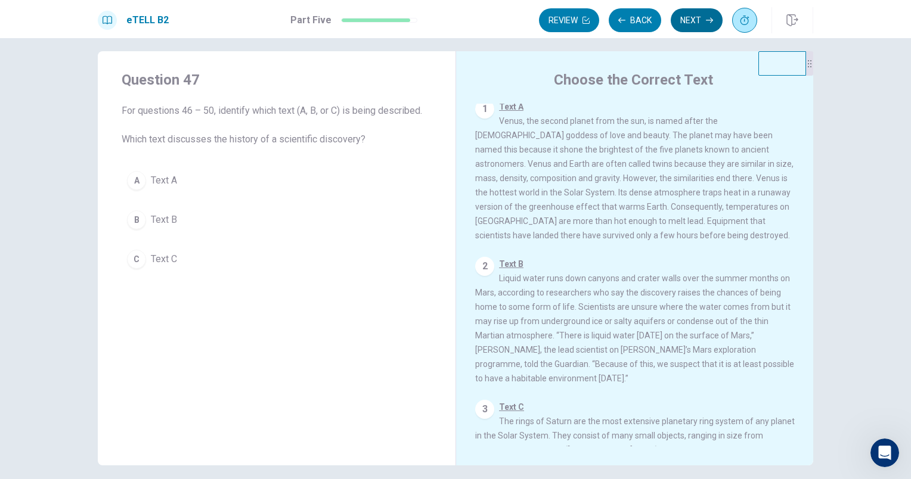
scroll to position [0, 0]
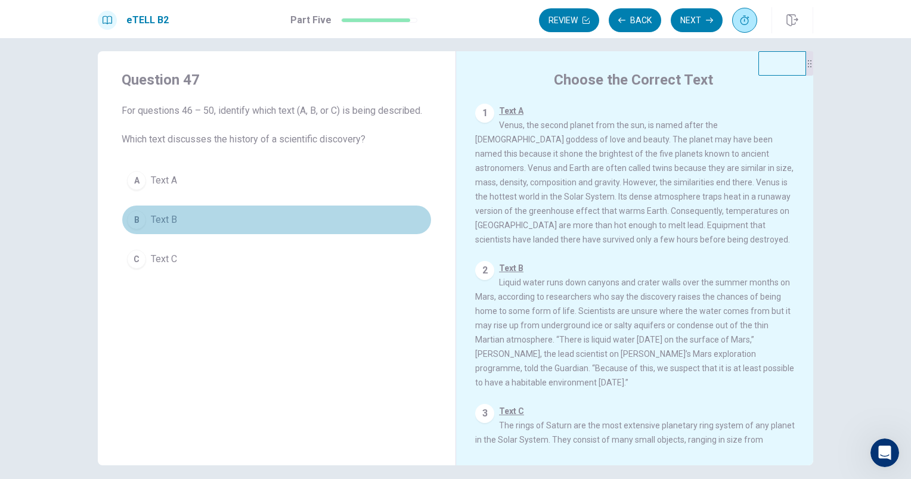
click at [131, 218] on div "B" at bounding box center [136, 219] width 19 height 19
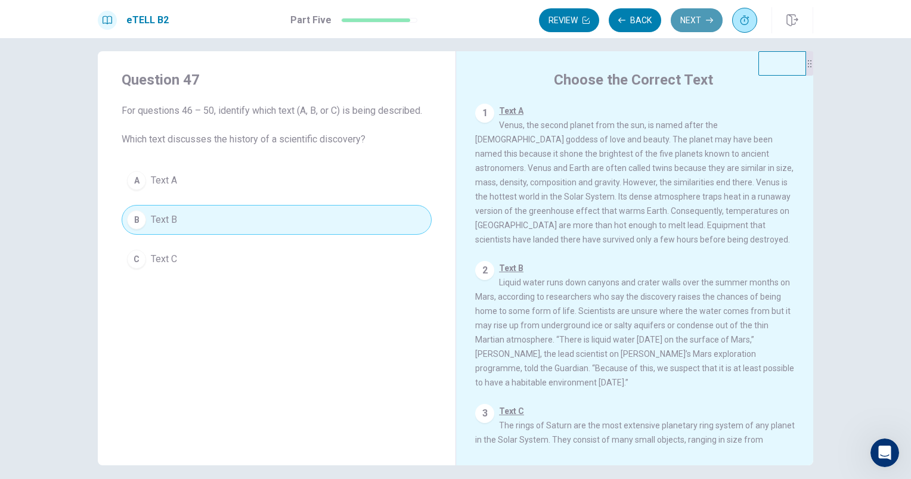
click at [687, 23] on button "Next" at bounding box center [696, 20] width 52 height 24
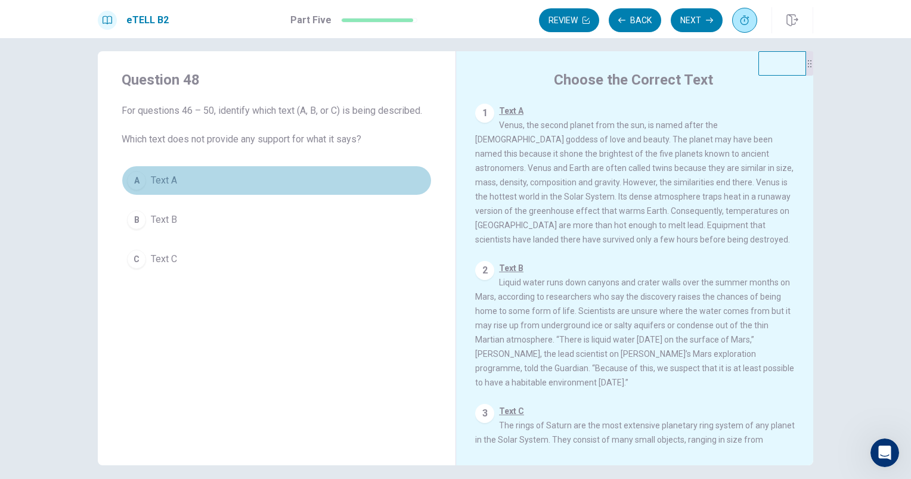
click at [129, 181] on div "A" at bounding box center [136, 180] width 19 height 19
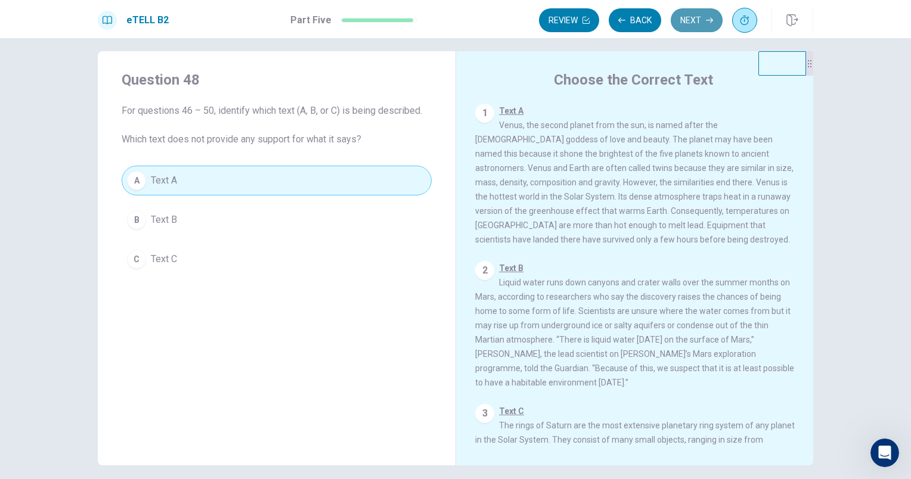
click at [697, 19] on button "Next" at bounding box center [696, 20] width 52 height 24
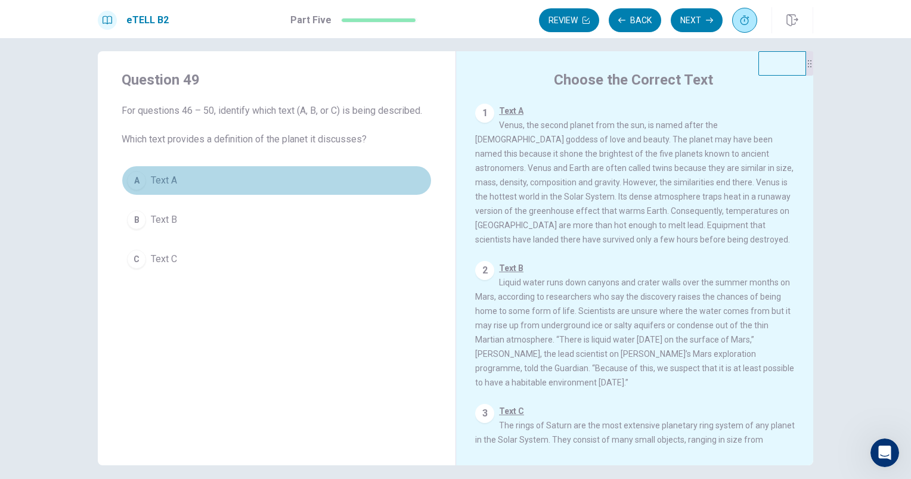
click at [129, 178] on div "A" at bounding box center [136, 180] width 19 height 19
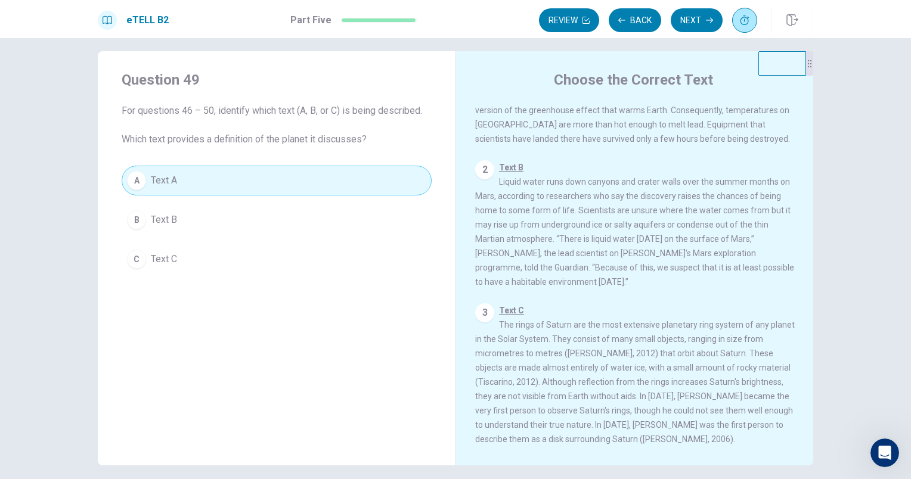
scroll to position [129, 0]
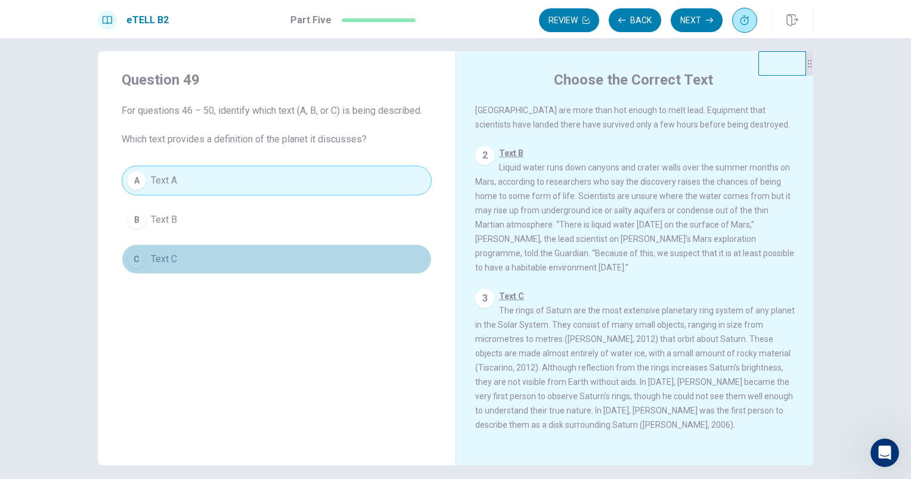
click at [129, 259] on div "C" at bounding box center [136, 259] width 19 height 19
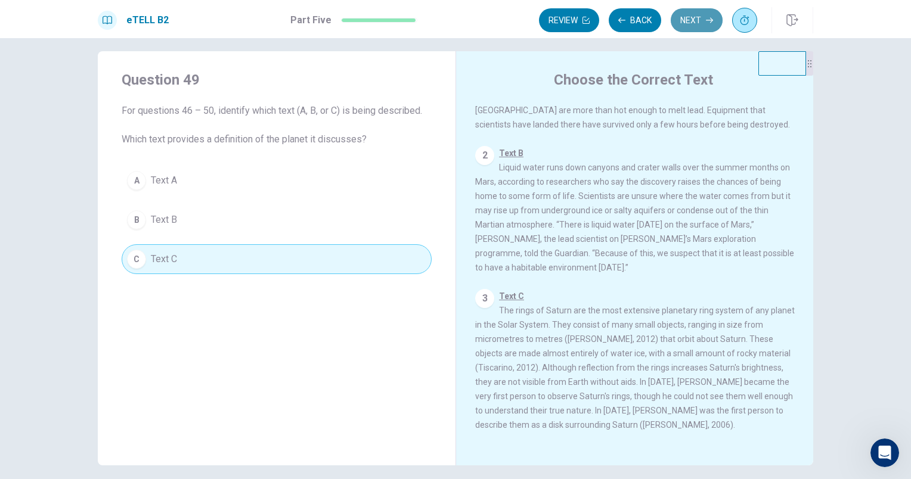
click at [697, 13] on button "Next" at bounding box center [696, 20] width 52 height 24
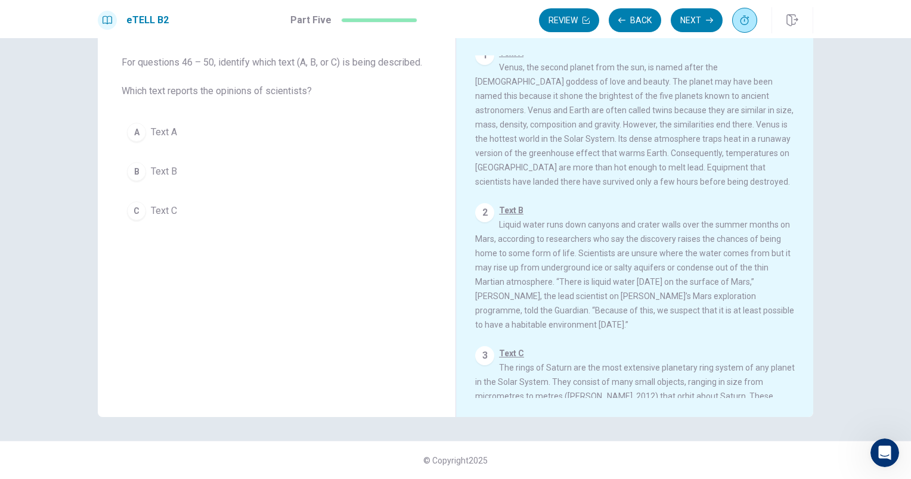
scroll to position [0, 0]
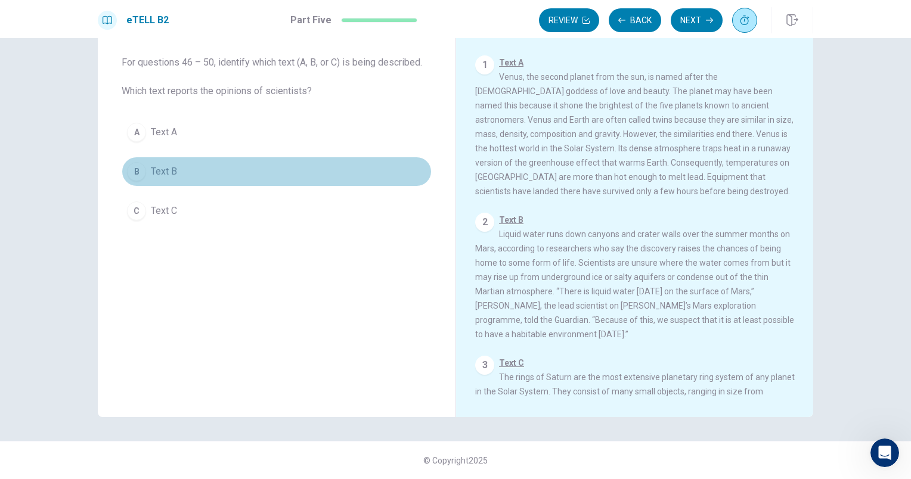
click at [132, 172] on div "B" at bounding box center [136, 171] width 19 height 19
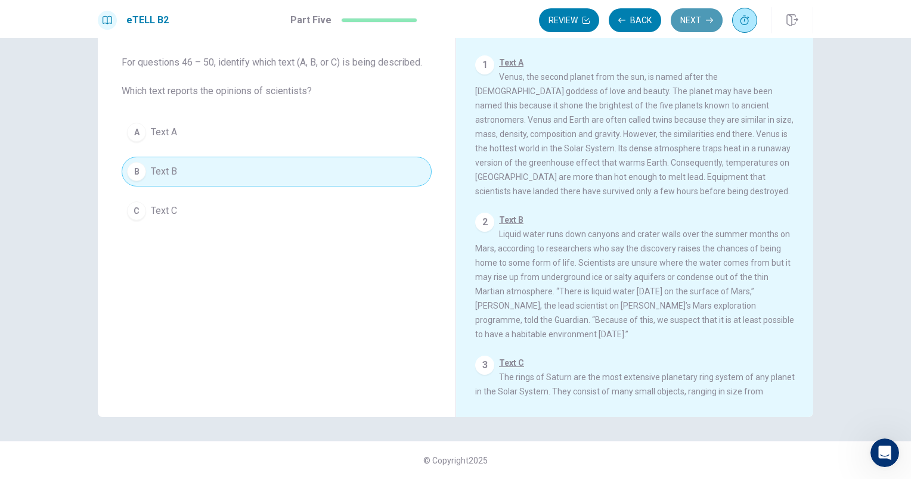
click at [685, 20] on button "Next" at bounding box center [696, 20] width 52 height 24
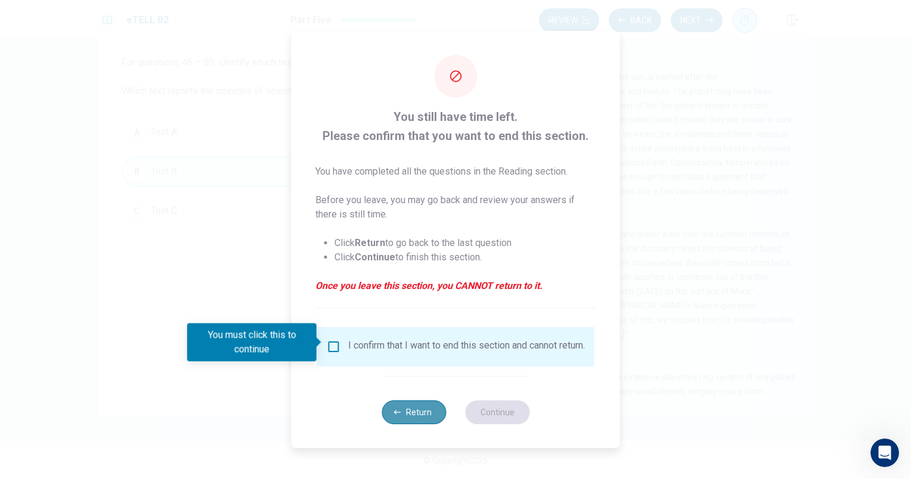
click at [415, 418] on button "Return" at bounding box center [413, 412] width 64 height 24
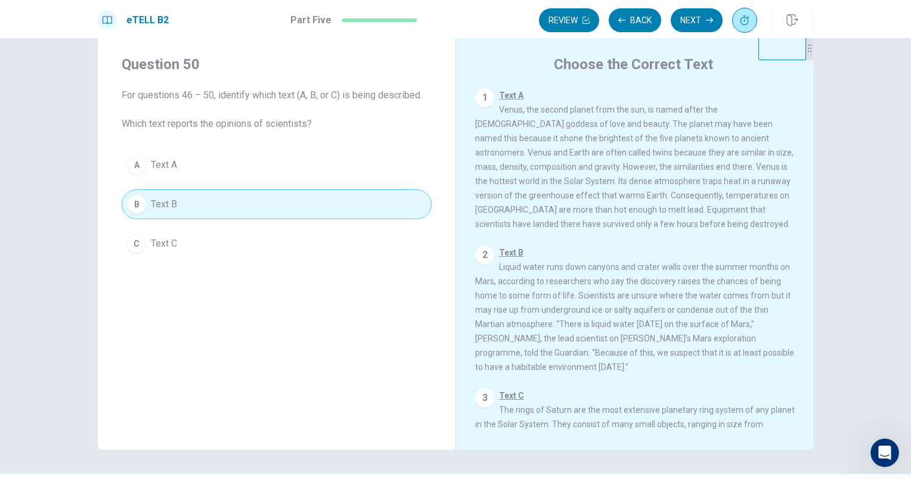
scroll to position [28, 0]
click at [691, 21] on button "Next" at bounding box center [696, 20] width 52 height 24
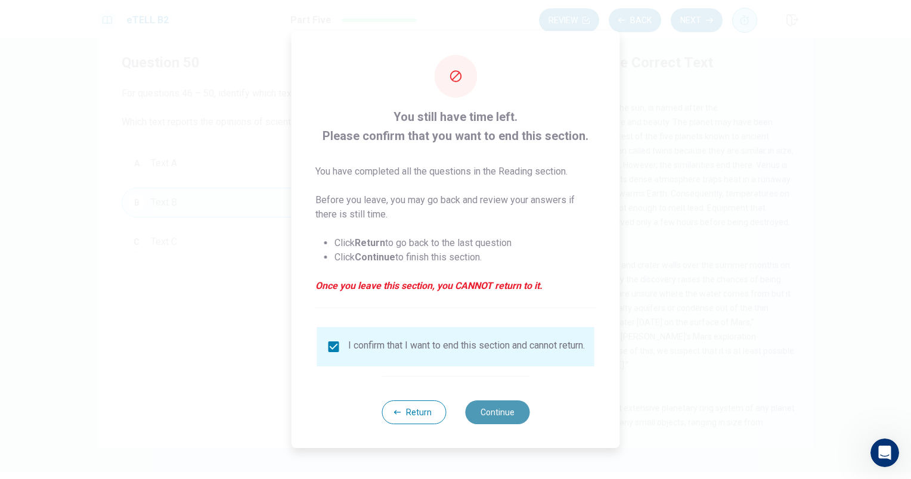
click at [501, 408] on button "Continue" at bounding box center [497, 412] width 64 height 24
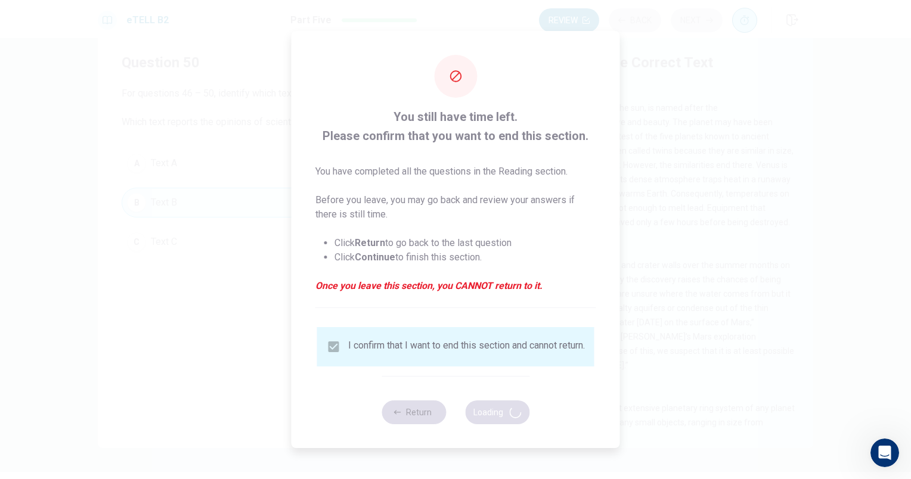
scroll to position [0, 0]
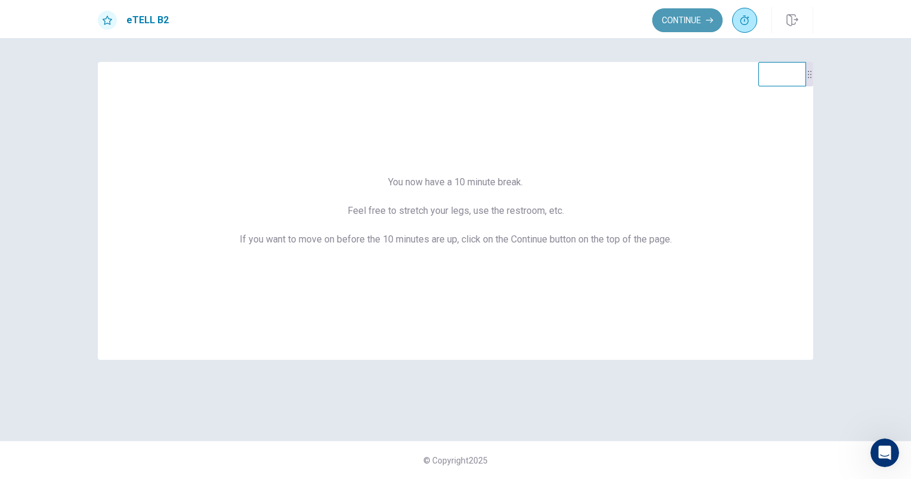
click at [702, 22] on button "Continue" at bounding box center [687, 20] width 70 height 24
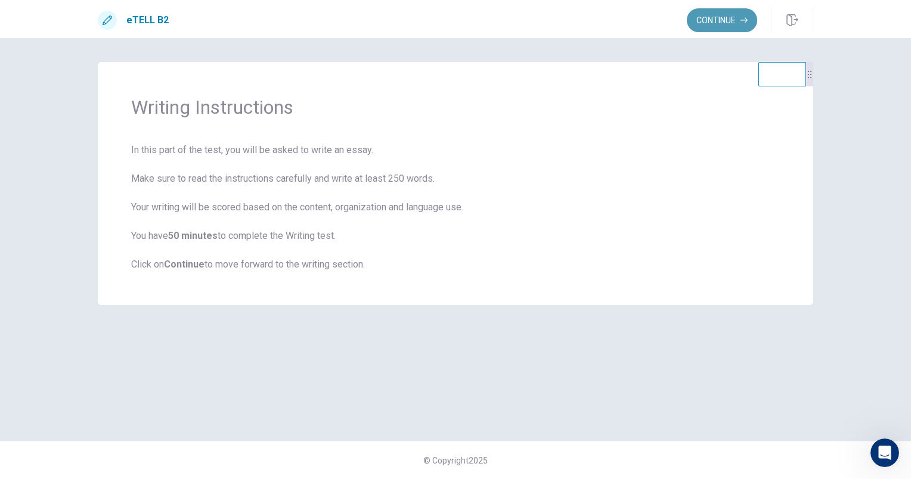
click at [711, 21] on button "Continue" at bounding box center [722, 20] width 70 height 24
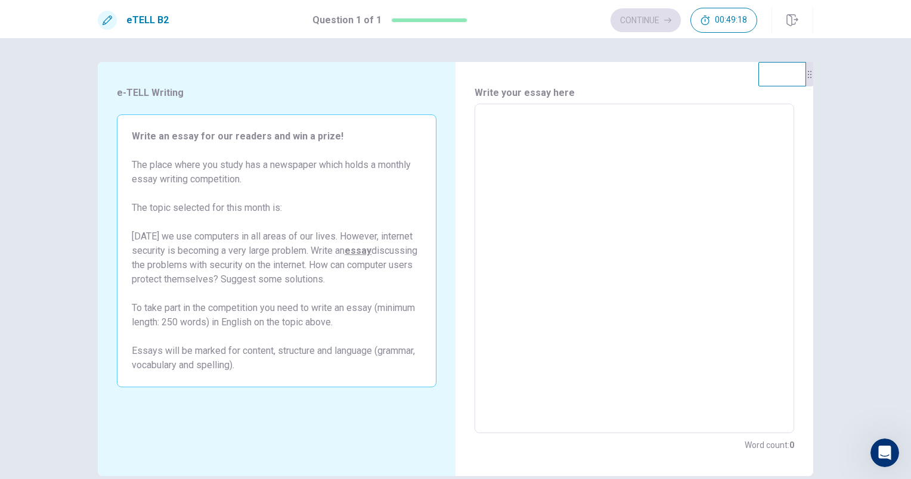
click at [543, 144] on textarea at bounding box center [634, 269] width 303 height 310
type textarea "*"
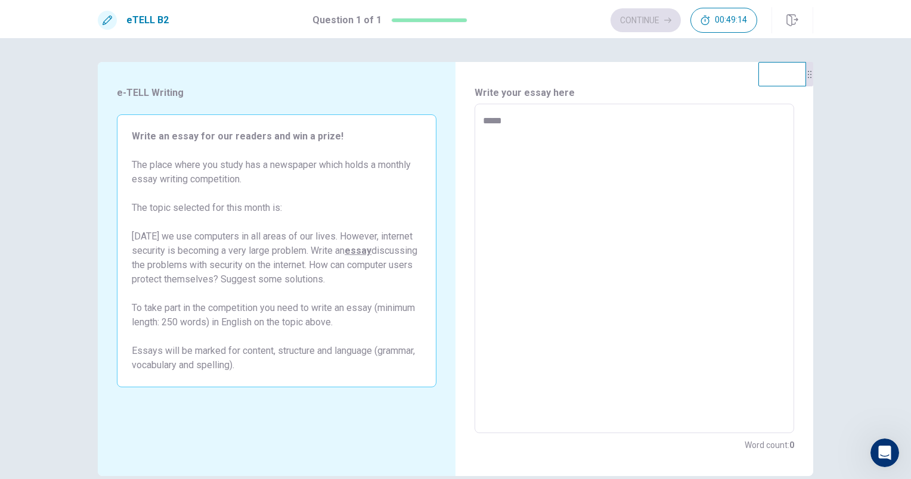
type textarea "*"
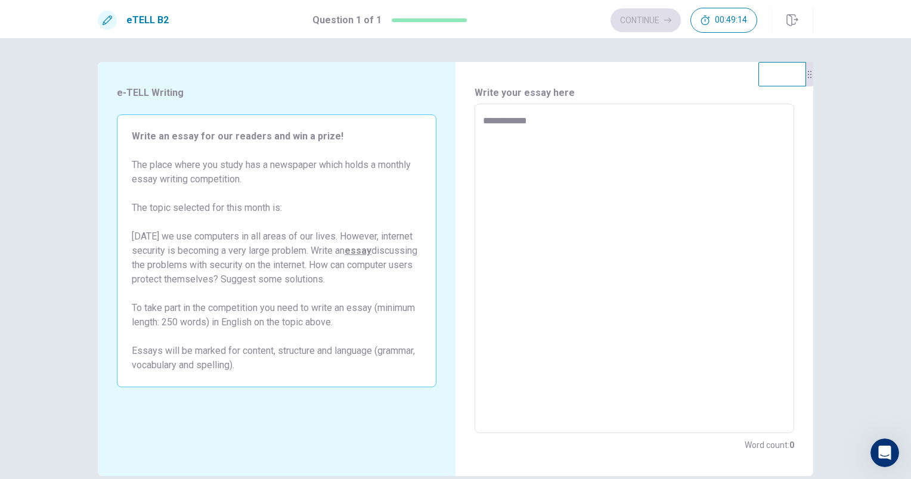
type textarea "*"
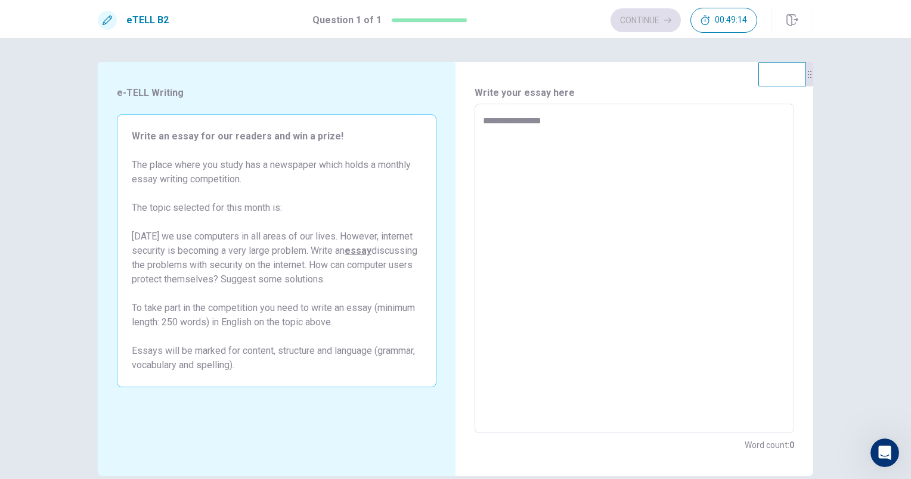
type textarea "*"
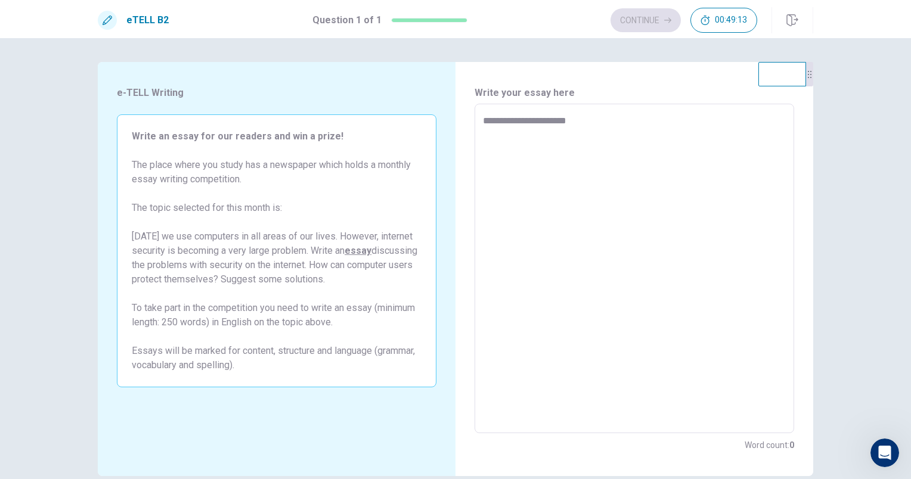
type textarea "*"
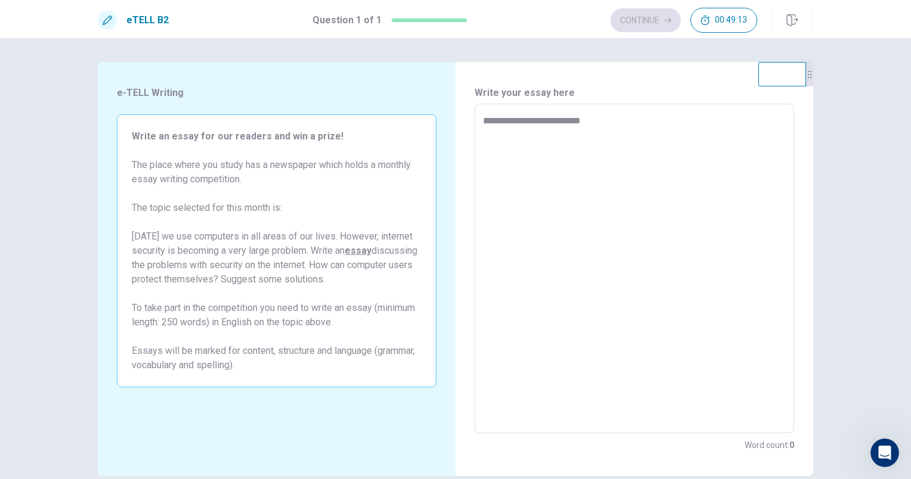
type textarea "*"
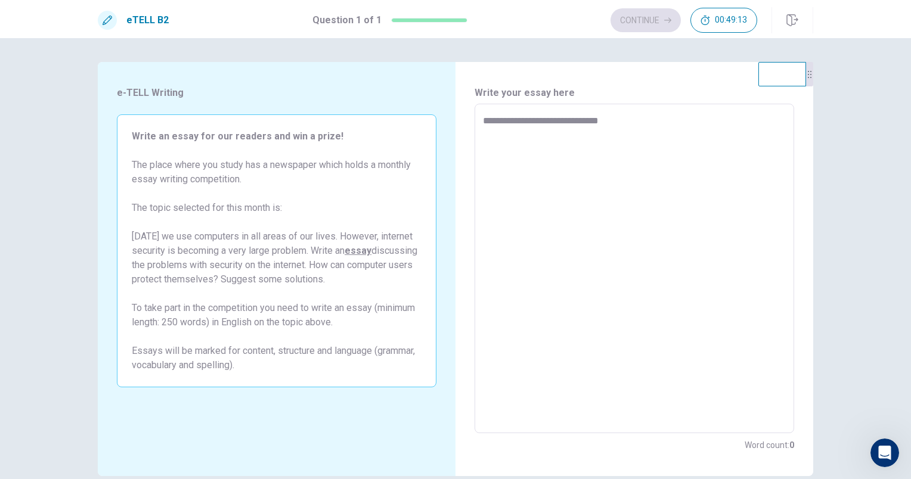
type textarea "*"
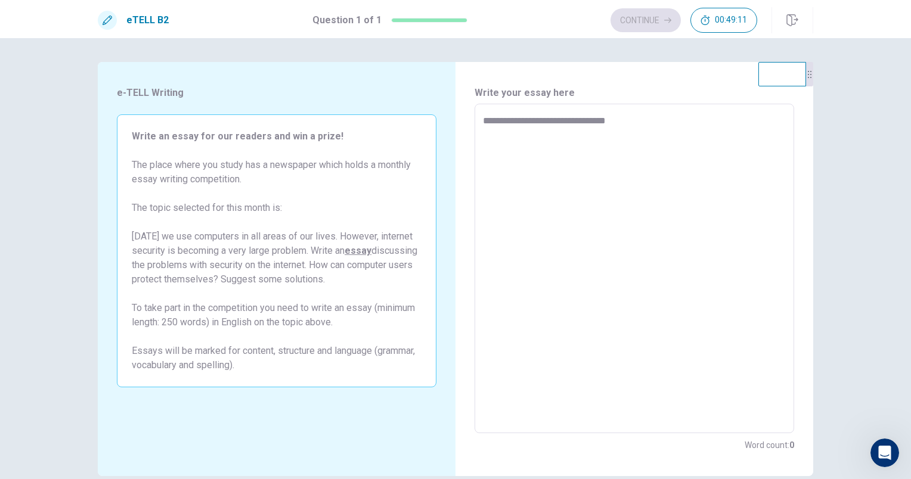
type textarea "*"
type textarea "**"
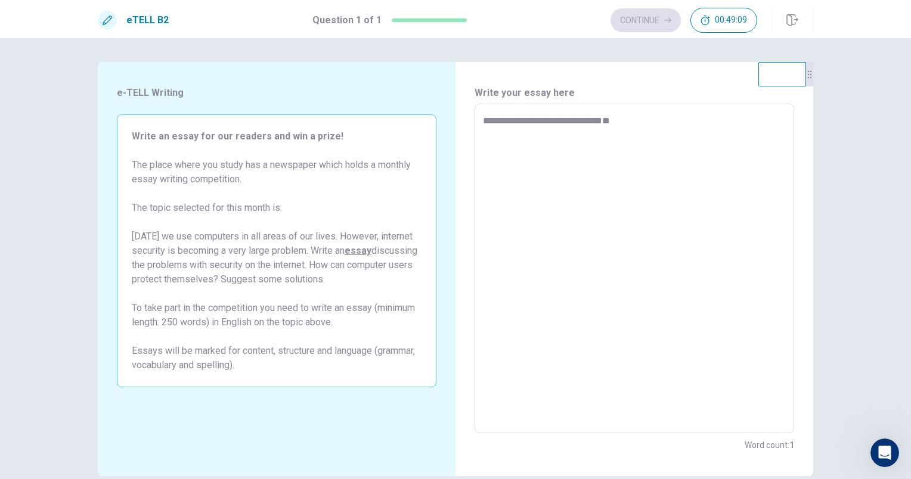
type textarea "*"
type textarea "***"
type textarea "*"
type textarea "****"
type textarea "*"
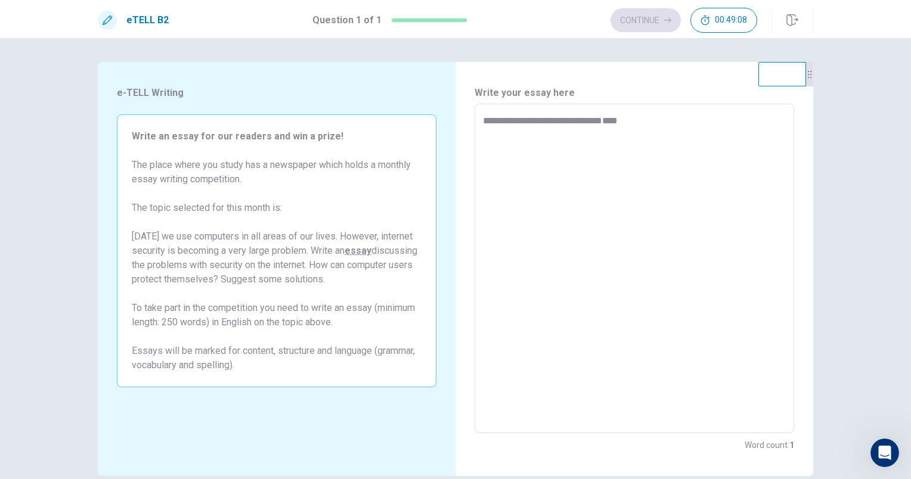
type textarea "*****"
type textarea "*"
type textarea "******"
type textarea "*"
type textarea "*******"
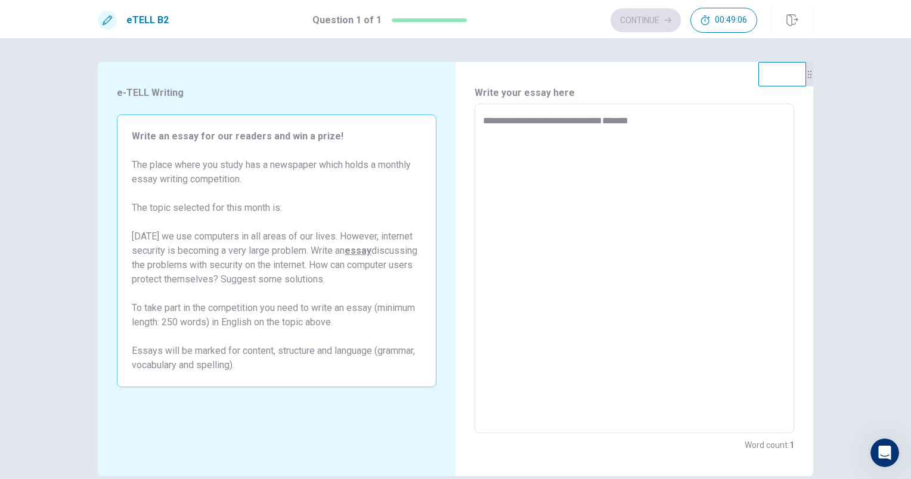
type textarea "*"
type textarea "********"
type textarea "*"
type textarea "********"
type textarea "*"
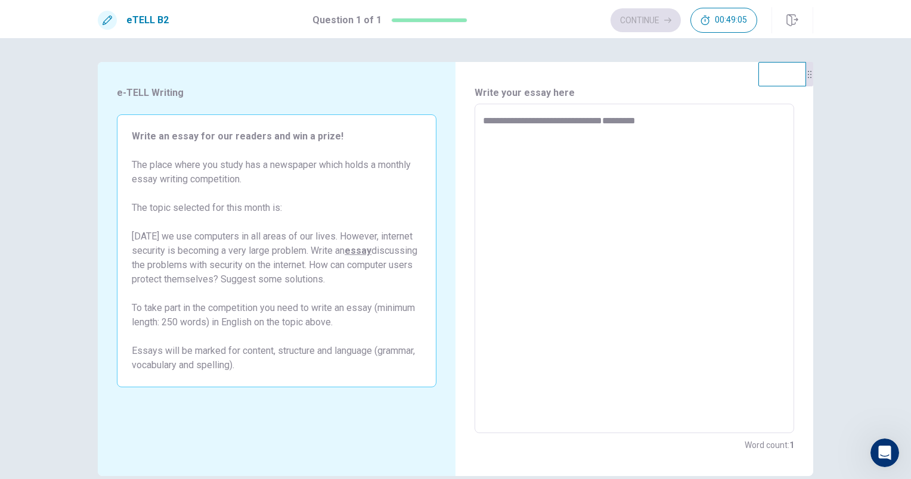
type textarea "**********"
type textarea "*"
type textarea "**********"
type textarea "*"
type textarea "**********"
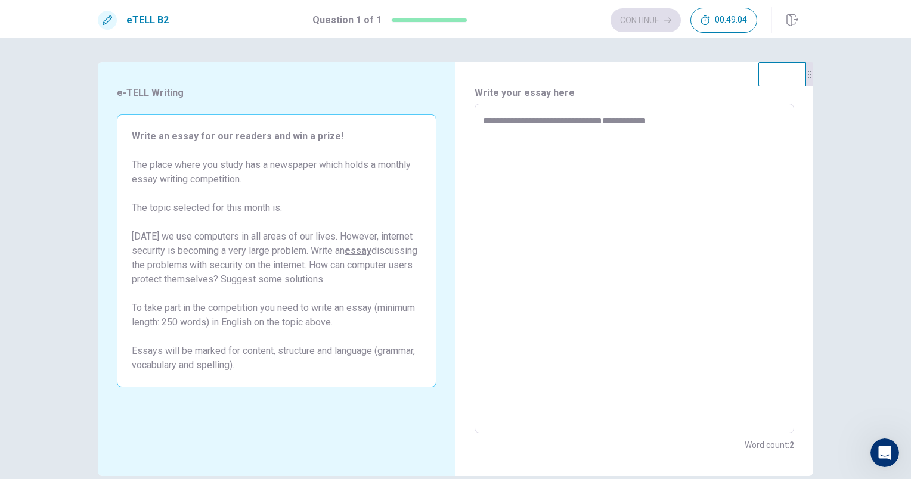
type textarea "*"
type textarea "**********"
type textarea "*"
type textarea "**********"
type textarea "*"
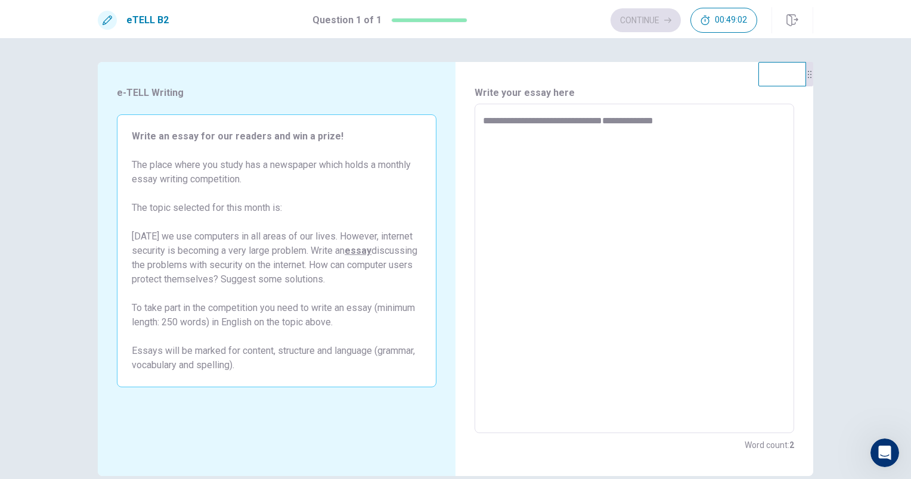
type textarea "**********"
click at [543, 144] on textarea "**********" at bounding box center [634, 269] width 303 height 310
type textarea "*"
click at [551, 119] on textarea "**********" at bounding box center [634, 269] width 303 height 310
type textarea "**********"
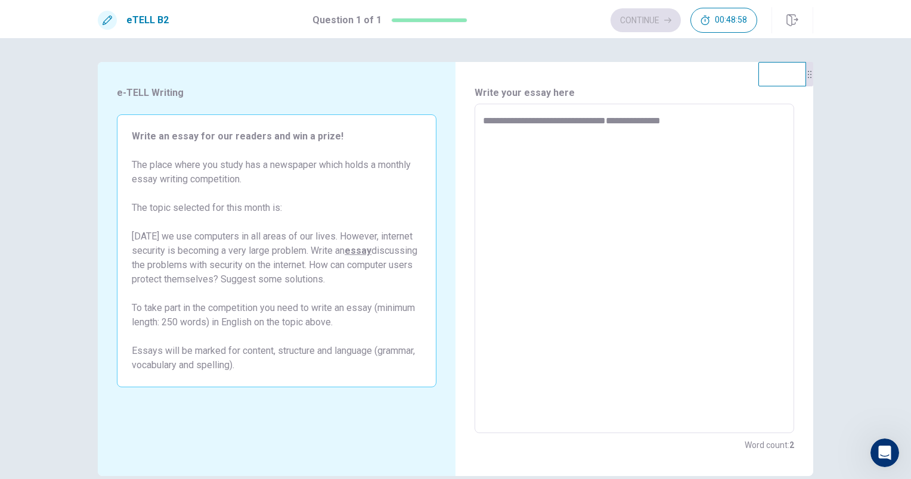
type textarea "*"
type textarea "**********"
type textarea "*"
type textarea "**********"
type textarea "*"
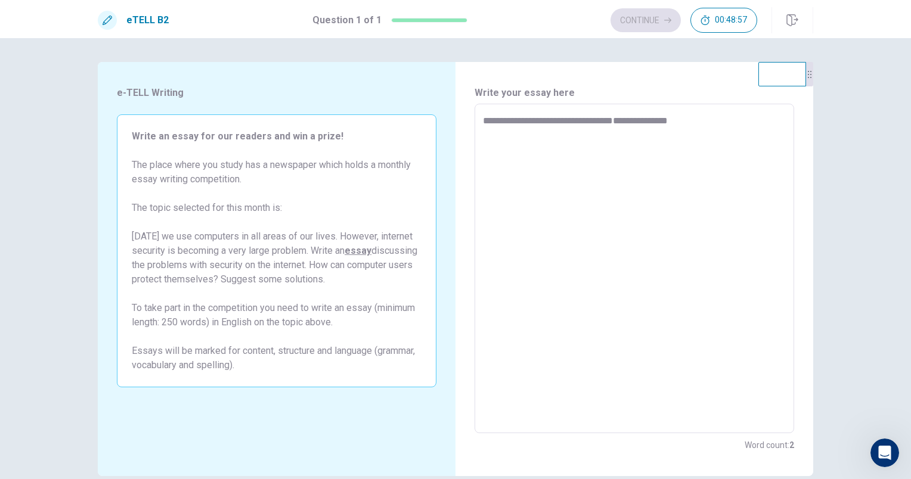
type textarea "**********"
type textarea "*"
type textarea "**********"
click at [653, 115] on textarea "**********" at bounding box center [634, 269] width 303 height 310
type textarea "*"
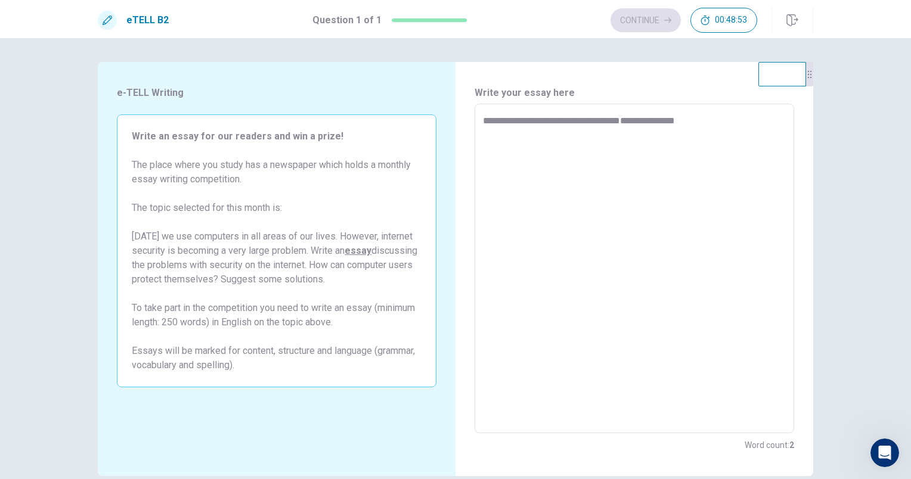
type textarea "**********"
type textarea "*"
type textarea "**********"
type textarea "*"
type textarea "**********"
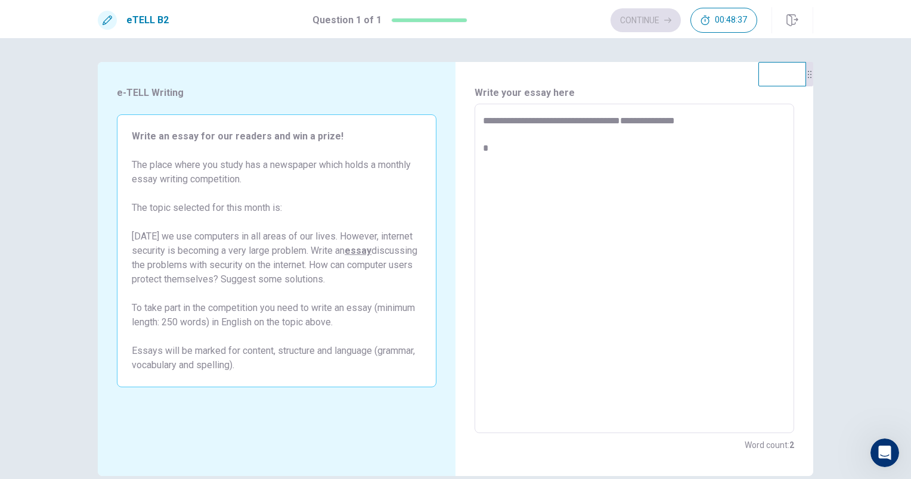
type textarea "*"
type textarea "**********"
type textarea "*"
type textarea "**********"
type textarea "*"
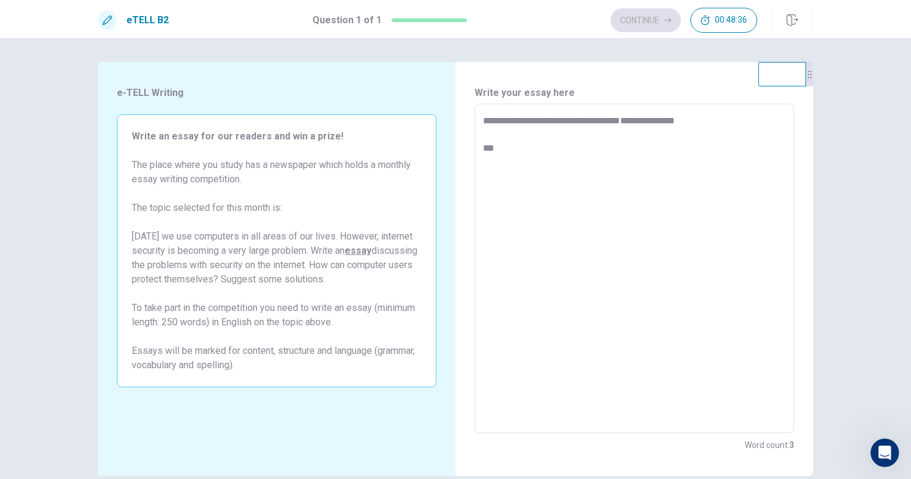
type textarea "**********"
type textarea "*"
type textarea "**********"
type textarea "*"
type textarea "**********"
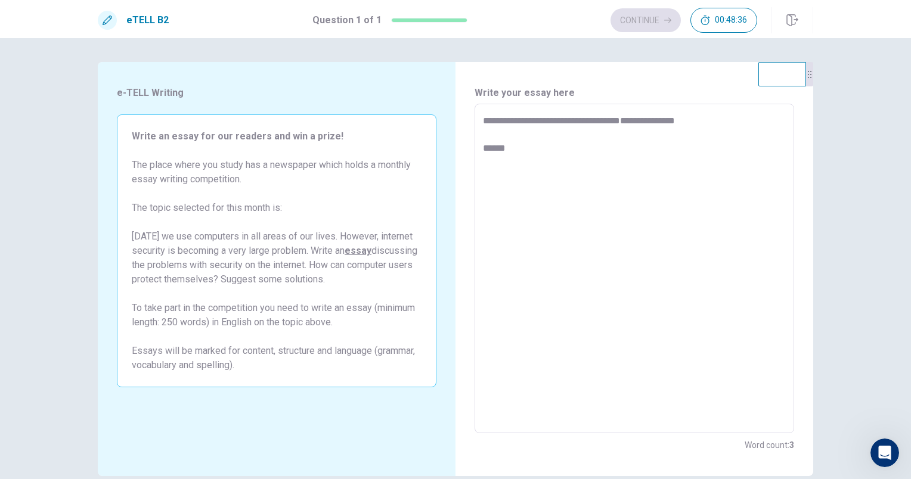
type textarea "*"
type textarea "**********"
type textarea "*"
type textarea "**********"
type textarea "*"
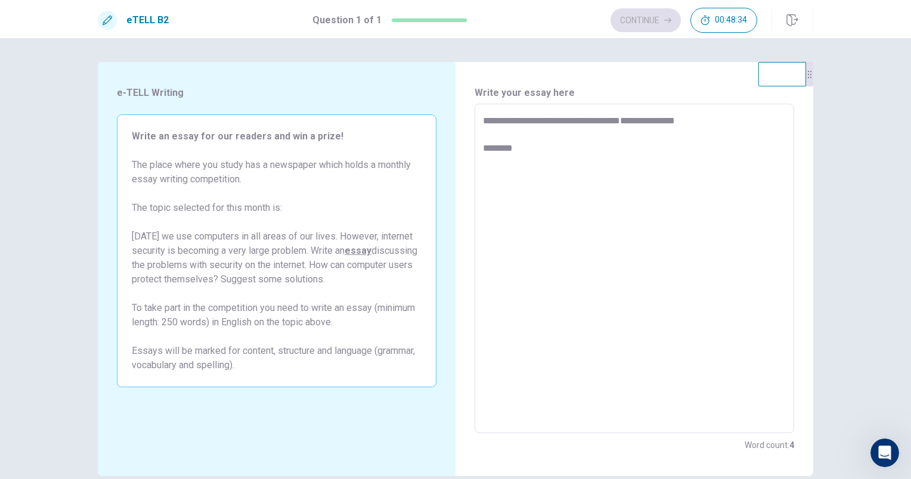
type textarea "**********"
type textarea "*"
type textarea "**********"
type textarea "*"
type textarea "**********"
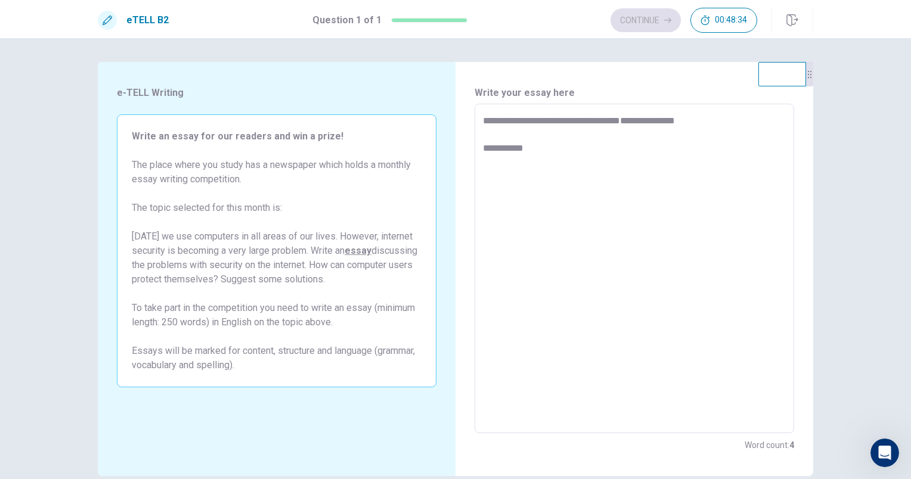
type textarea "*"
type textarea "**********"
type textarea "*"
type textarea "**********"
type textarea "*"
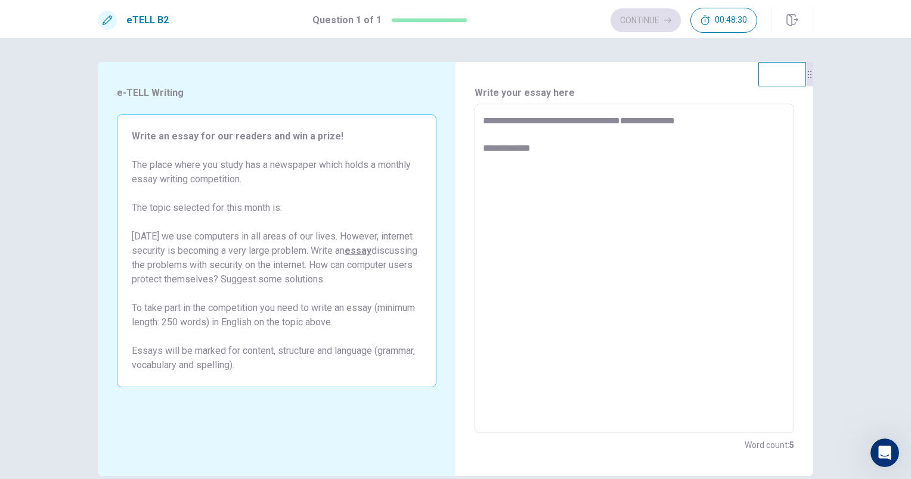
type textarea "**********"
type textarea "*"
type textarea "**********"
type textarea "*"
type textarea "**********"
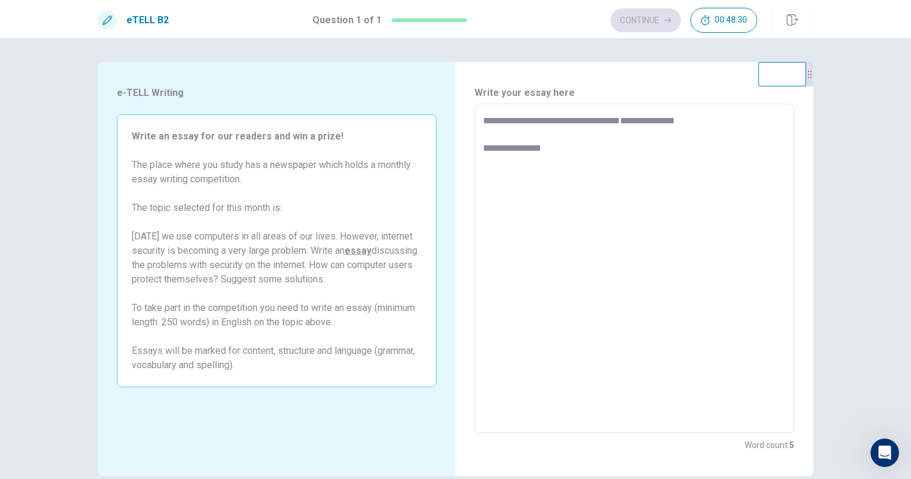
type textarea "*"
type textarea "**********"
type textarea "*"
type textarea "**********"
type textarea "*"
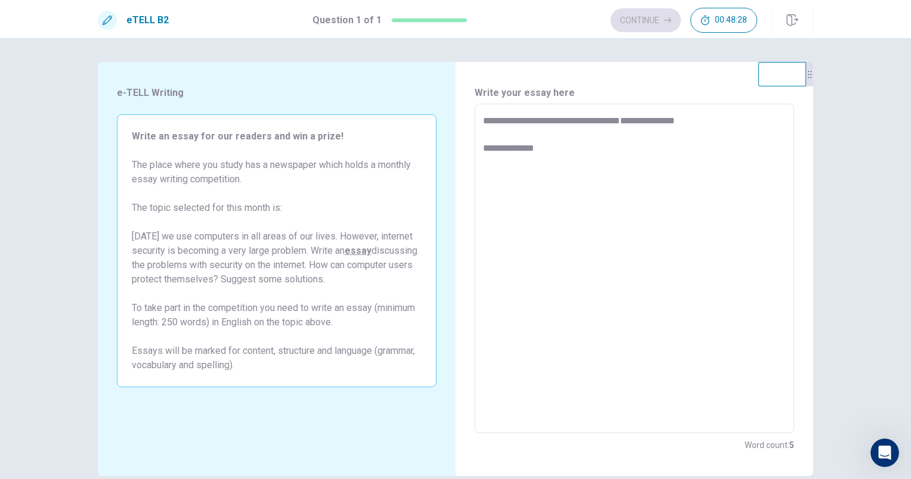
type textarea "**********"
type textarea "*"
type textarea "**********"
type textarea "*"
type textarea "**********"
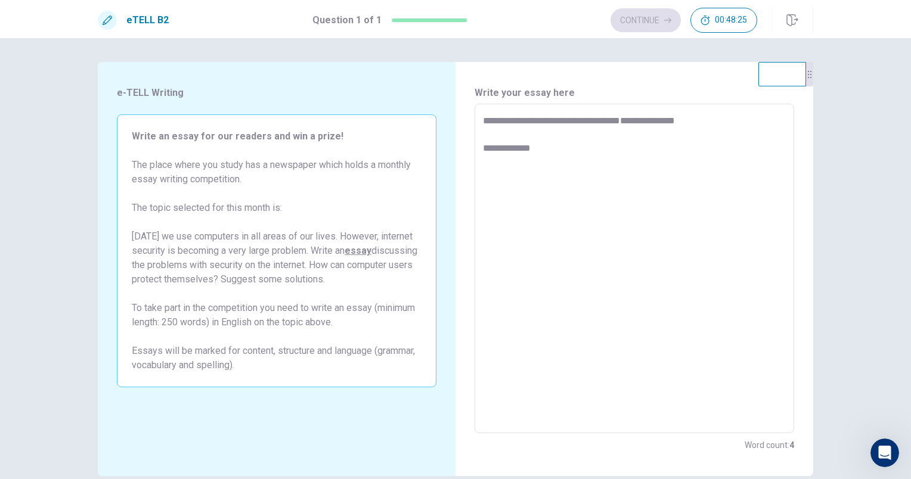
type textarea "*"
type textarea "**********"
type textarea "*"
type textarea "**********"
type textarea "*"
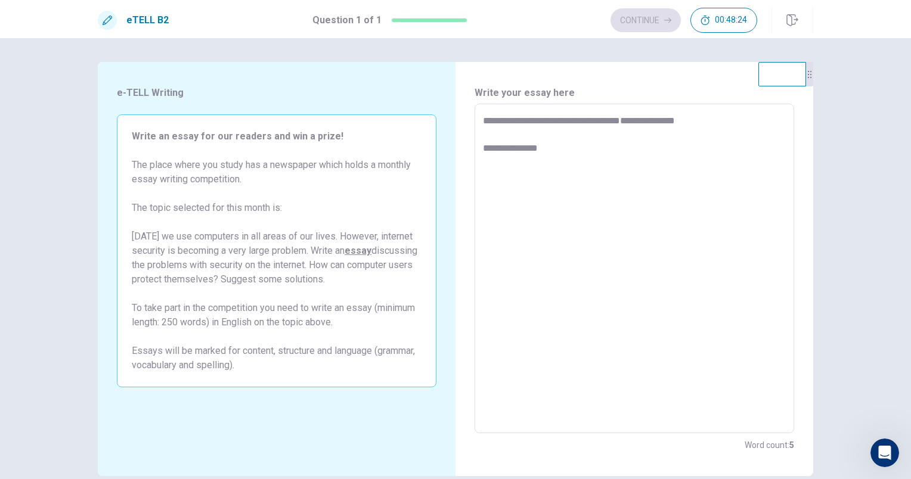
type textarea "**********"
type textarea "*"
type textarea "**********"
type textarea "*"
type textarea "**********"
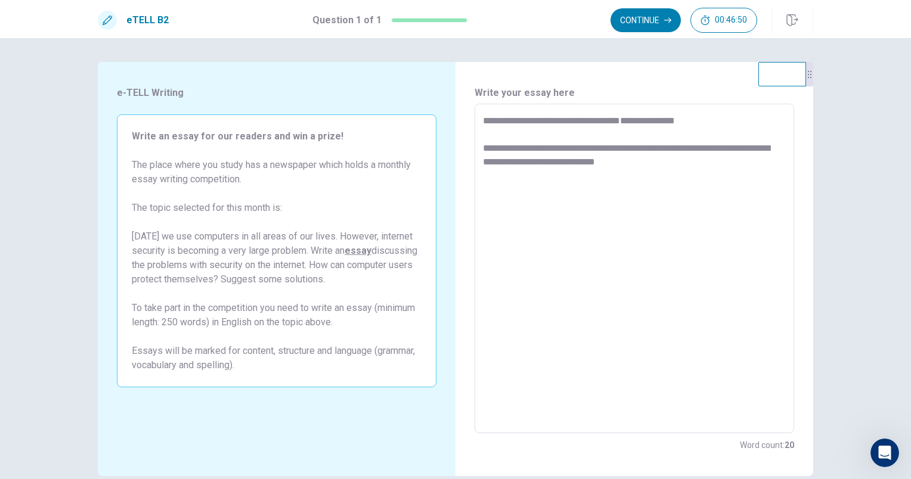
click at [695, 158] on textarea "**********" at bounding box center [634, 269] width 303 height 310
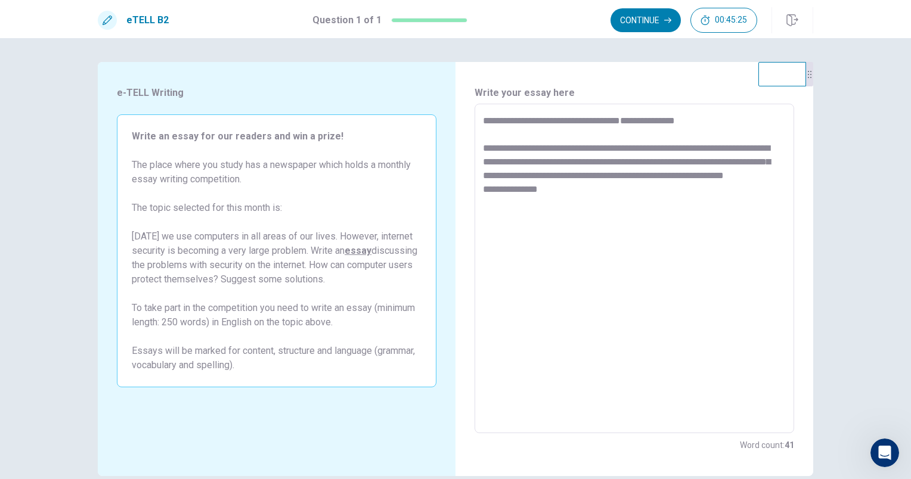
scroll to position [59, 0]
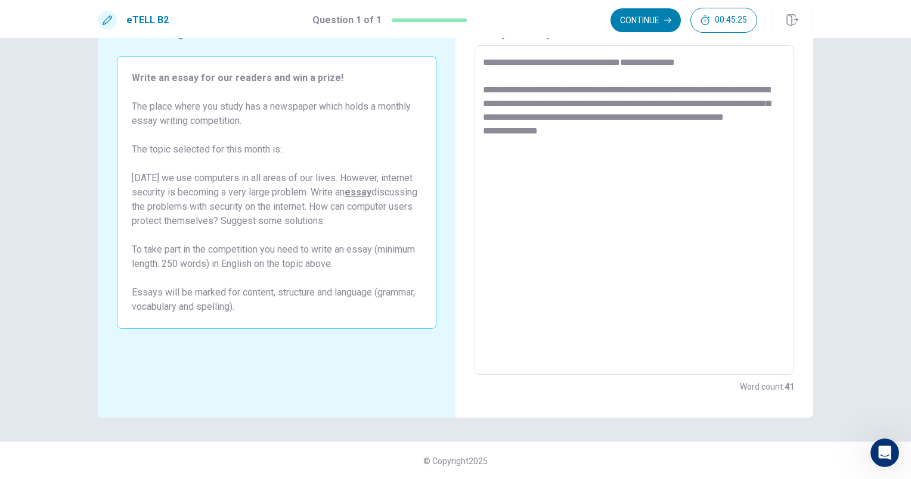
click at [811, 146] on div "**********" at bounding box center [455, 211] width 753 height 414
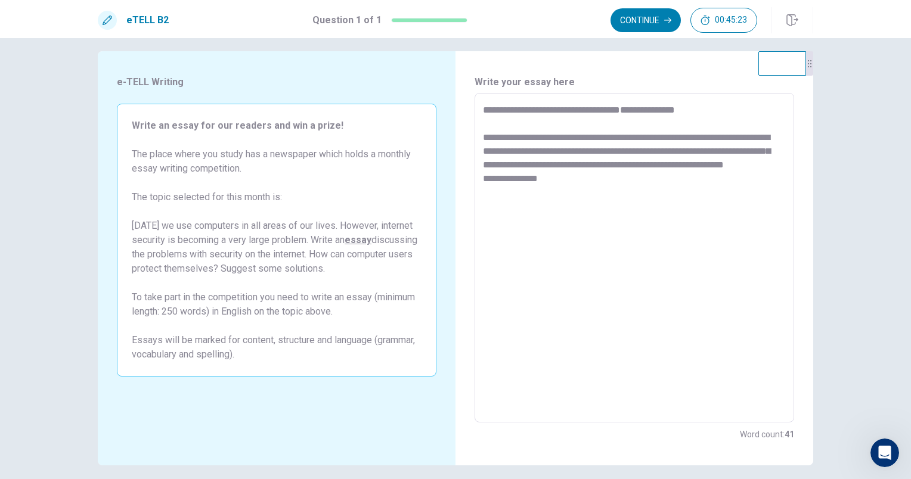
scroll to position [0, 0]
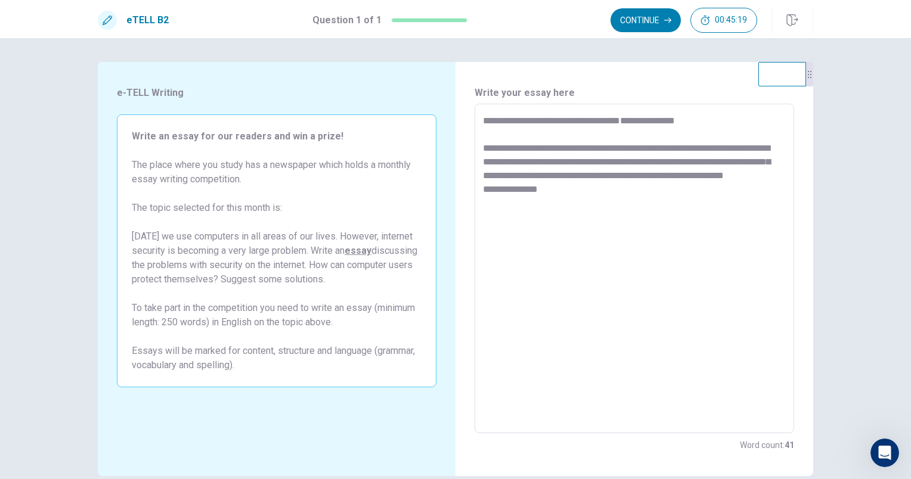
click at [537, 201] on textarea "**********" at bounding box center [634, 269] width 303 height 310
click at [637, 190] on textarea "**********" at bounding box center [634, 269] width 303 height 310
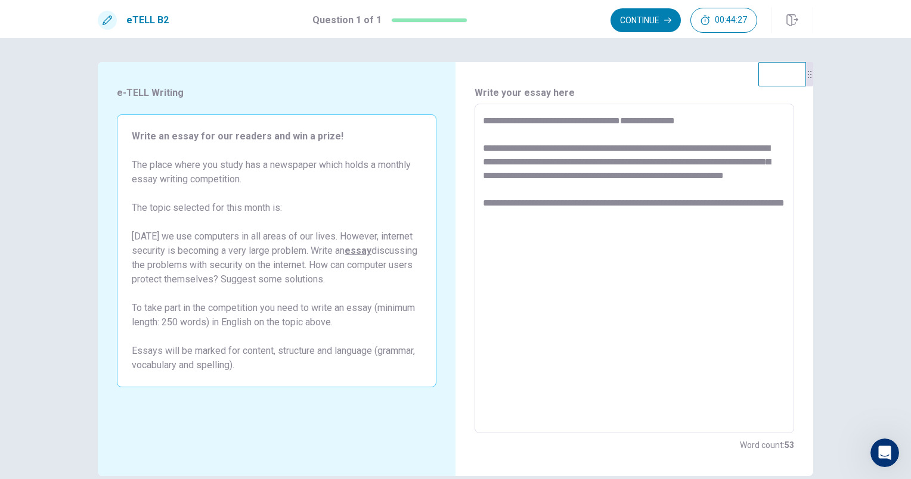
click at [552, 235] on textarea "**********" at bounding box center [634, 269] width 303 height 310
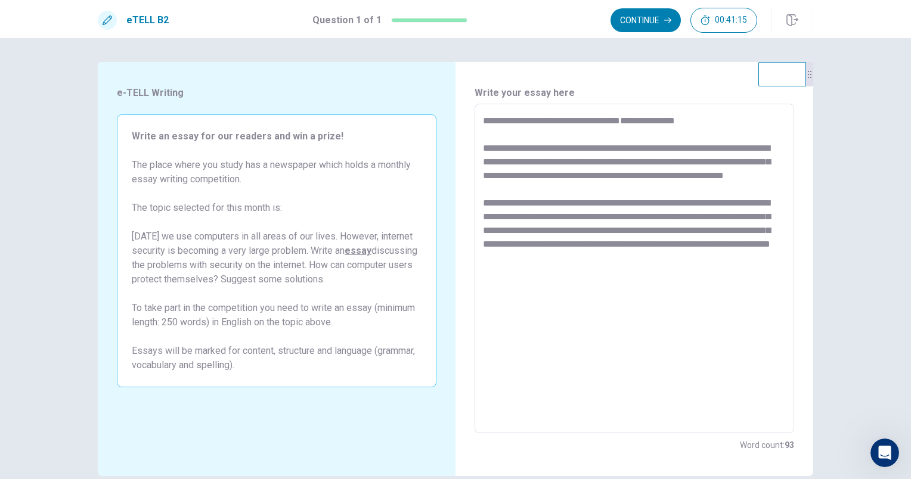
click at [610, 145] on textarea "**********" at bounding box center [634, 269] width 303 height 310
click at [630, 186] on textarea "**********" at bounding box center [634, 269] width 303 height 310
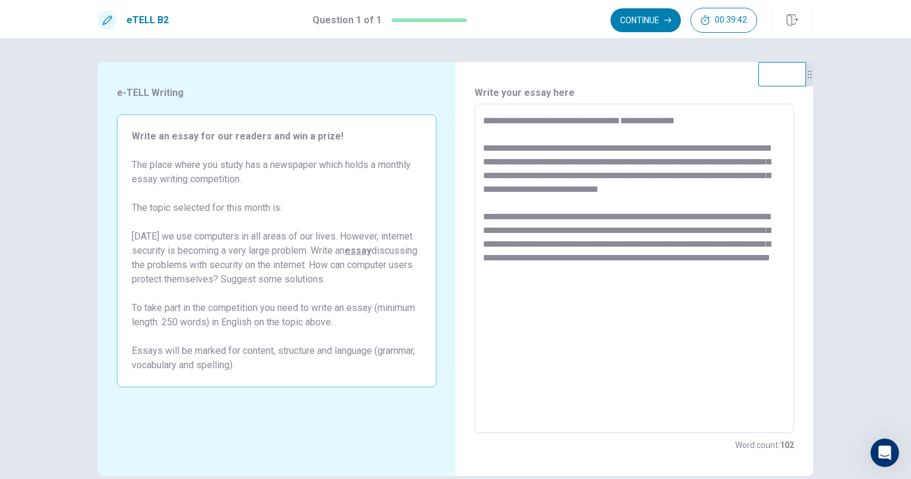
click at [548, 205] on textarea "**********" at bounding box center [634, 269] width 303 height 310
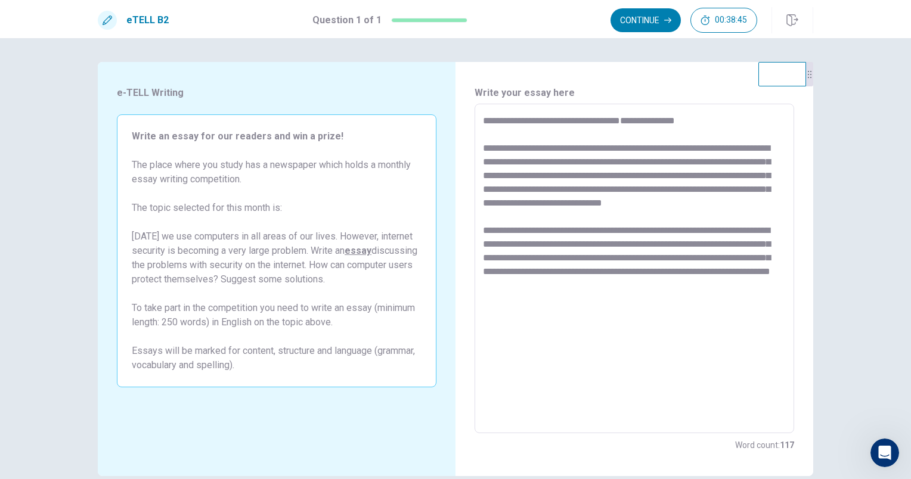
click at [639, 186] on textarea "**********" at bounding box center [634, 269] width 303 height 310
click at [635, 269] on textarea "**********" at bounding box center [634, 269] width 303 height 310
click at [726, 300] on textarea "**********" at bounding box center [634, 269] width 303 height 310
click at [474, 243] on div "**********" at bounding box center [633, 269] width 319 height 330
click at [476, 241] on div "**********" at bounding box center [633, 269] width 319 height 330
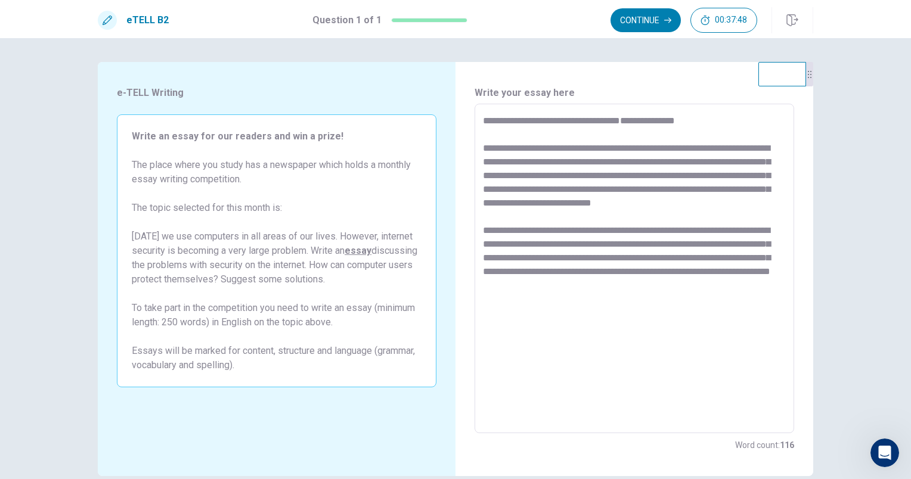
click at [483, 238] on textarea "**********" at bounding box center [634, 269] width 303 height 310
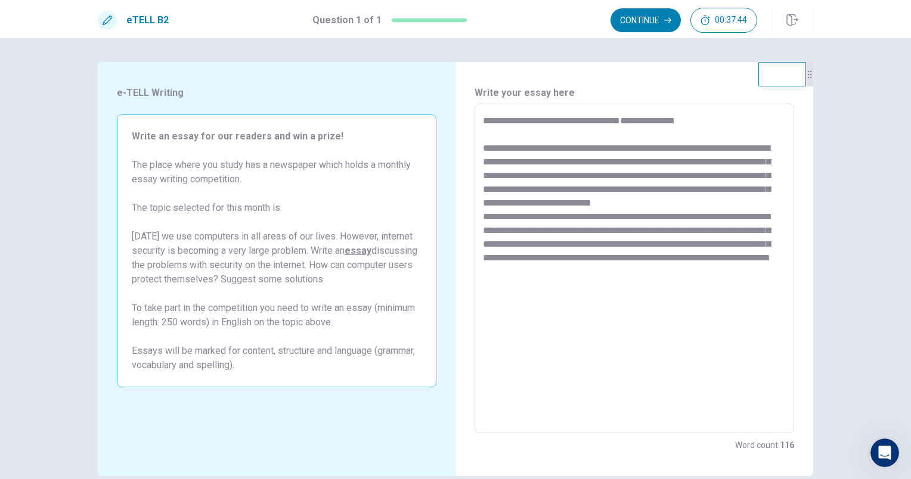
click at [565, 215] on textarea "**********" at bounding box center [634, 269] width 303 height 310
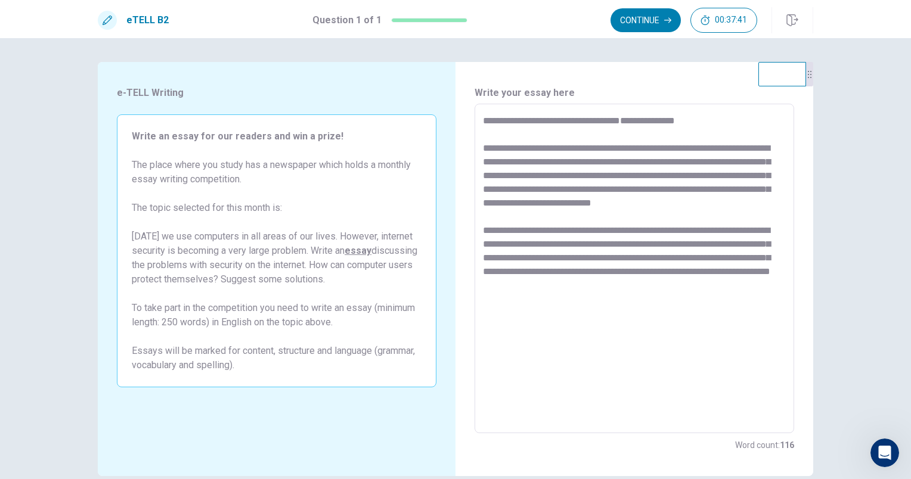
click at [729, 293] on textarea "**********" at bounding box center [634, 269] width 303 height 310
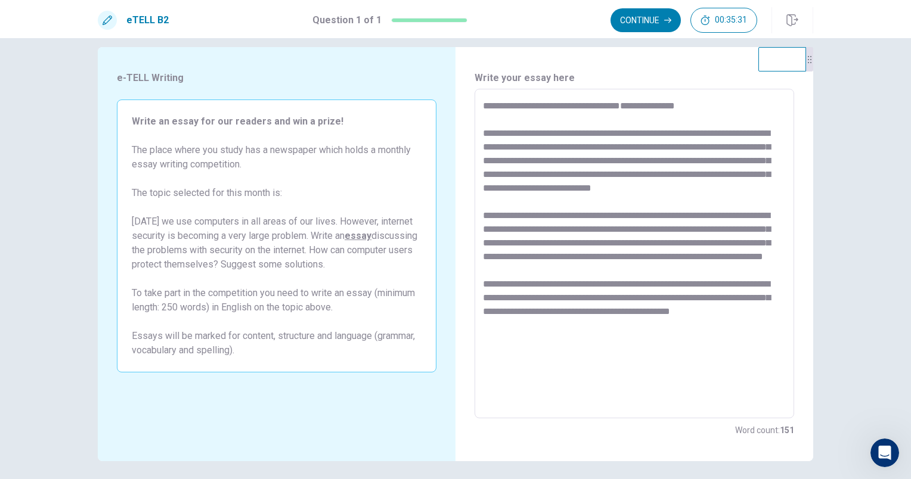
scroll to position [17, 0]
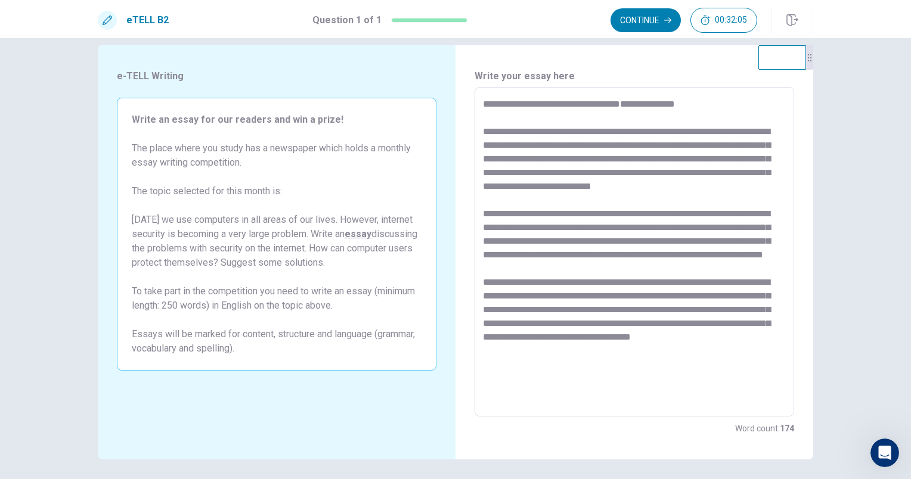
click at [538, 350] on textarea at bounding box center [634, 252] width 303 height 310
click at [604, 389] on textarea at bounding box center [634, 252] width 303 height 310
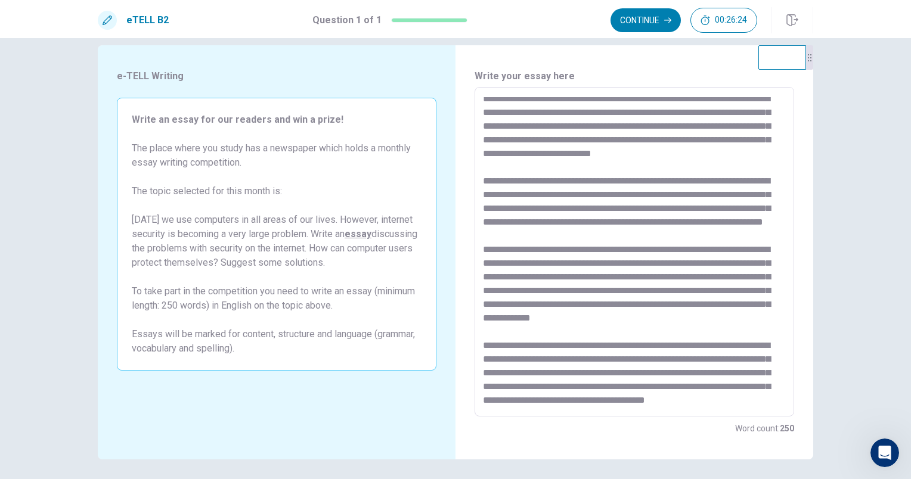
scroll to position [0, 0]
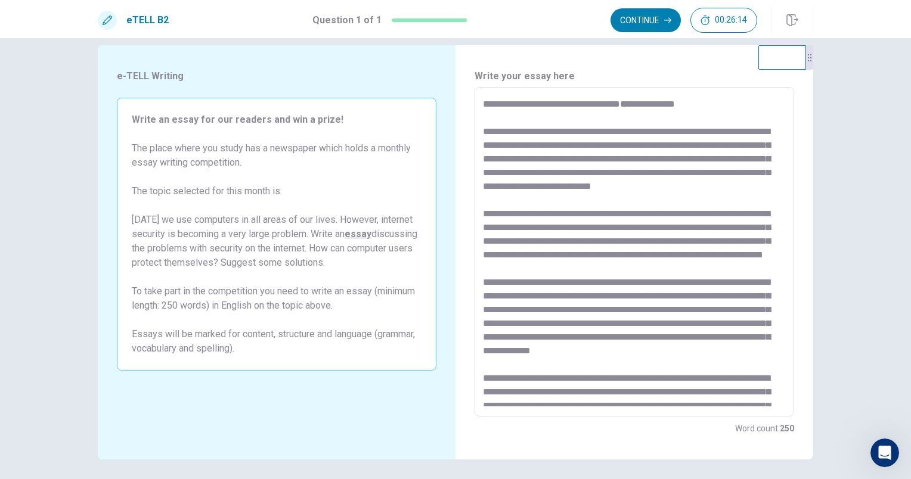
click at [698, 131] on textarea at bounding box center [634, 252] width 303 height 310
click at [645, 142] on textarea at bounding box center [634, 252] width 303 height 310
click at [697, 128] on textarea at bounding box center [634, 252] width 303 height 310
click at [683, 130] on textarea at bounding box center [634, 252] width 303 height 310
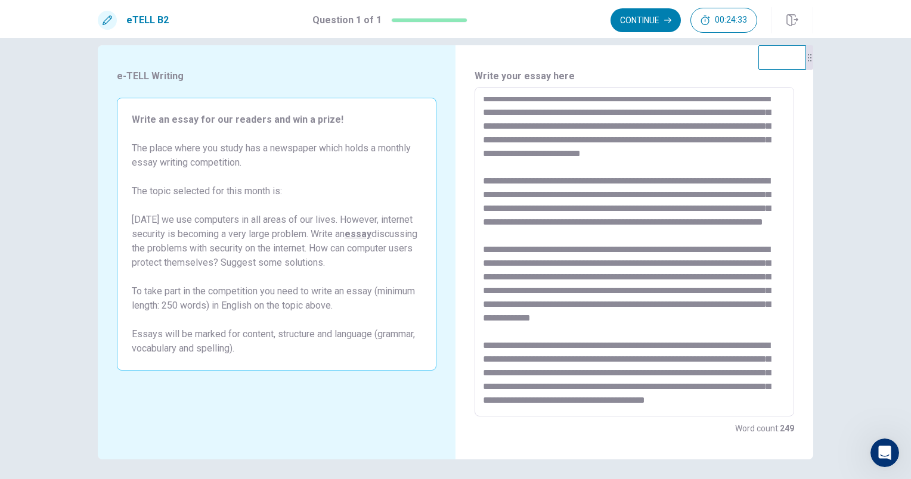
scroll to position [114, 0]
click at [513, 355] on textarea at bounding box center [634, 252] width 303 height 310
click at [476, 261] on div "* ​" at bounding box center [633, 252] width 319 height 330
click at [483, 260] on textarea at bounding box center [634, 252] width 303 height 310
click at [508, 260] on textarea at bounding box center [634, 252] width 303 height 310
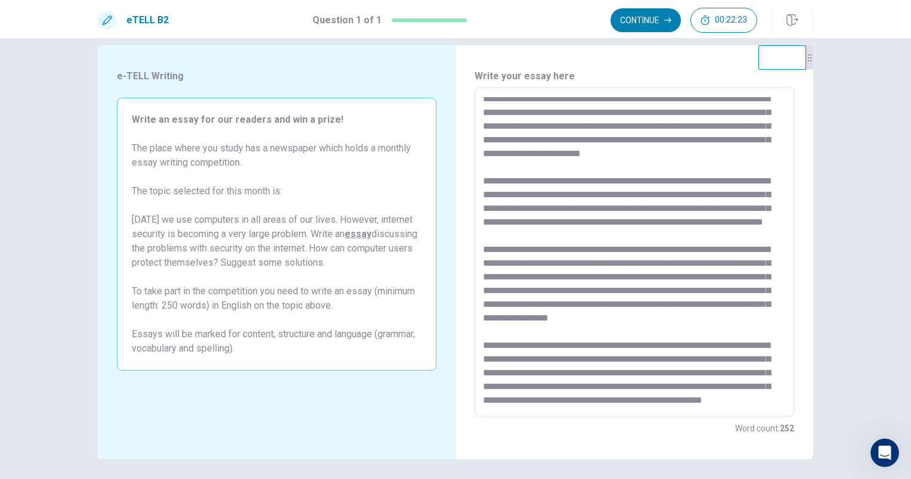
click at [548, 260] on textarea at bounding box center [634, 252] width 303 height 310
click at [617, 262] on textarea at bounding box center [634, 252] width 303 height 310
click at [655, 19] on button "Continue" at bounding box center [645, 20] width 70 height 24
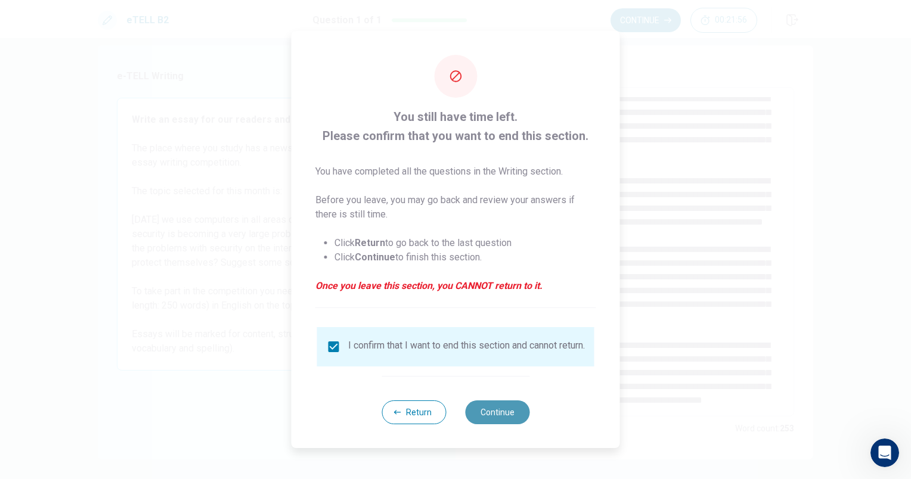
click at [488, 417] on button "Continue" at bounding box center [497, 412] width 64 height 24
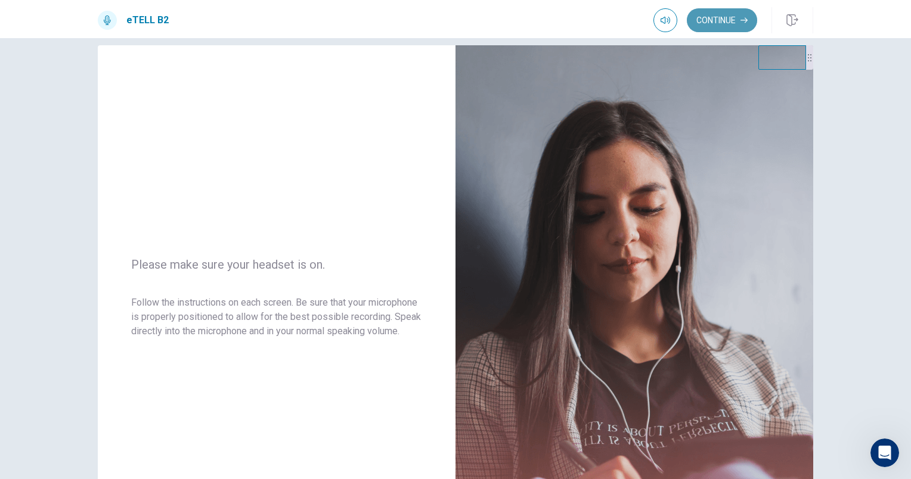
click at [726, 14] on button "Continue" at bounding box center [722, 20] width 70 height 24
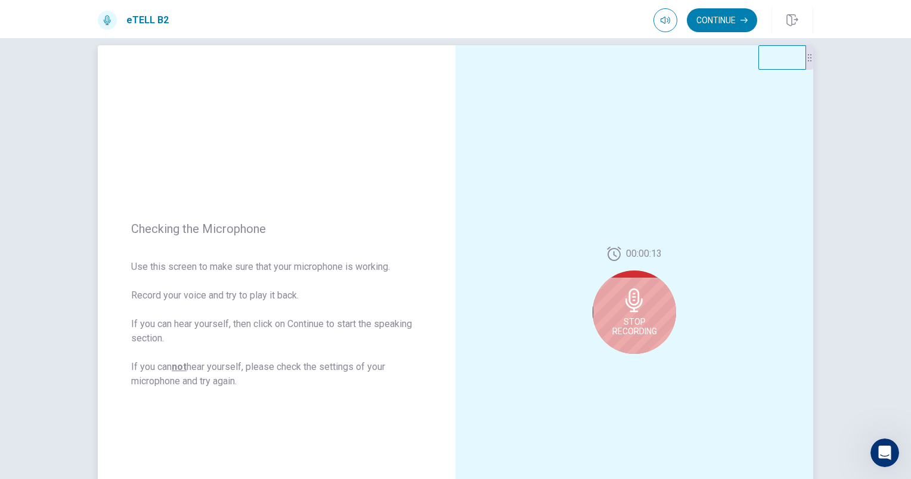
click at [631, 296] on icon at bounding box center [633, 300] width 17 height 24
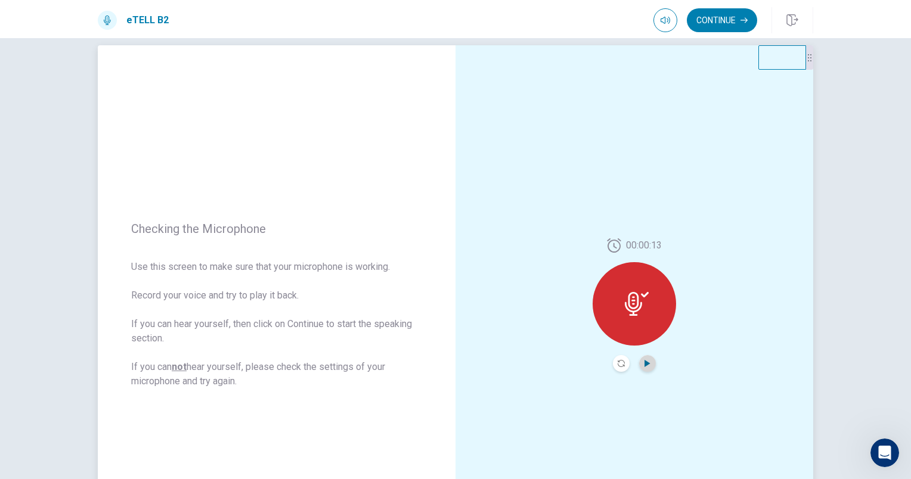
click at [644, 363] on icon "Play Audio" at bounding box center [646, 363] width 5 height 7
click at [644, 361] on icon "Play Audio" at bounding box center [646, 363] width 5 height 7
click at [625, 299] on icon at bounding box center [633, 304] width 17 height 24
click at [715, 21] on button "Continue" at bounding box center [722, 20] width 70 height 24
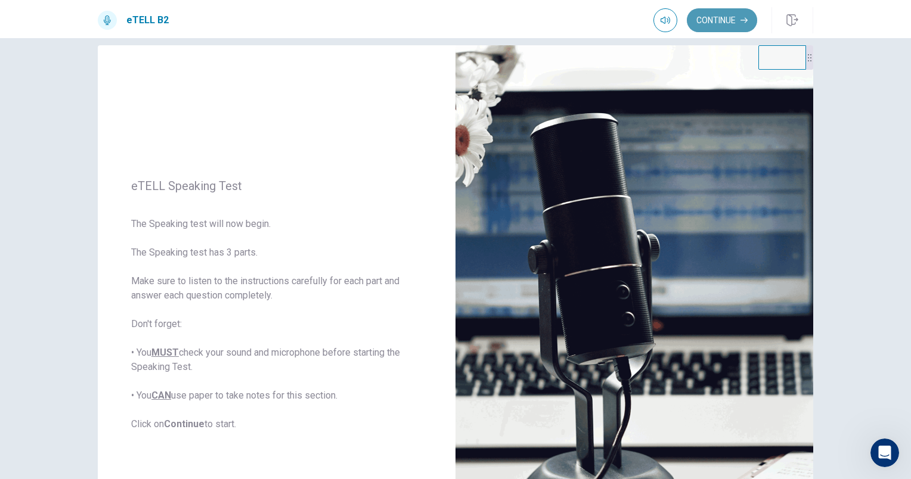
click at [715, 21] on button "Continue" at bounding box center [722, 20] width 70 height 24
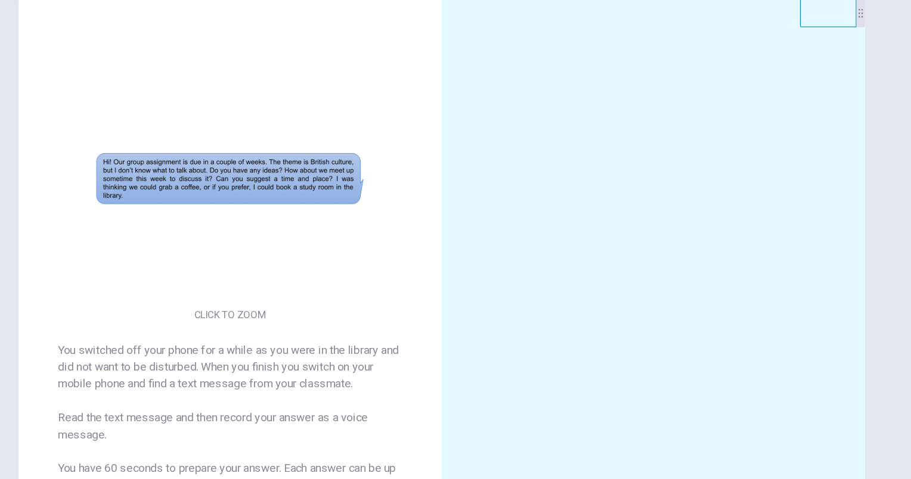
scroll to position [0, 0]
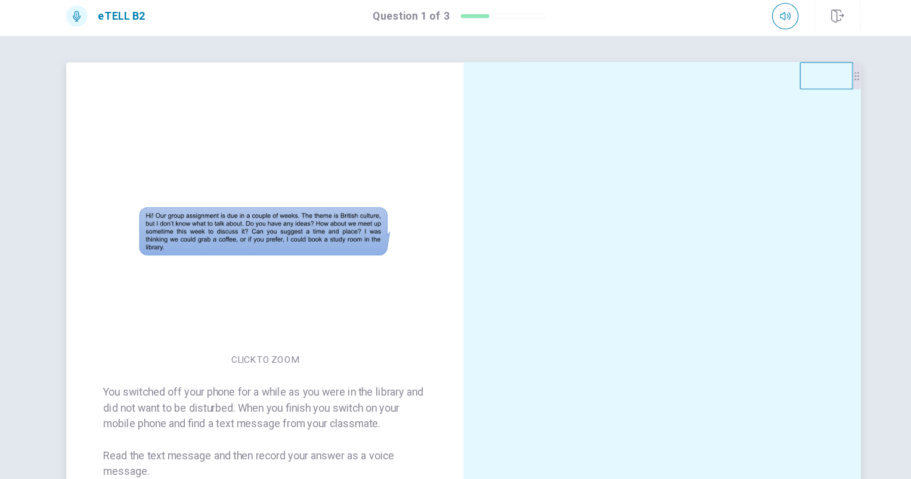
click at [254, 316] on img at bounding box center [276, 215] width 229 height 208
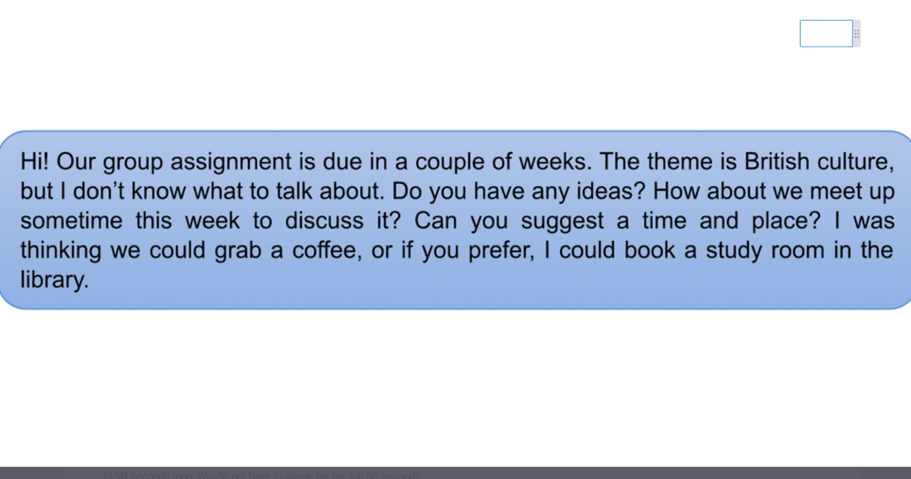
click at [517, 226] on img at bounding box center [455, 243] width 851 height 399
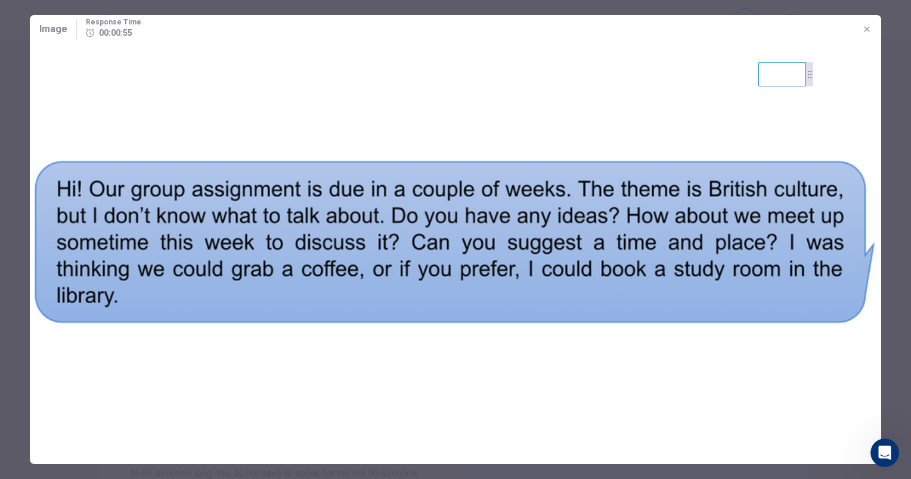
click at [738, 227] on img at bounding box center [455, 243] width 851 height 399
click at [670, 266] on img at bounding box center [455, 243] width 851 height 399
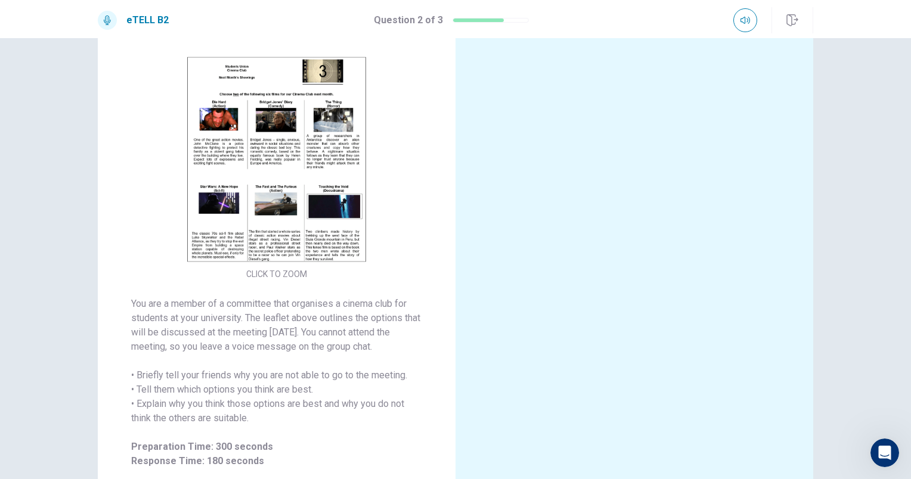
scroll to position [79, 0]
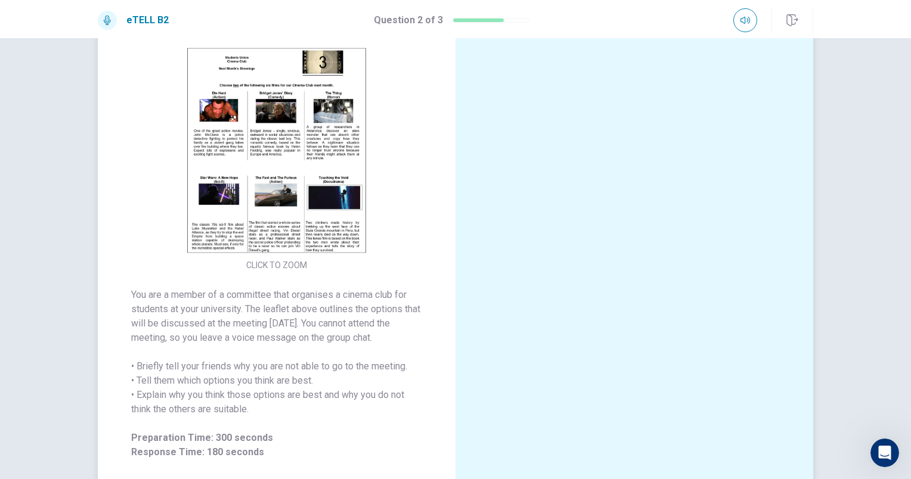
click at [278, 271] on button "CLICK TO ZOOM" at bounding box center [276, 265] width 70 height 17
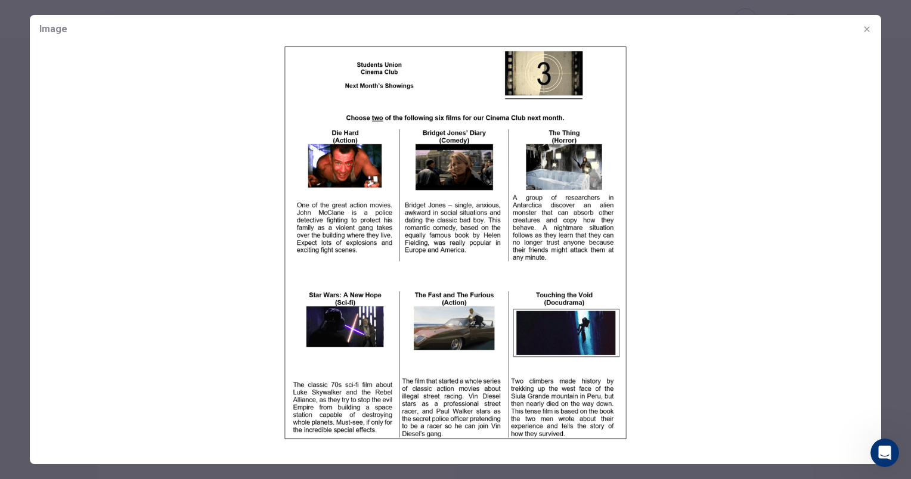
click at [872, 33] on button "button" at bounding box center [866, 29] width 19 height 19
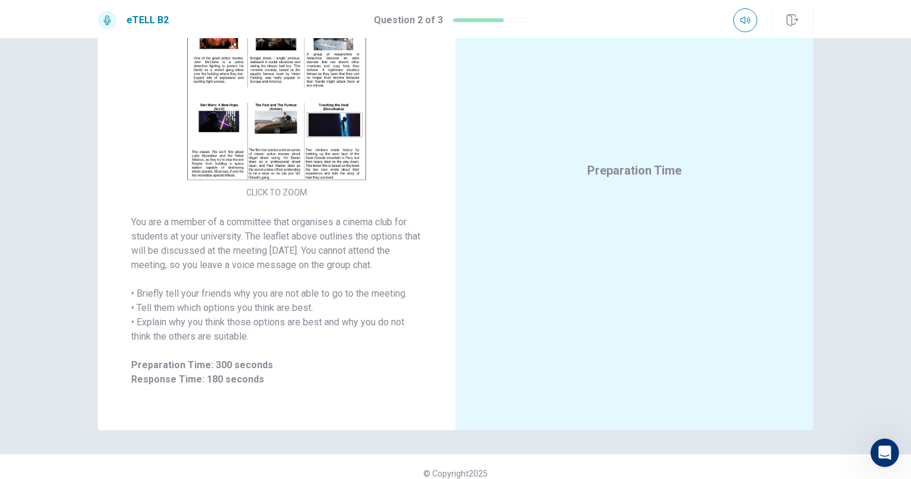
scroll to position [164, 0]
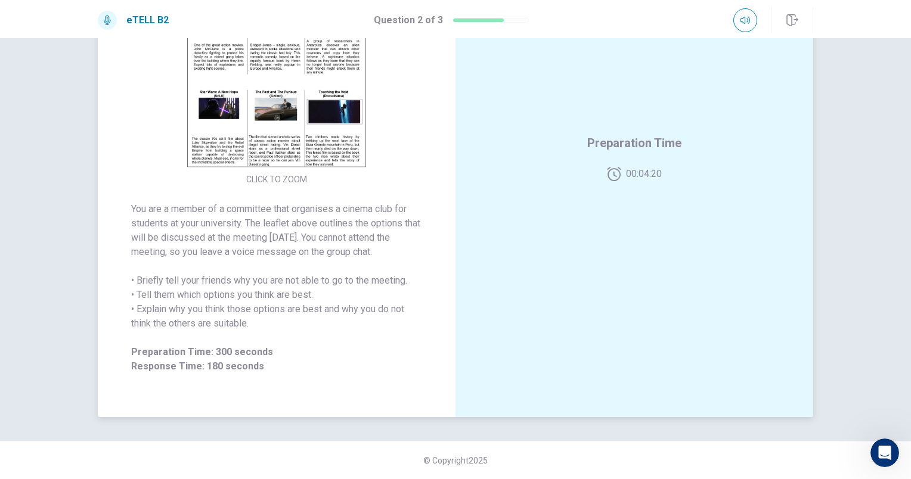
click at [310, 116] on img at bounding box center [276, 65] width 229 height 208
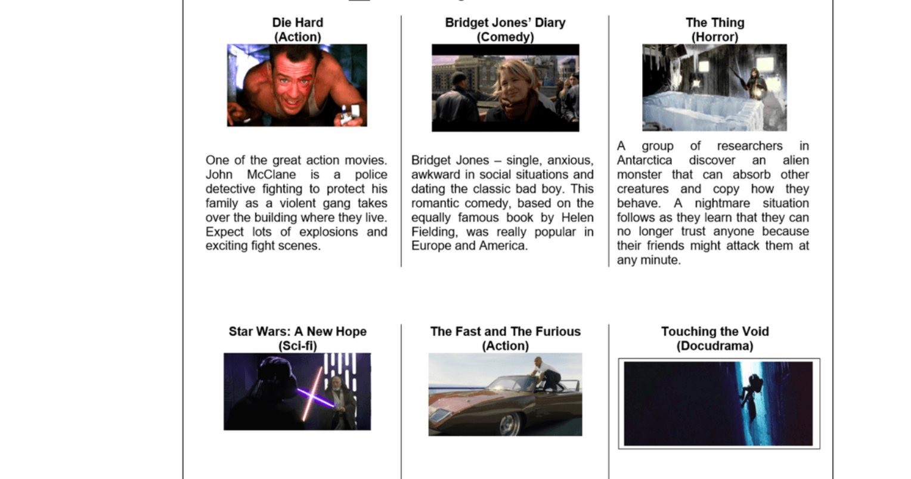
click at [569, 278] on img at bounding box center [455, 243] width 851 height 399
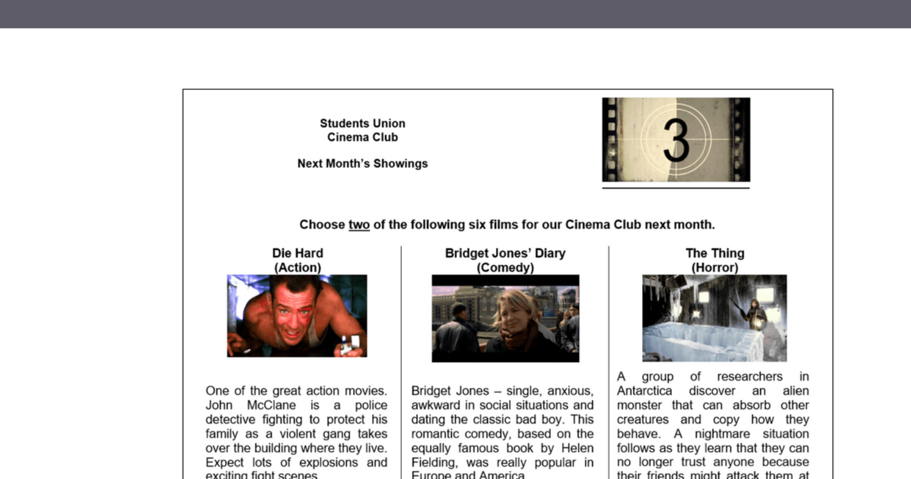
click at [461, 187] on img at bounding box center [455, 243] width 851 height 399
click at [446, 83] on img at bounding box center [455, 243] width 851 height 399
click at [451, 79] on img at bounding box center [455, 243] width 851 height 399
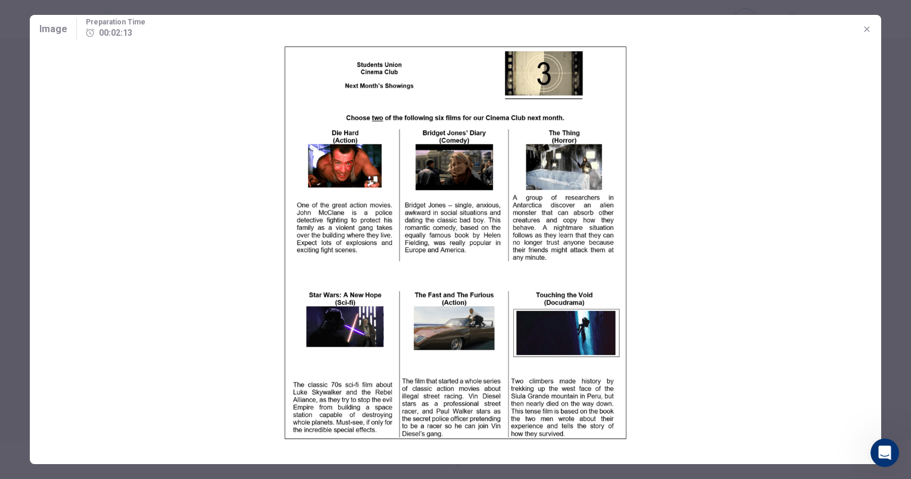
click at [873, 31] on button "button" at bounding box center [866, 29] width 19 height 19
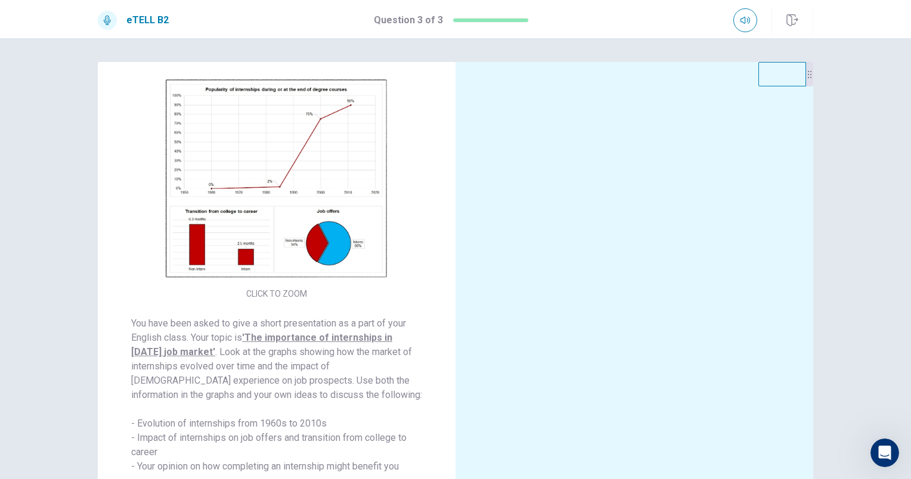
scroll to position [20, 0]
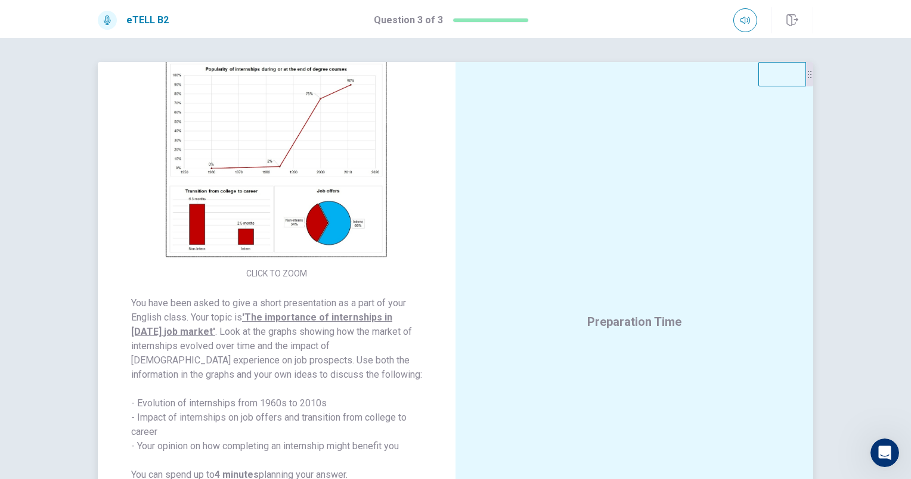
click at [282, 195] on img at bounding box center [276, 159] width 229 height 208
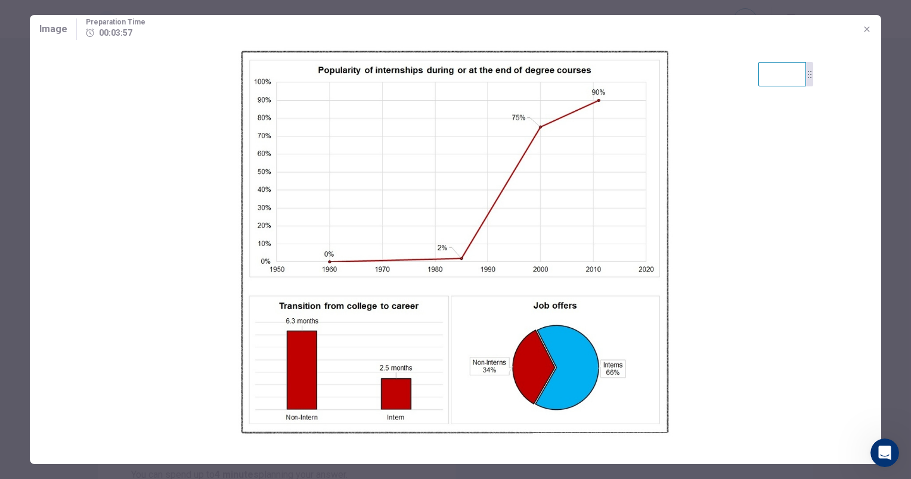
click at [884, 28] on div at bounding box center [455, 239] width 911 height 479
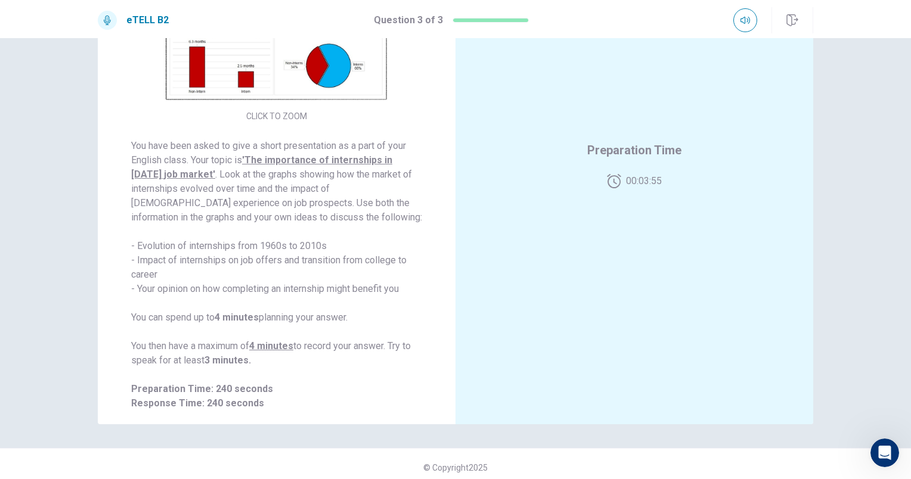
scroll to position [164, 0]
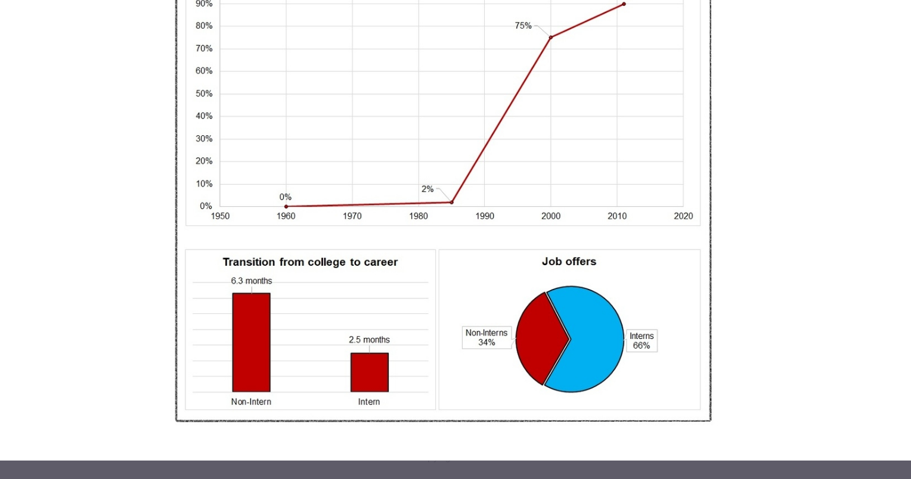
scroll to position [0, 0]
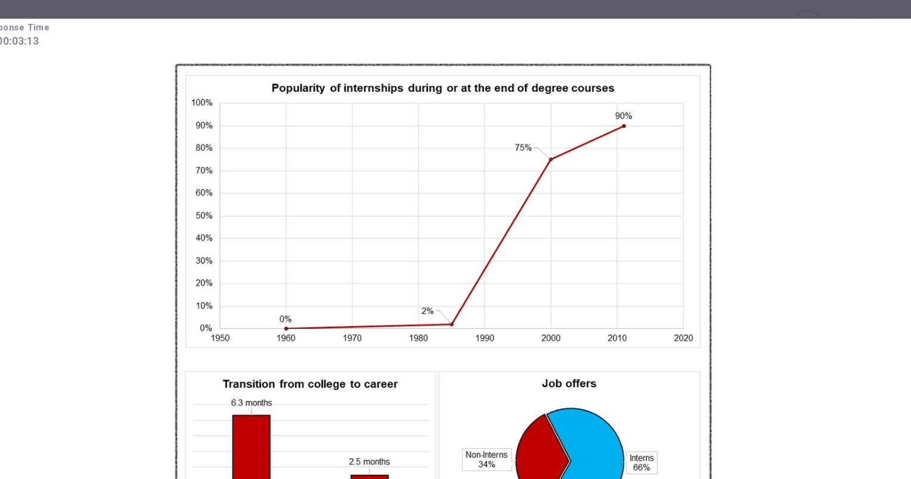
click at [648, 166] on img at bounding box center [455, 243] width 851 height 399
click at [646, 162] on img at bounding box center [455, 243] width 851 height 399
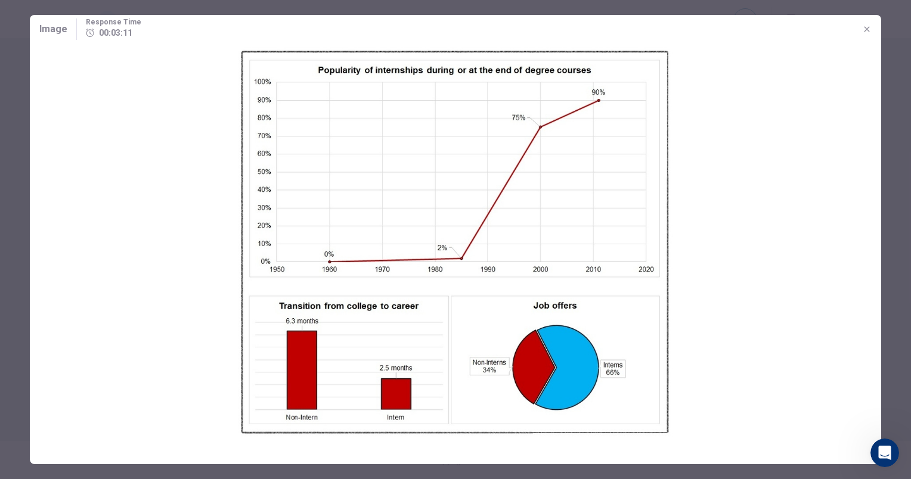
click at [873, 26] on button "button" at bounding box center [866, 29] width 19 height 19
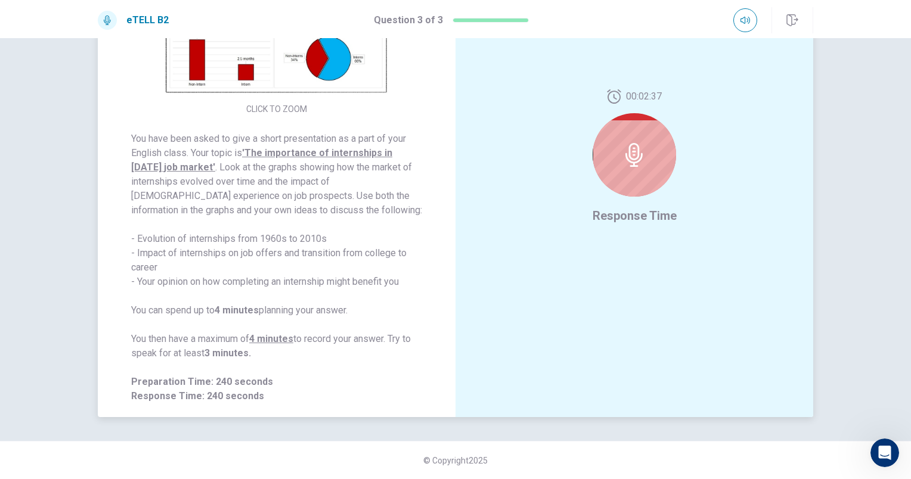
click at [327, 105] on div "CLICK TO ZOOM" at bounding box center [277, 3] width 358 height 227
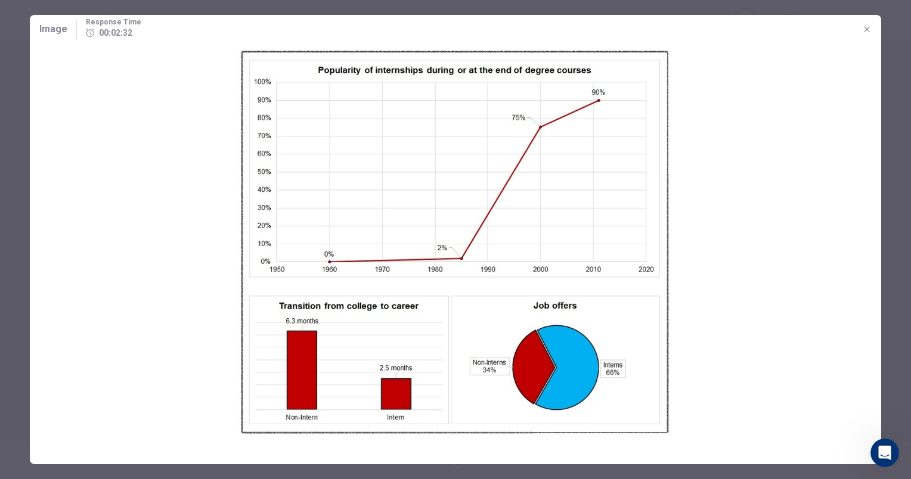
click at [877, 35] on div "Image Response Time 00:02:32" at bounding box center [455, 29] width 851 height 29
click at [870, 29] on icon "button" at bounding box center [867, 29] width 10 height 10
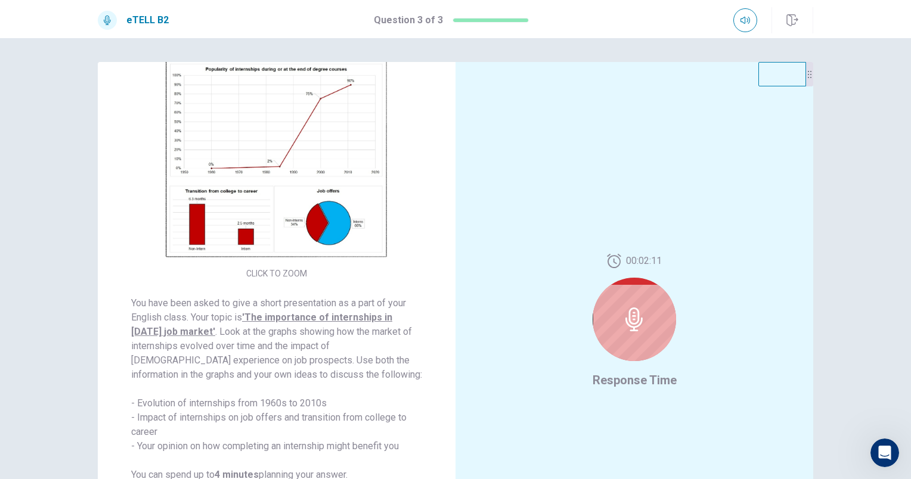
click at [852, 319] on div "CLICK TO ZOOM You have been asked to give a short presentation as a part of you…" at bounding box center [455, 258] width 911 height 441
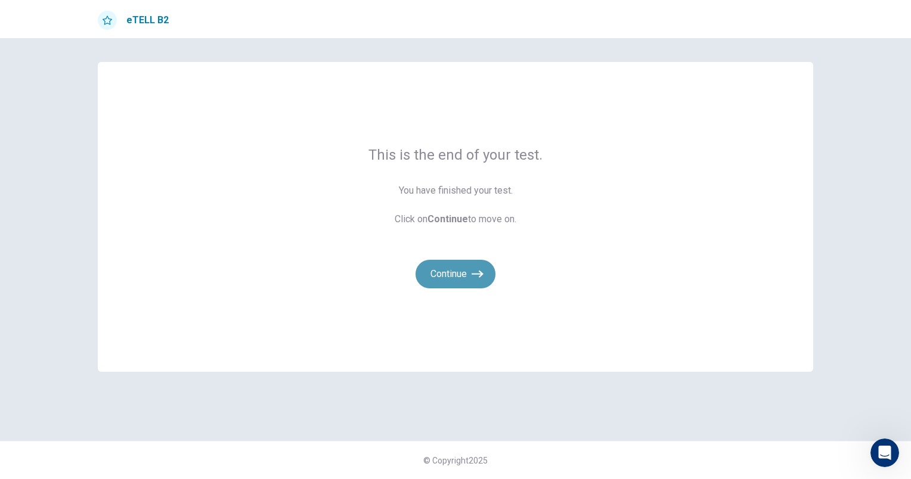
click at [457, 281] on button "Continue" at bounding box center [455, 274] width 80 height 29
